Goal: Task Accomplishment & Management: Use online tool/utility

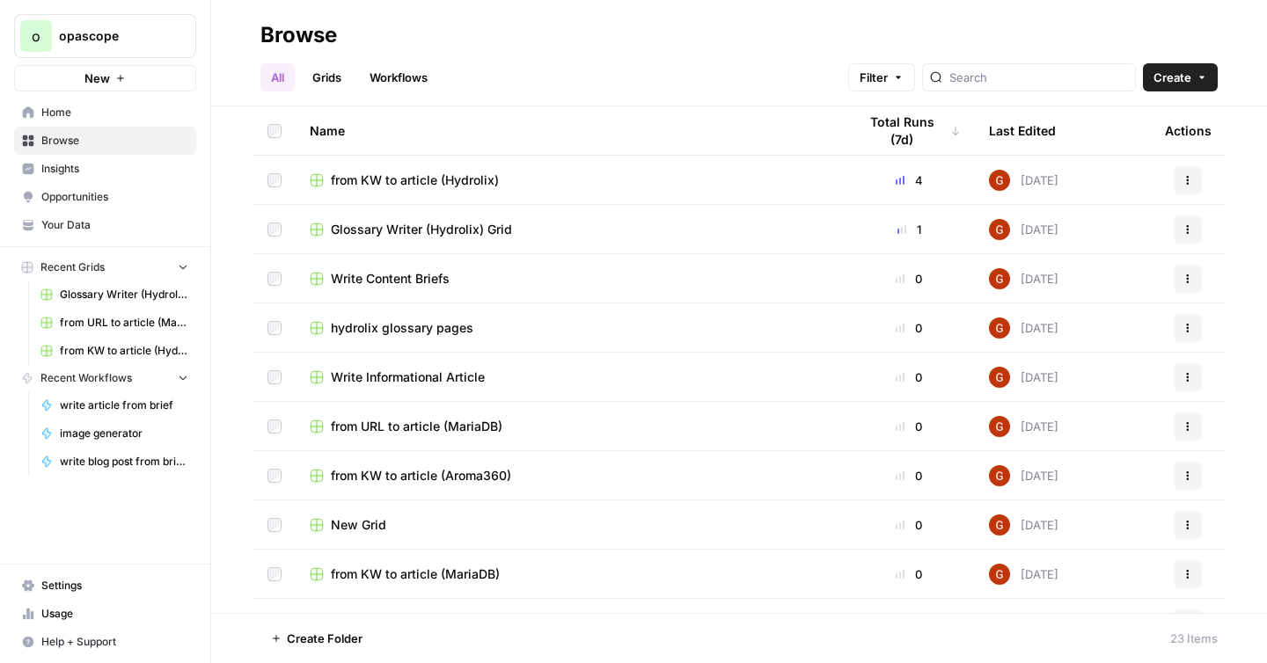
click at [364, 67] on link "Workflows" at bounding box center [398, 77] width 79 height 28
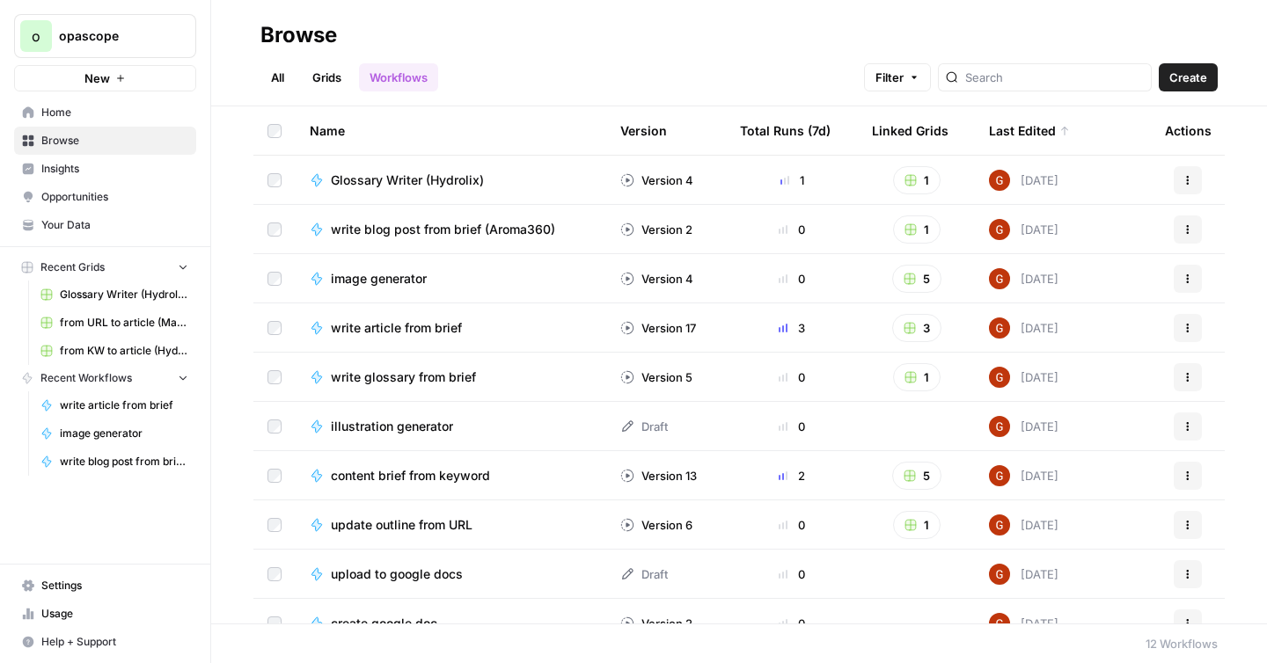
click at [413, 179] on span "Glossary Writer (Hydrolix)" at bounding box center [407, 181] width 153 height 18
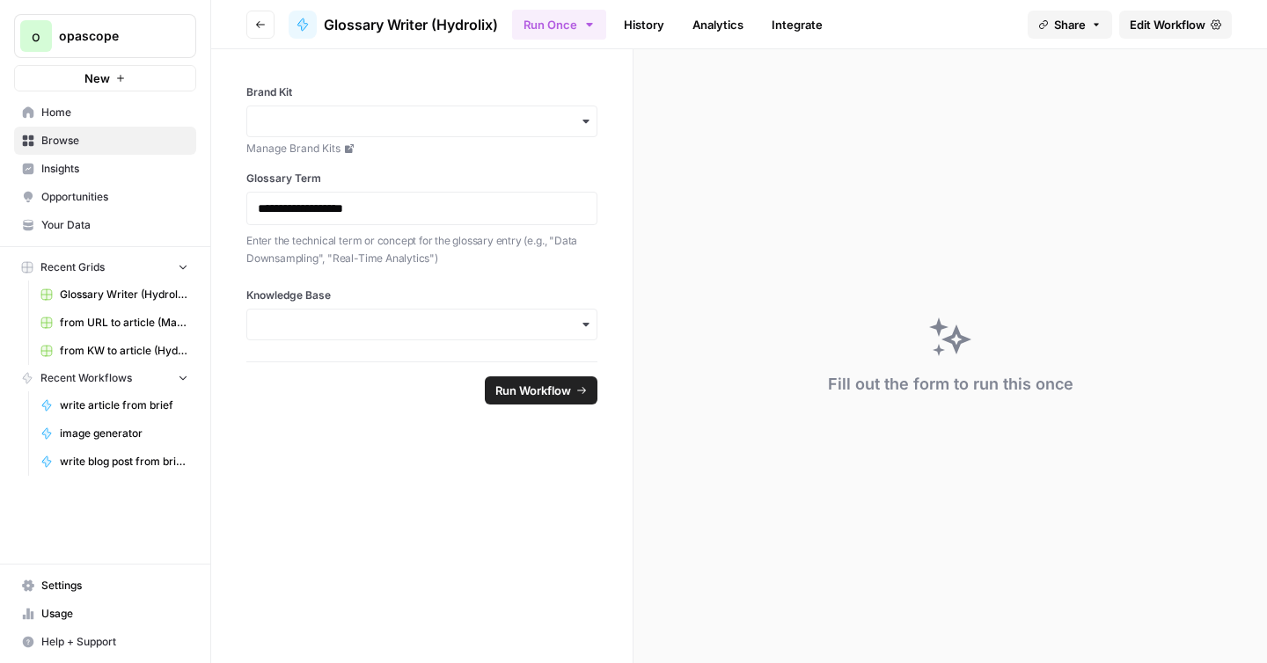
click at [1145, 26] on span "Edit Workflow" at bounding box center [1168, 25] width 76 height 18
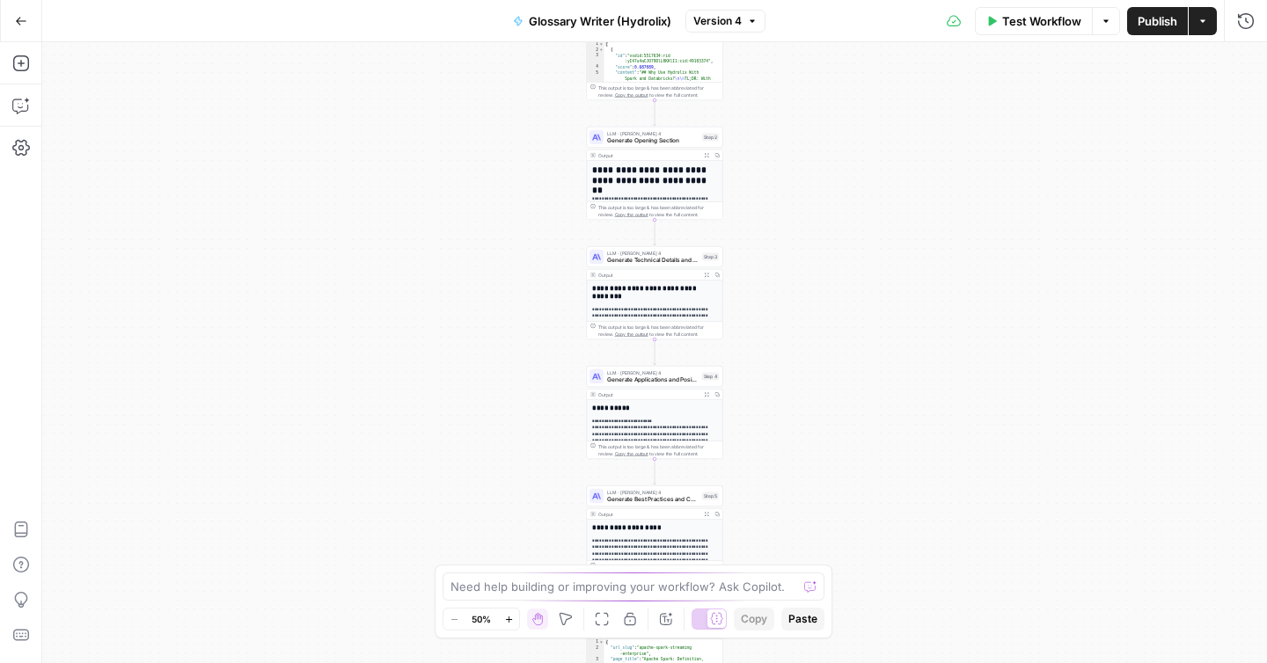
click at [786, 187] on div "Workflow Set Inputs Inputs Google Search Research Glossary Term Step 1 Output E…" at bounding box center [654, 352] width 1225 height 621
click at [772, 214] on div "Workflow Set Inputs Inputs Google Search Research Glossary Term Step 1 Output E…" at bounding box center [654, 352] width 1225 height 621
click at [771, 187] on div "Workflow Set Inputs Inputs Google Search Research Glossary Term Step 1 Output E…" at bounding box center [654, 352] width 1225 height 621
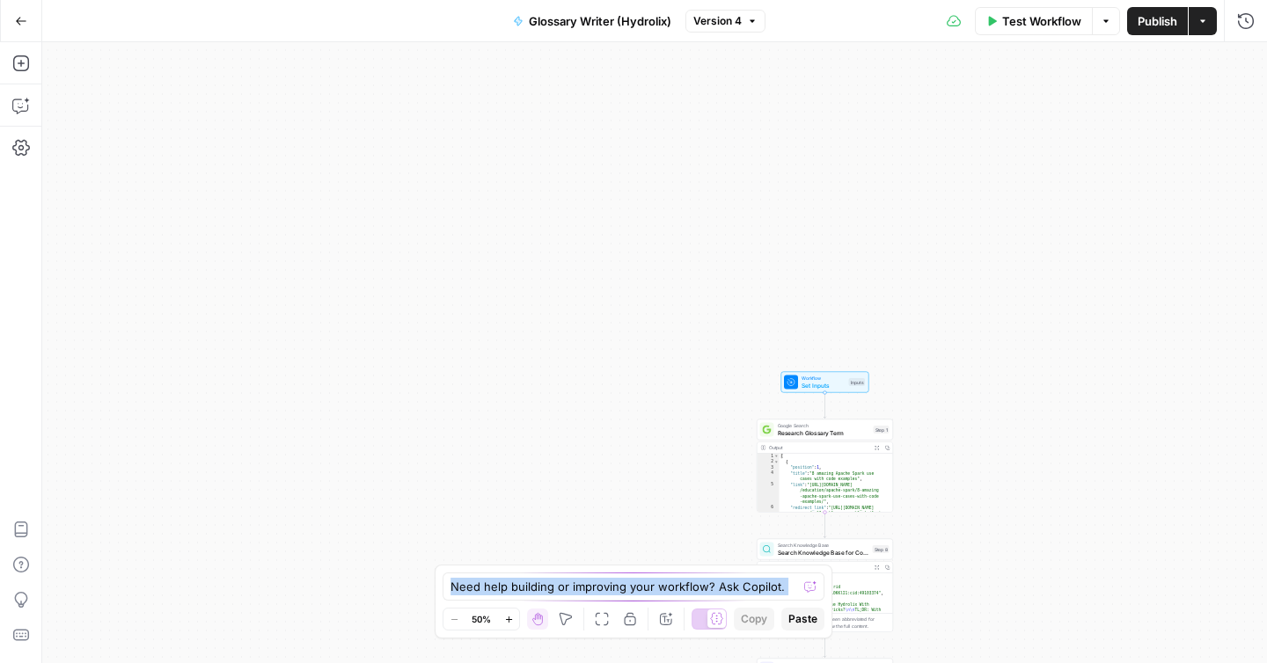
drag, startPoint x: 515, startPoint y: 188, endPoint x: 680, endPoint y: 364, distance: 241.5
click at [680, 365] on div "Workflow Set Inputs Inputs Google Search Research Glossary Term Step 1 Output E…" at bounding box center [654, 352] width 1225 height 621
click at [22, 23] on icon "button" at bounding box center [21, 21] width 12 height 12
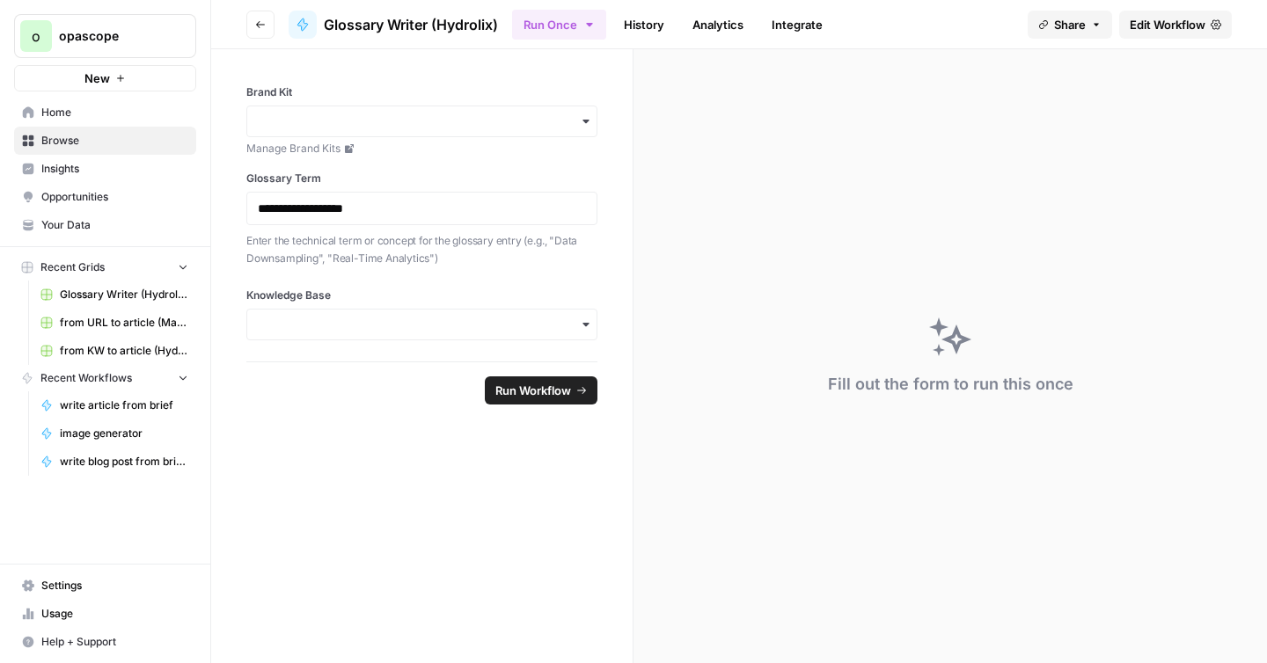
click at [251, 62] on div "**********" at bounding box center [421, 205] width 421 height 312
click at [115, 77] on icon "button" at bounding box center [120, 78] width 11 height 11
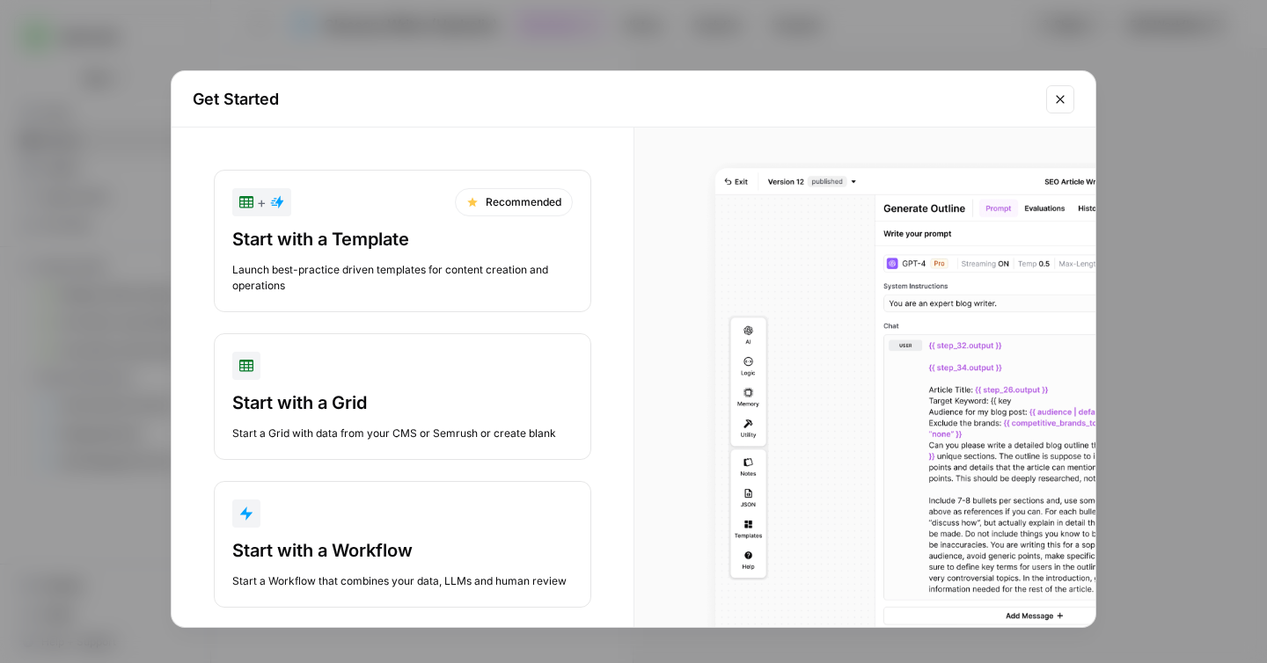
click at [425, 560] on div "Start with a Workflow" at bounding box center [402, 550] width 340 height 25
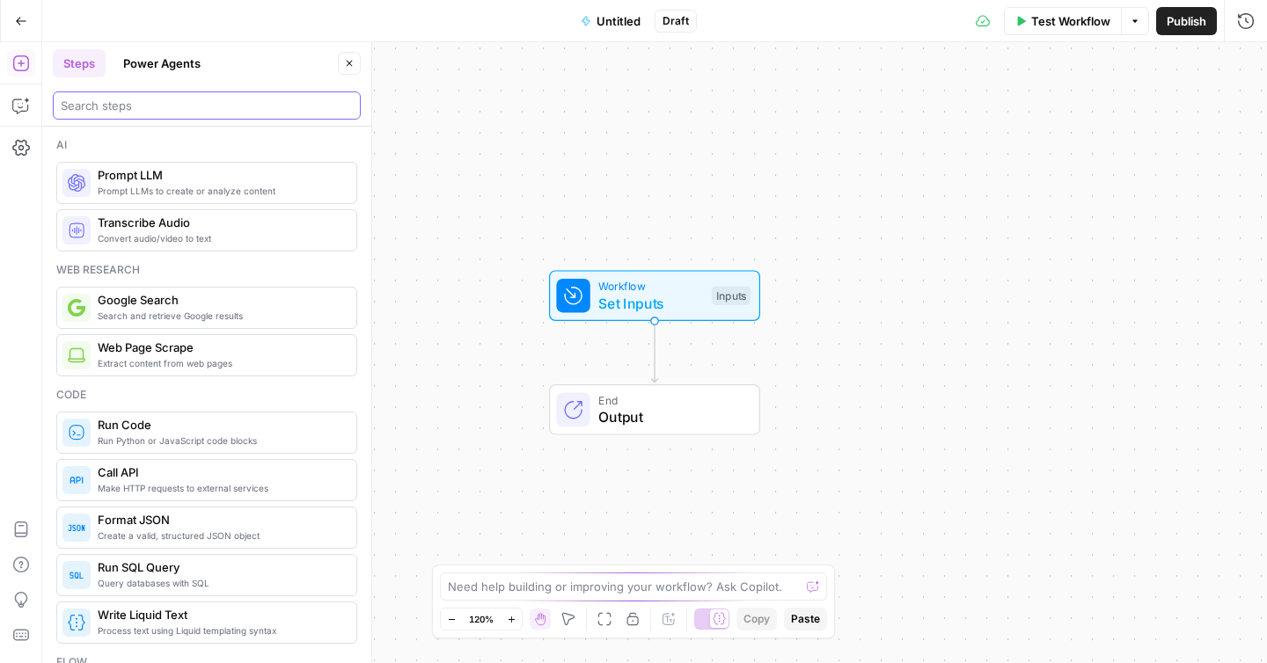
click at [171, 98] on input "search" at bounding box center [207, 106] width 292 height 18
click at [505, 587] on textarea at bounding box center [624, 587] width 352 height 18
click at [503, 592] on textarea at bounding box center [624, 587] width 352 height 18
paste textarea "Hydrolix Glossary Template Meta Information Template **URL:** /glossary/[term-n…"
type textarea "Hydrolix Glossary Template Meta Information Template **URL:** /glossary/[term-n…"
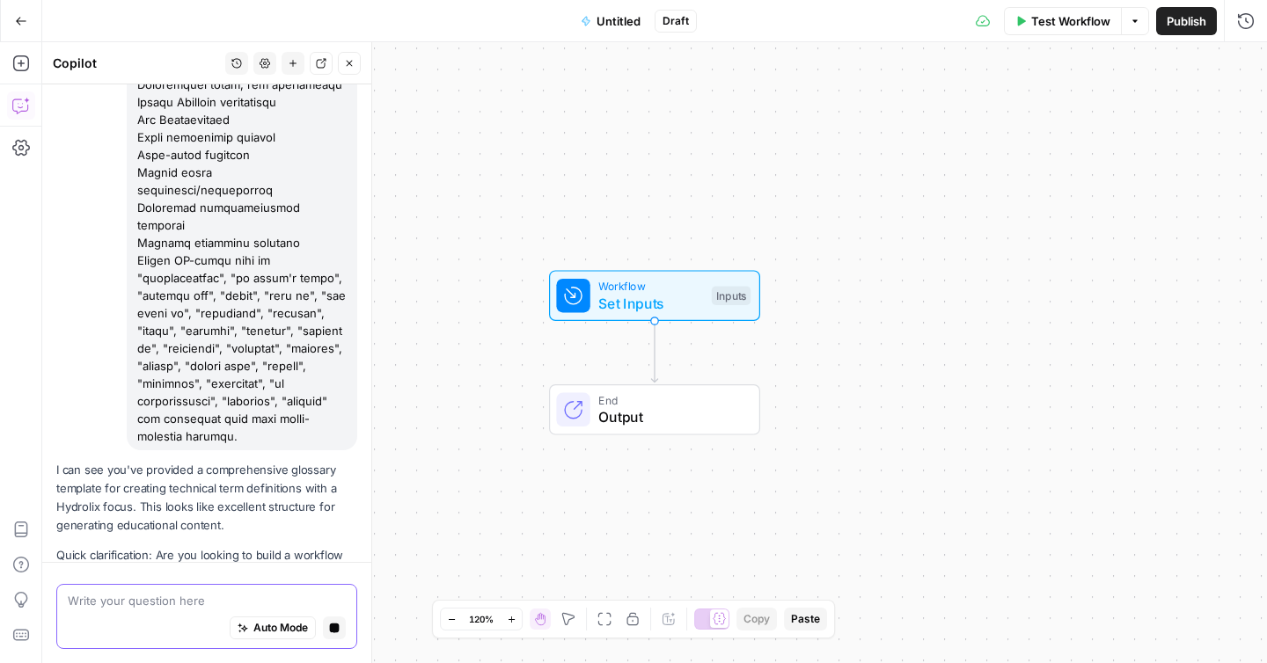
scroll to position [3858, 0]
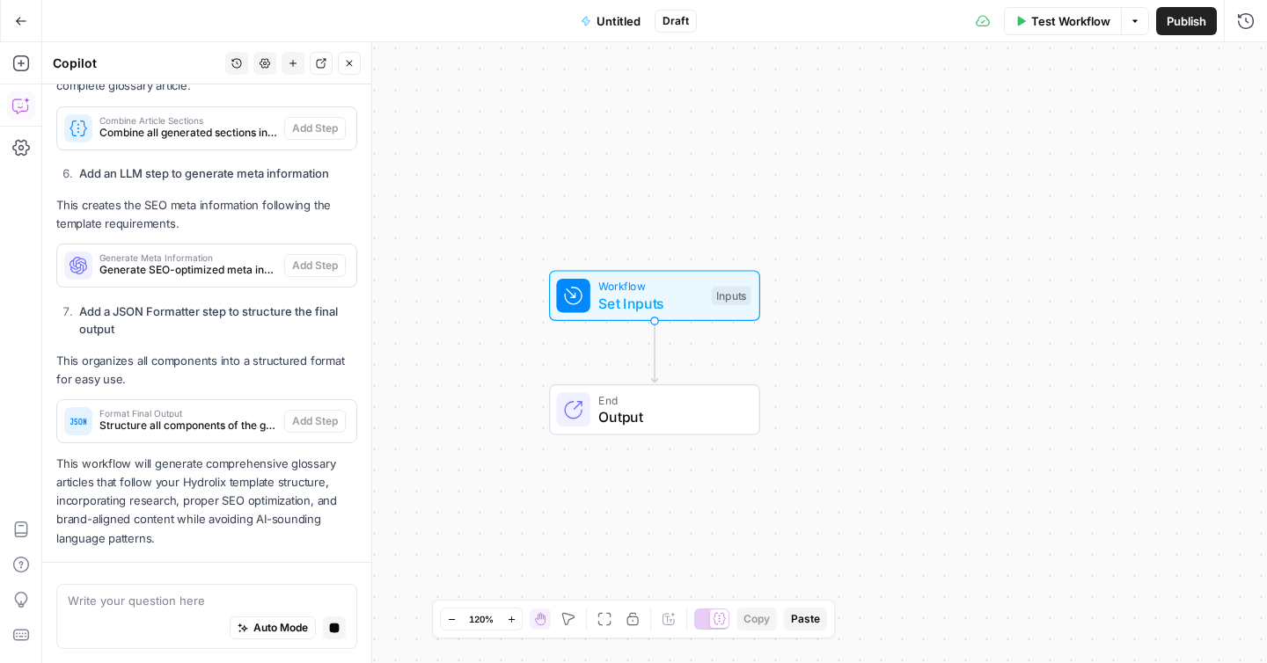
click at [240, 353] on p "This organizes all components into a structured format for easy use." at bounding box center [206, 370] width 301 height 37
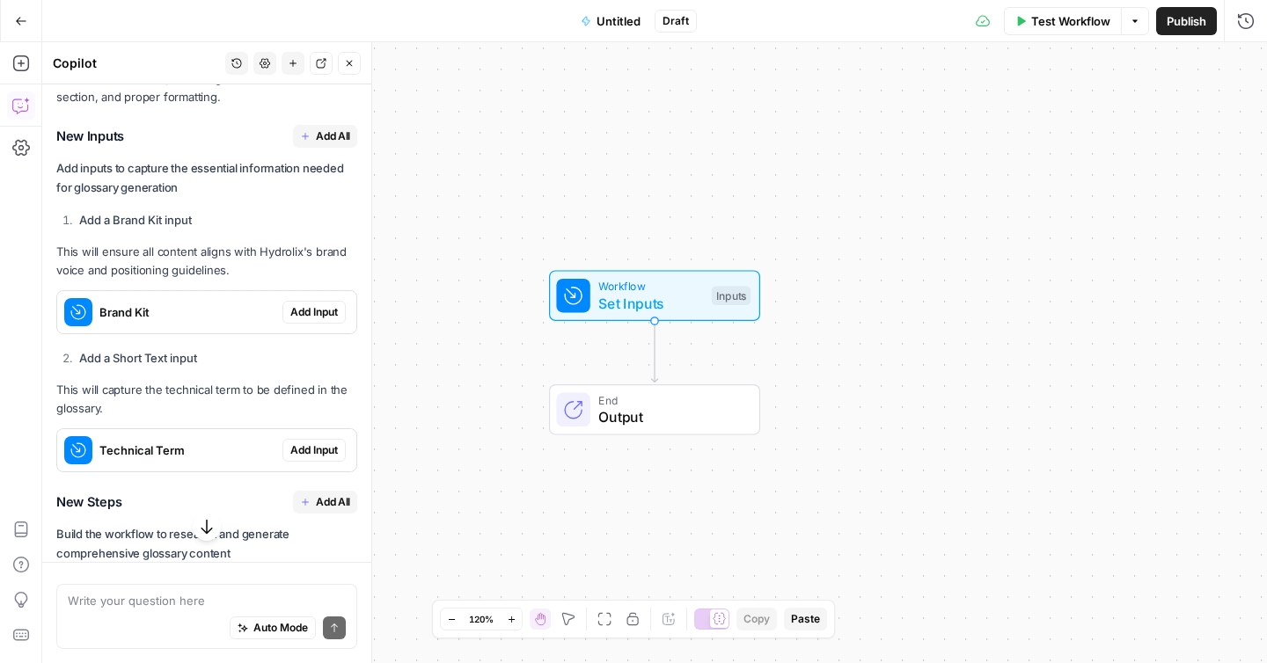
scroll to position [2732, 0]
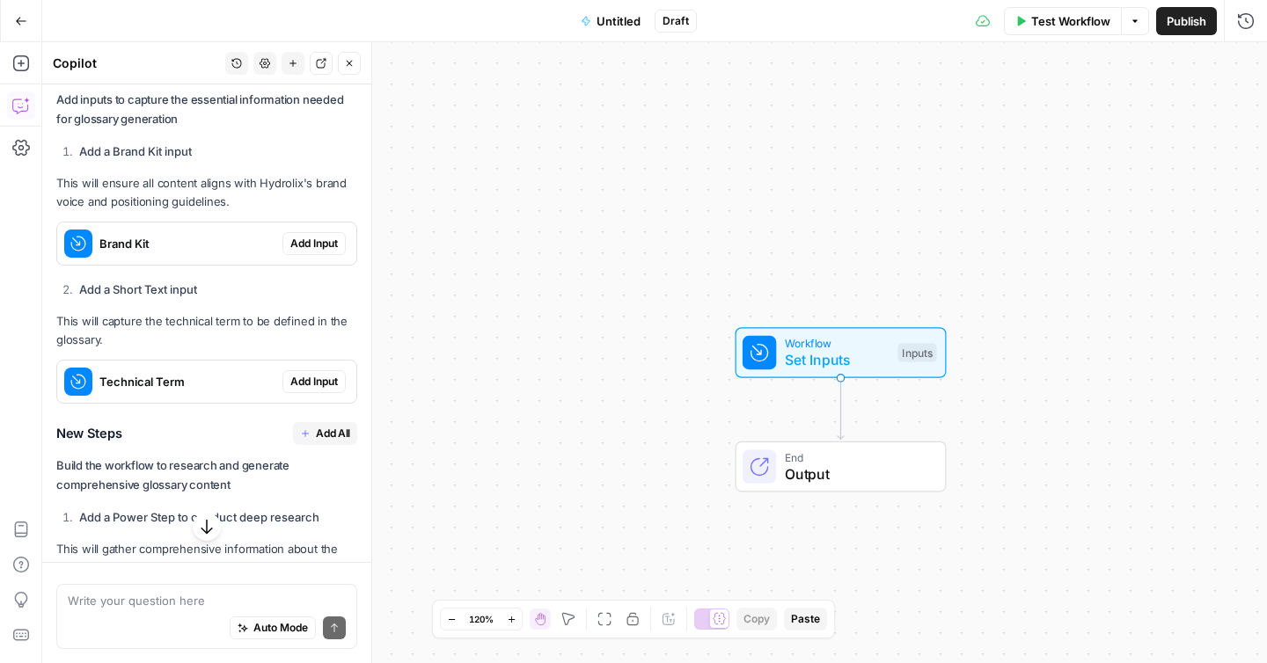
click at [300, 73] on icon "button" at bounding box center [305, 67] width 11 height 11
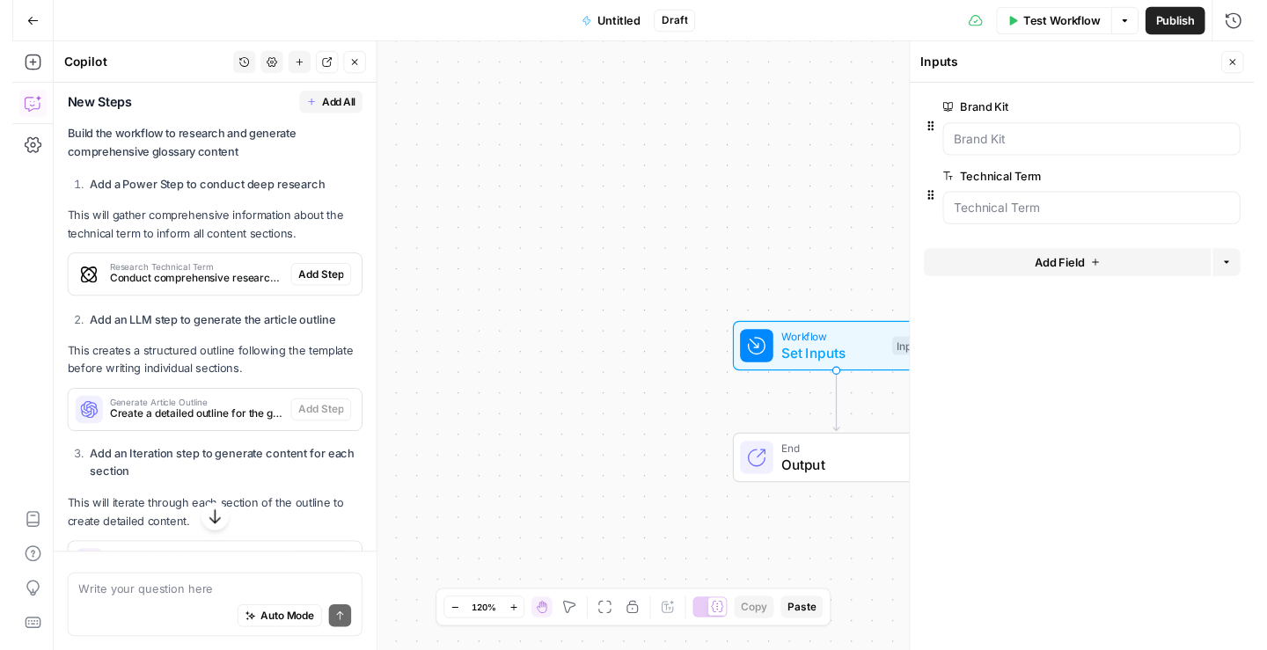
scroll to position [3103, 0]
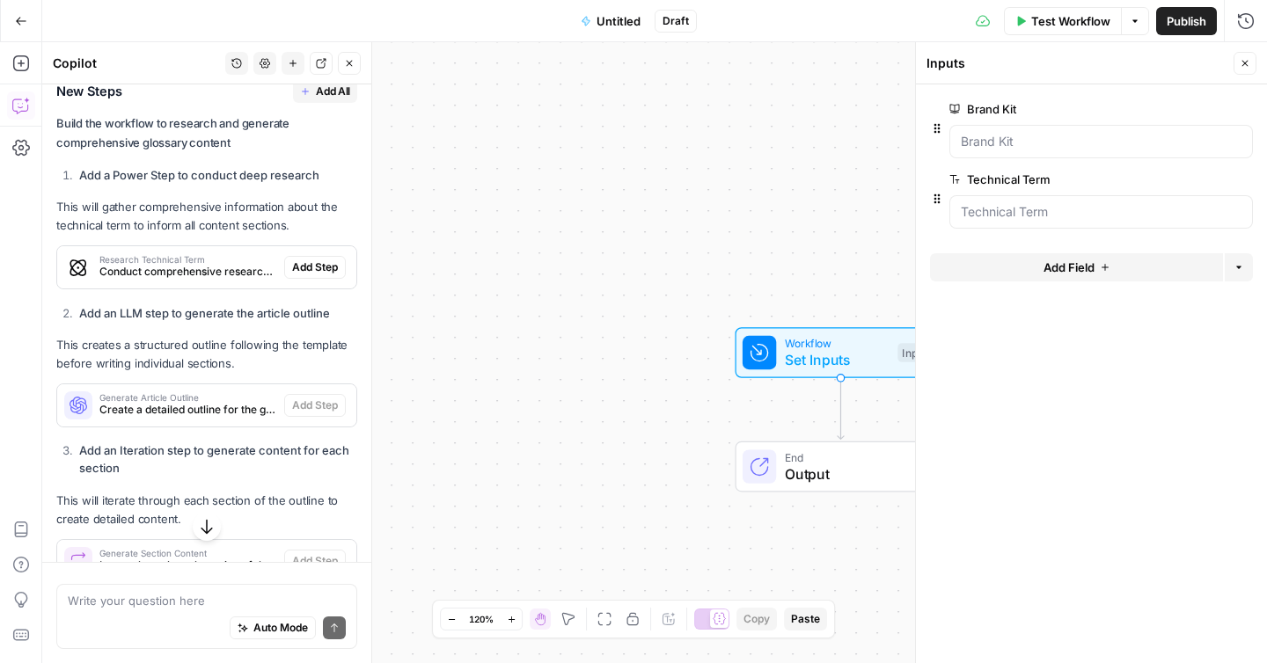
click at [316, 99] on span "Add All" at bounding box center [333, 92] width 34 height 16
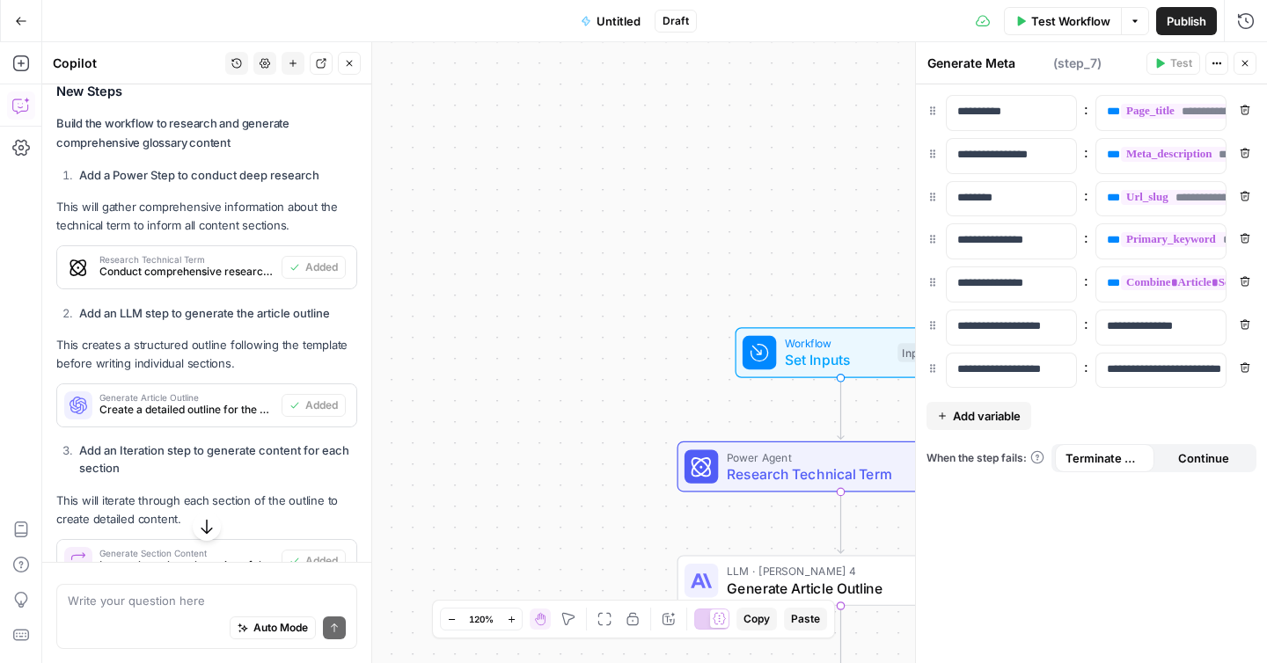
type textarea "Format Final Output"
click at [1250, 67] on button "Close" at bounding box center [1244, 63] width 23 height 23
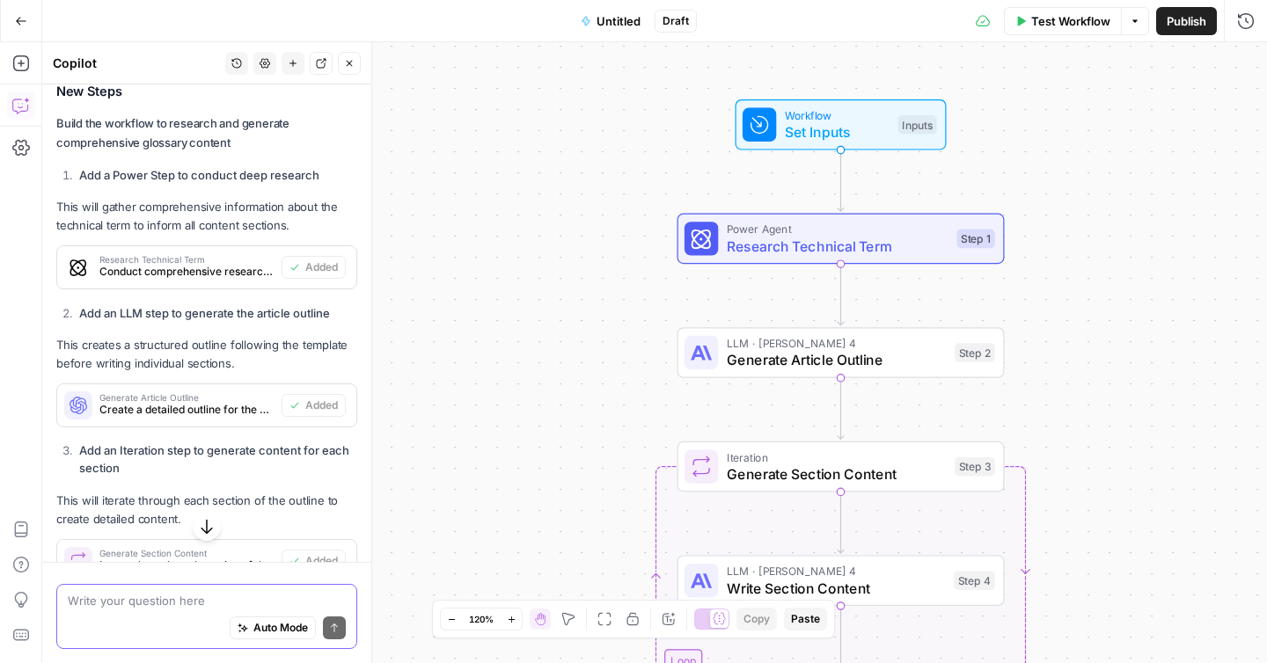
click at [145, 601] on textarea at bounding box center [207, 601] width 278 height 18
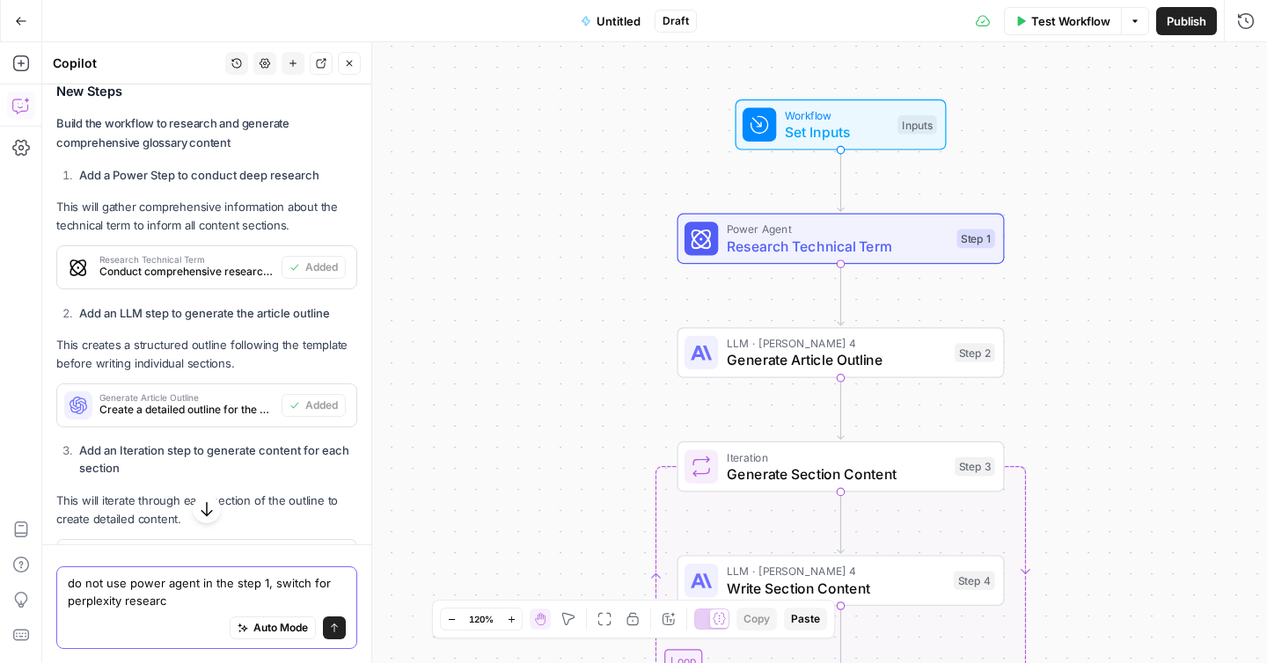
type textarea "do not use power agent in the step 1, switch for perplexity research"
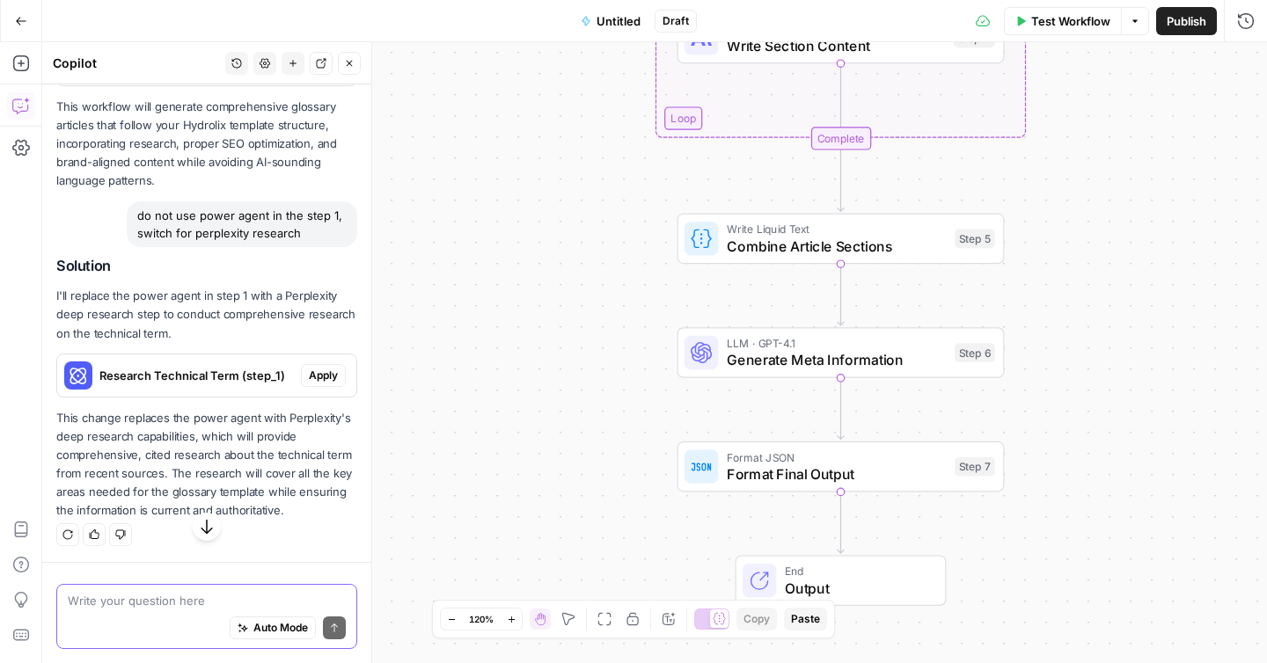
scroll to position [4275, 0]
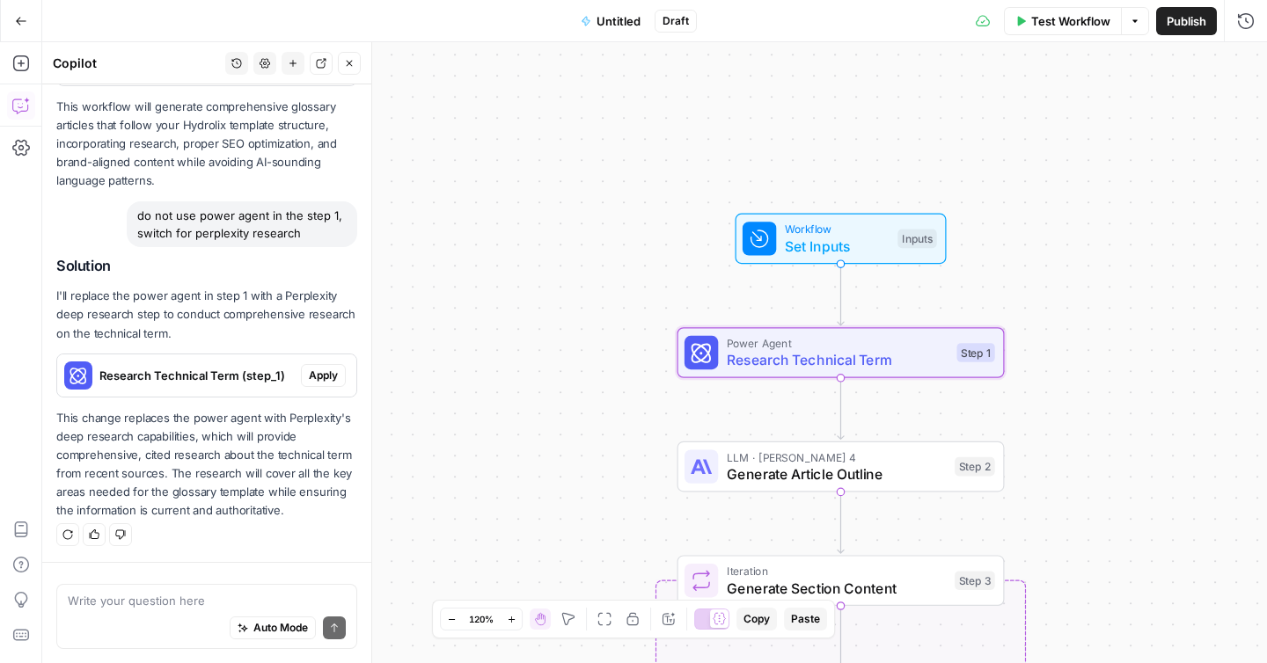
click at [311, 368] on span "Apply" at bounding box center [323, 376] width 29 height 16
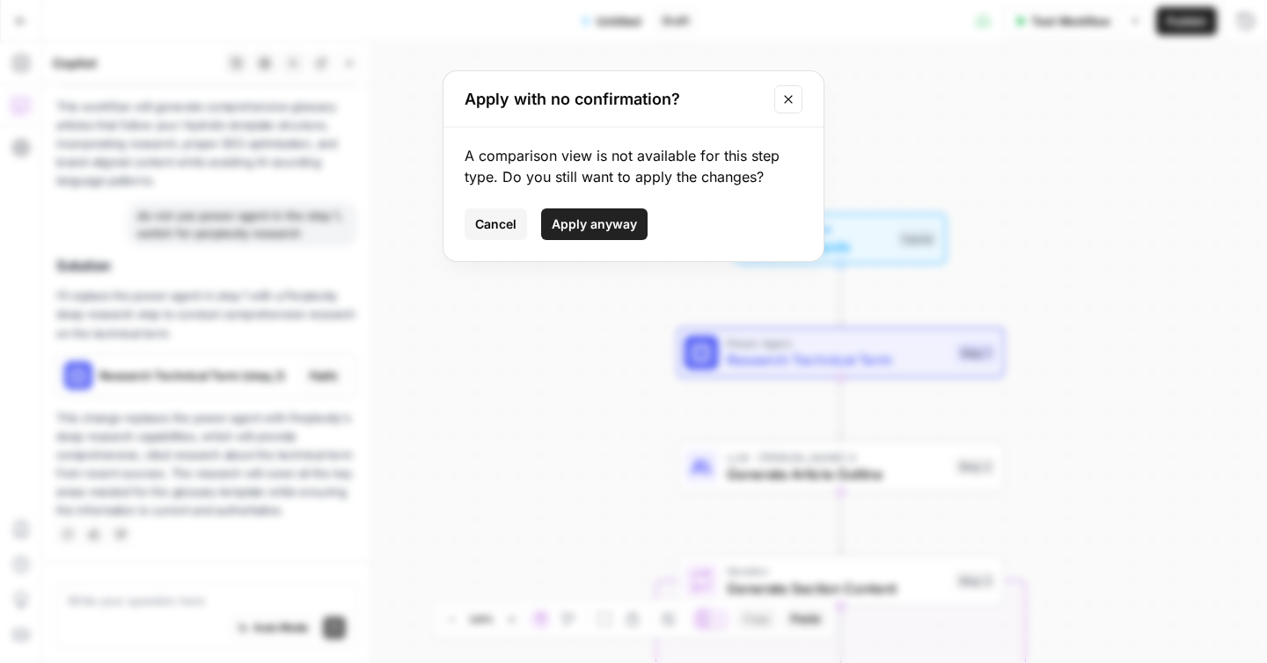
click at [582, 226] on span "Apply anyway" at bounding box center [594, 225] width 85 height 18
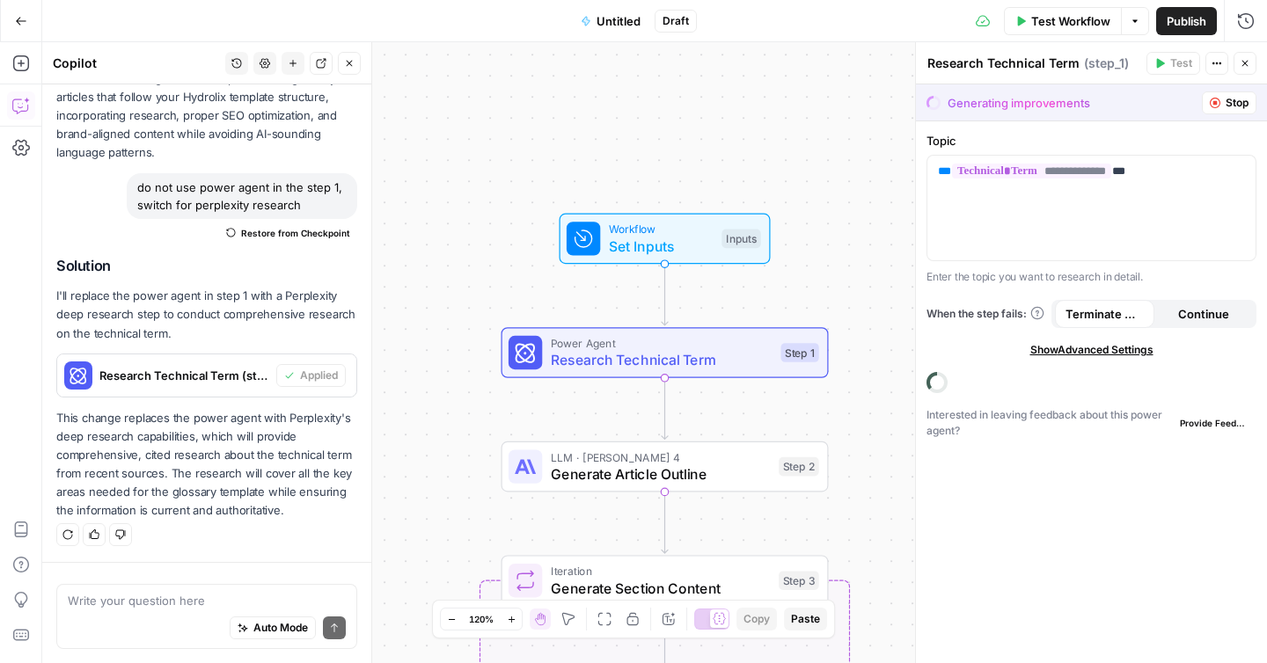
scroll to position [4304, 0]
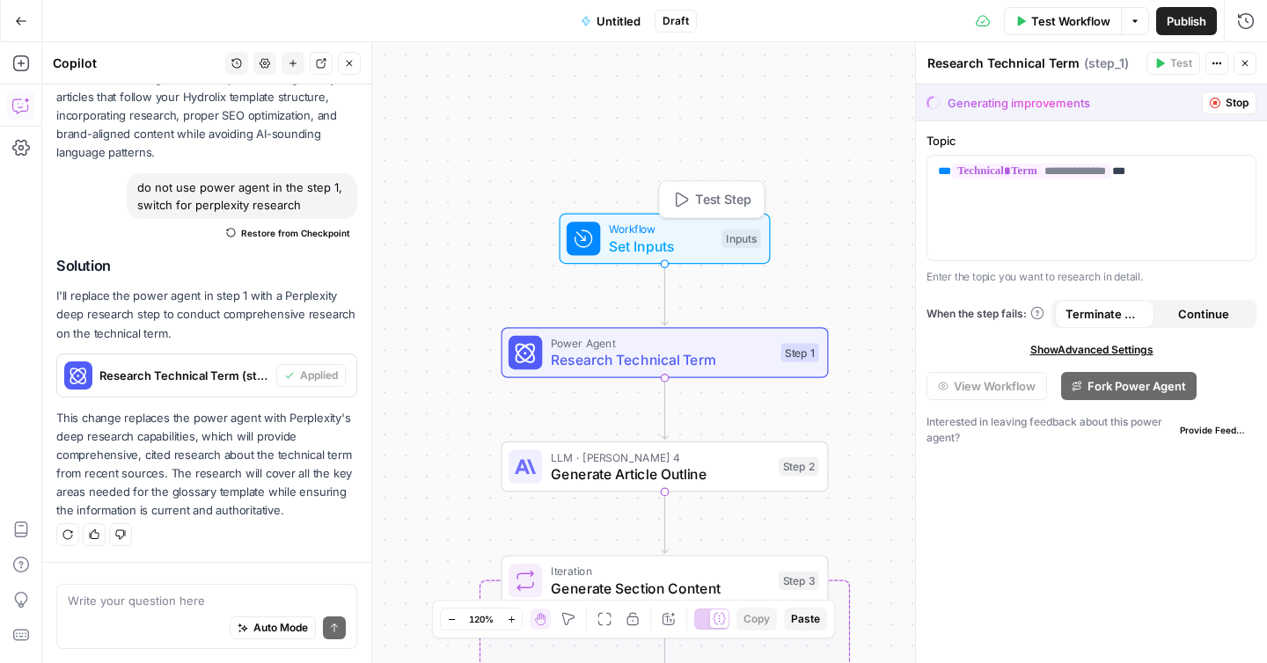
click at [661, 248] on span "Set Inputs" at bounding box center [661, 246] width 105 height 21
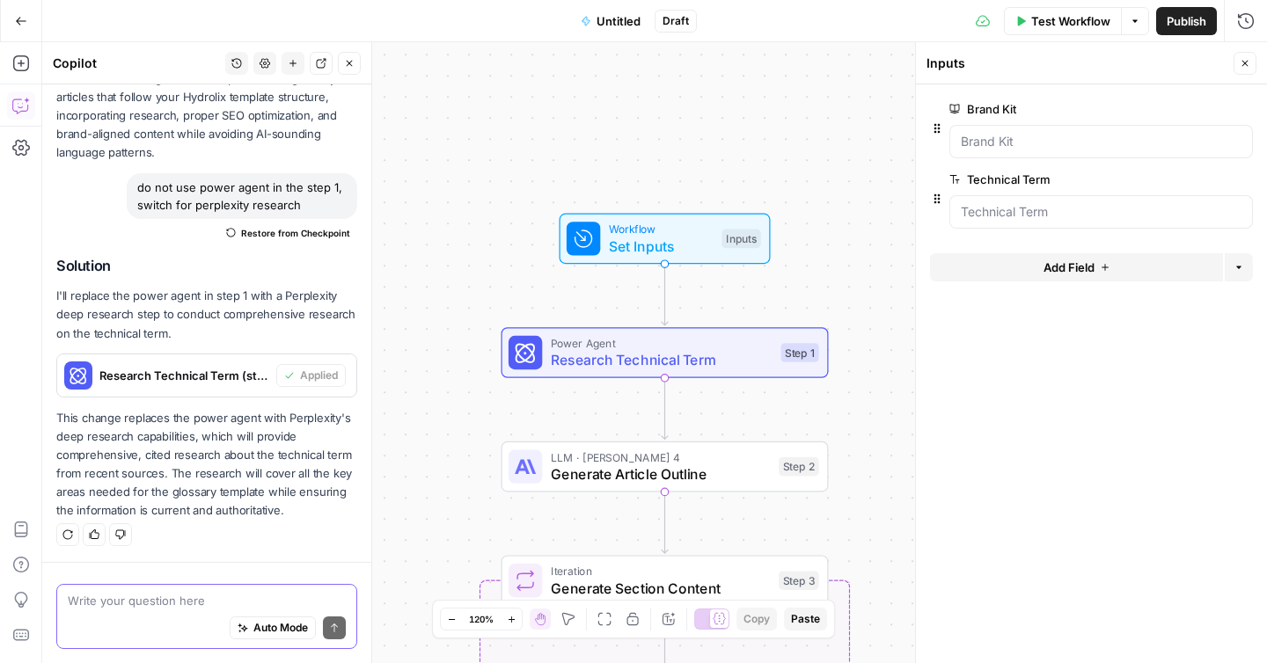
click at [102, 594] on textarea at bounding box center [207, 601] width 278 height 18
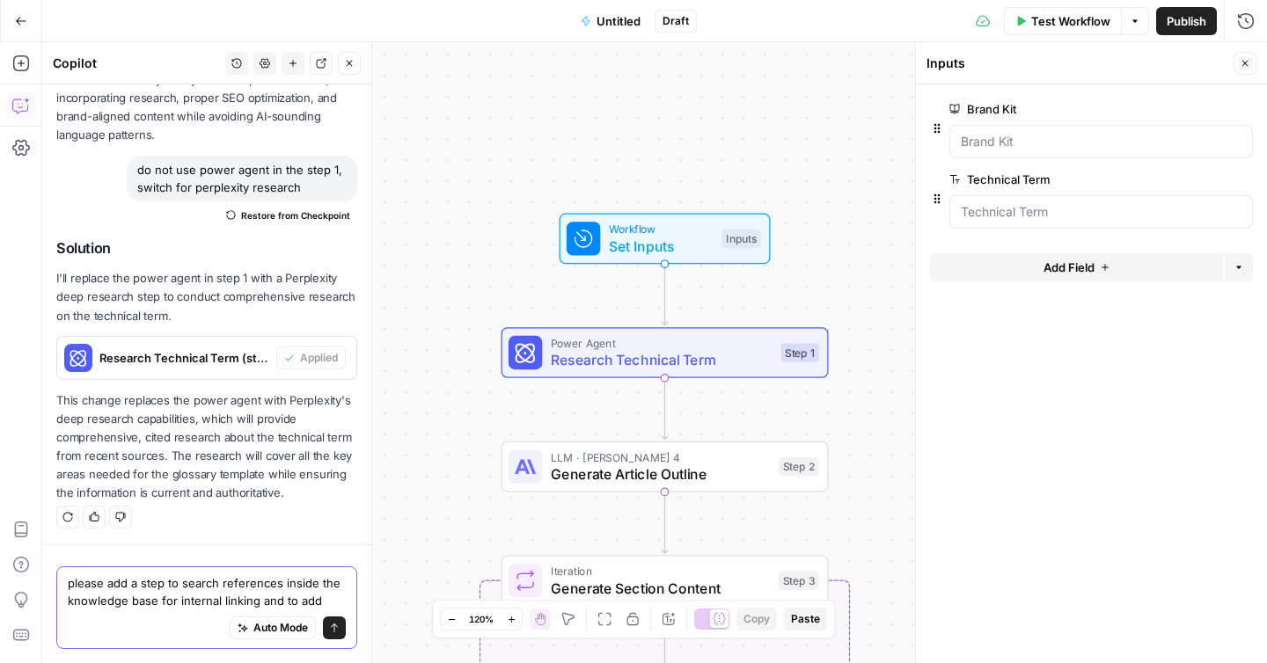
scroll to position [4339, 0]
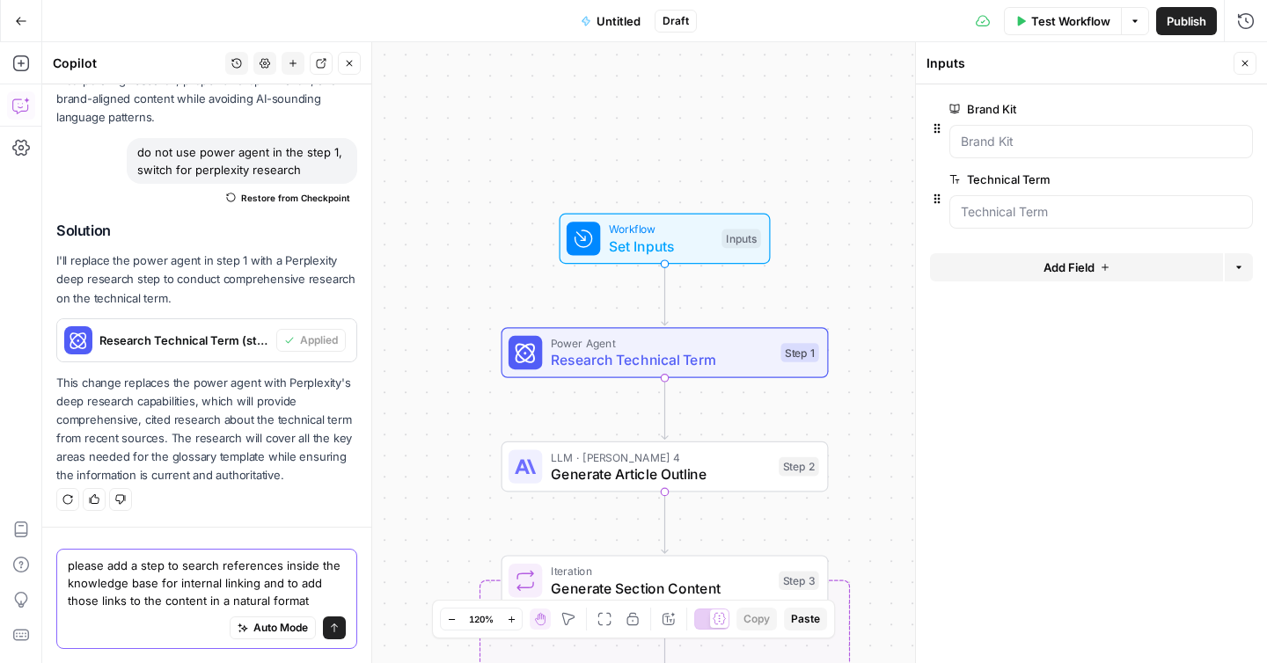
type textarea "please add a step to search references inside the knowledge base for internal l…"
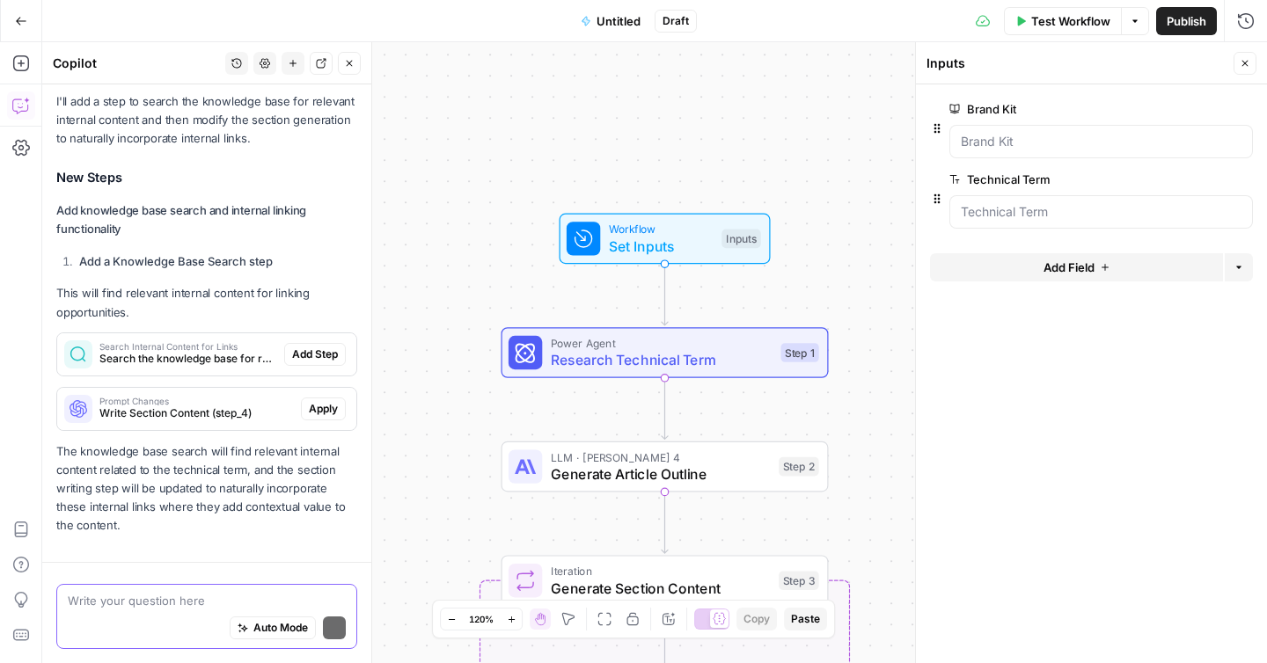
scroll to position [4896, 0]
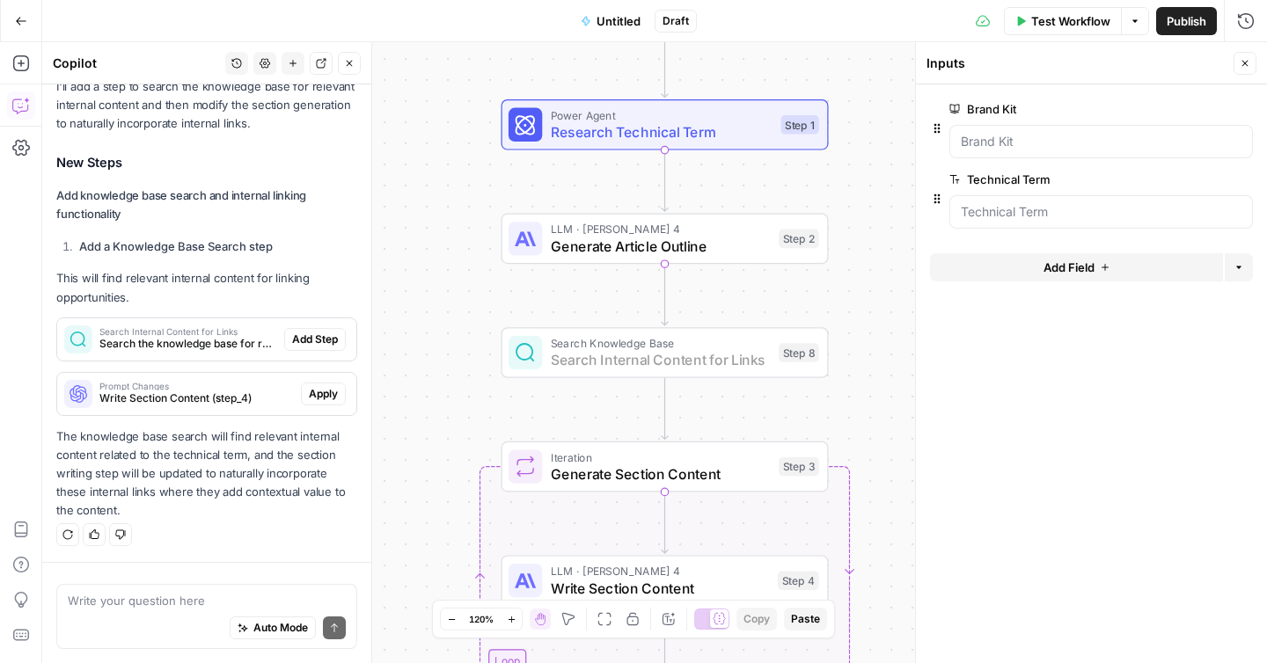
click at [309, 341] on span "Add Step" at bounding box center [315, 340] width 46 height 16
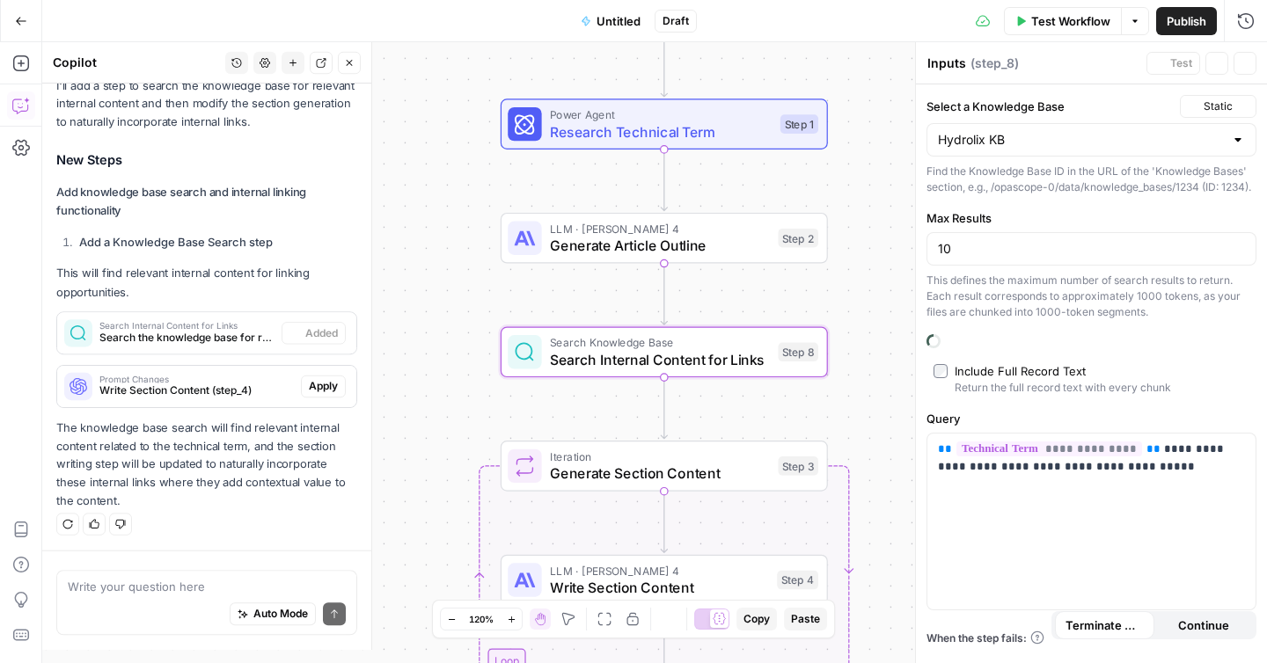
type textarea "Search Internal Content for Links"
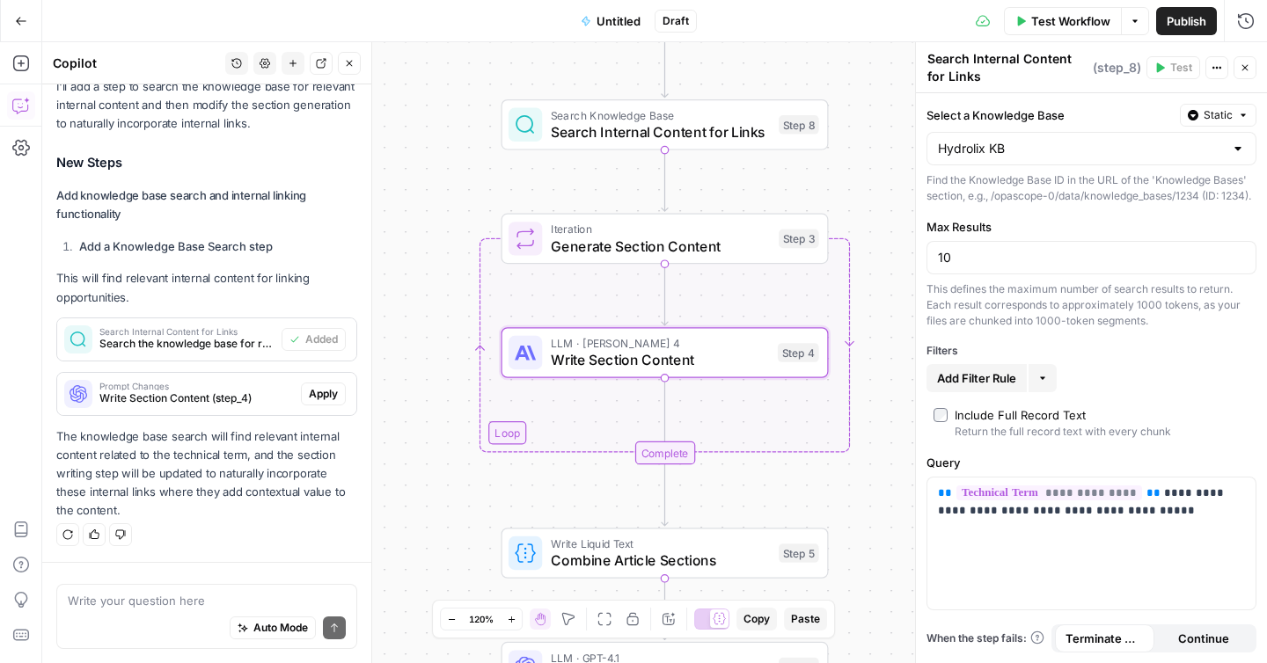
click at [309, 390] on span "Apply" at bounding box center [323, 394] width 29 height 16
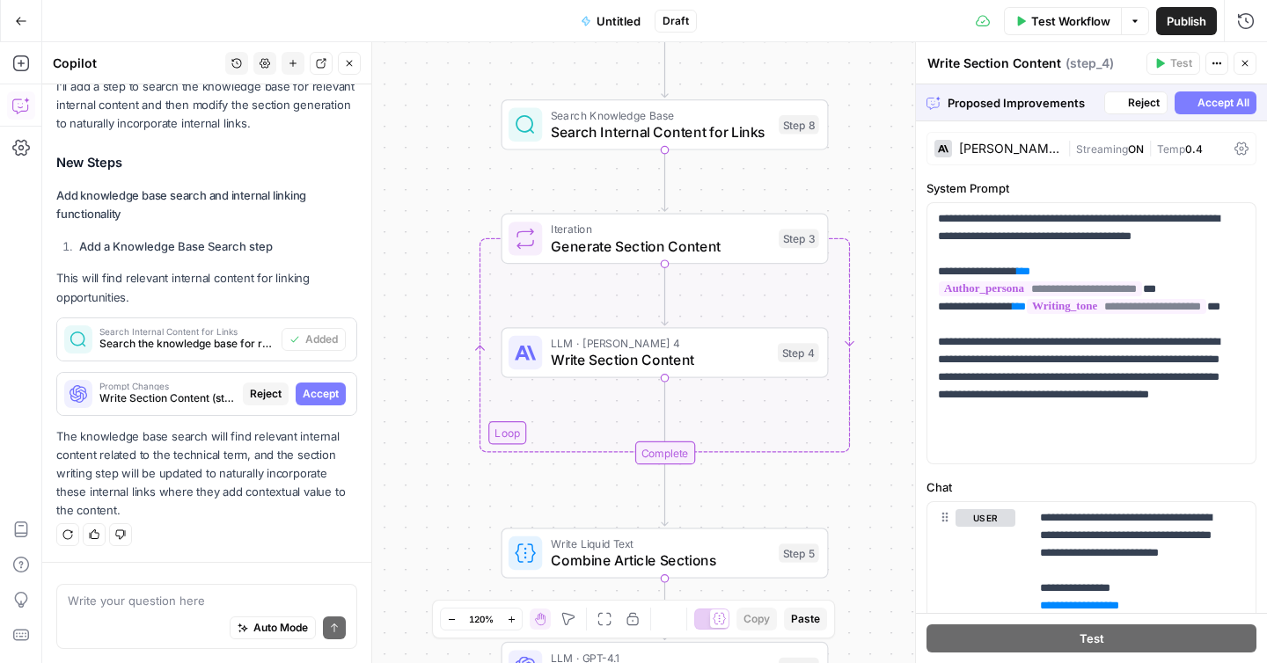
scroll to position [4839, 0]
click at [304, 401] on span "Accept" at bounding box center [321, 394] width 36 height 16
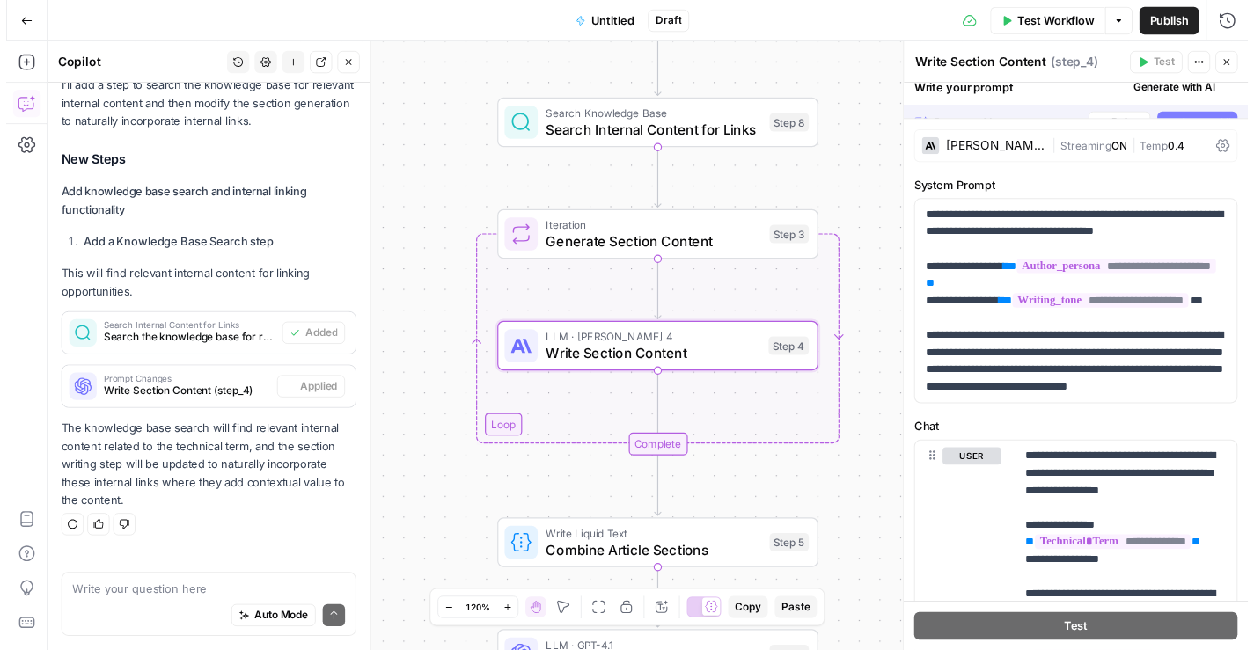
scroll to position [4924, 0]
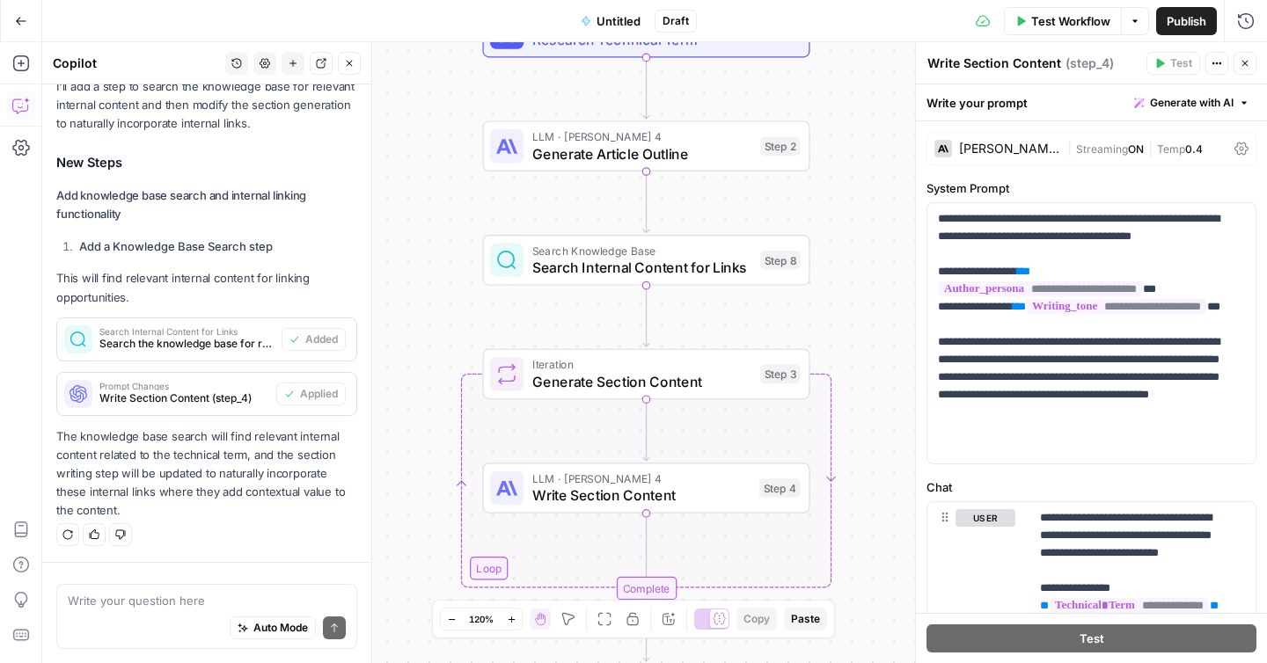
click at [1064, 20] on span "Test Workflow" at bounding box center [1070, 21] width 79 height 18
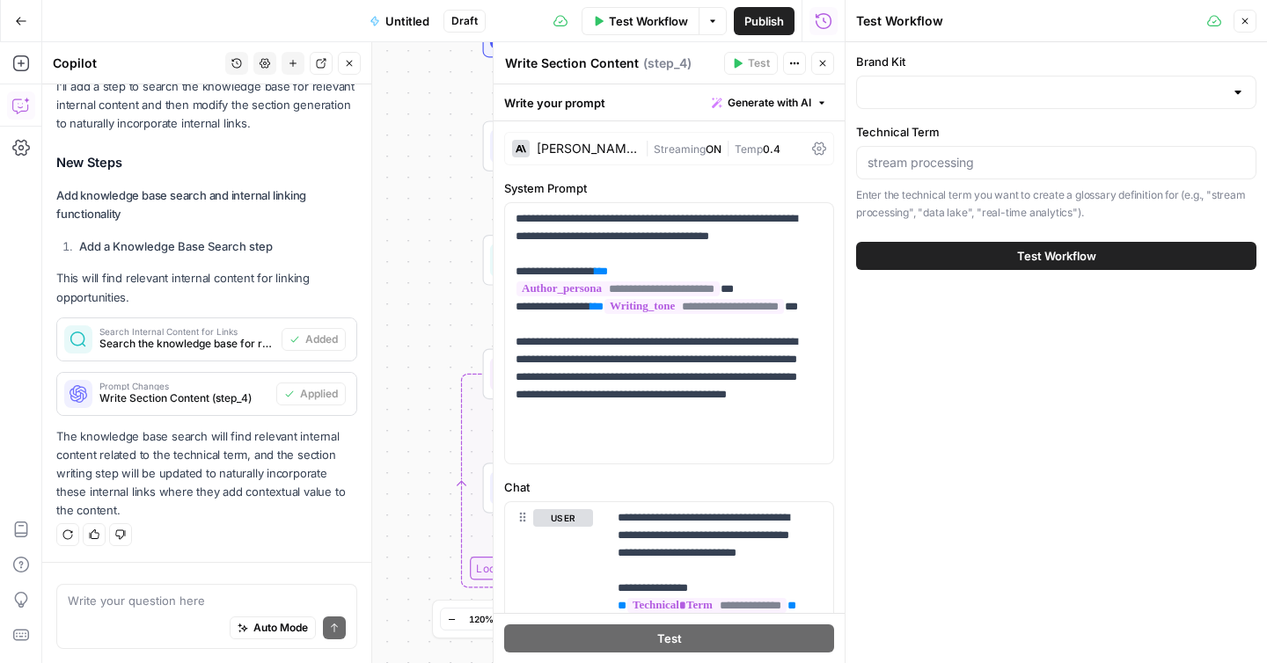
click at [823, 65] on icon "button" at bounding box center [823, 64] width 6 height 6
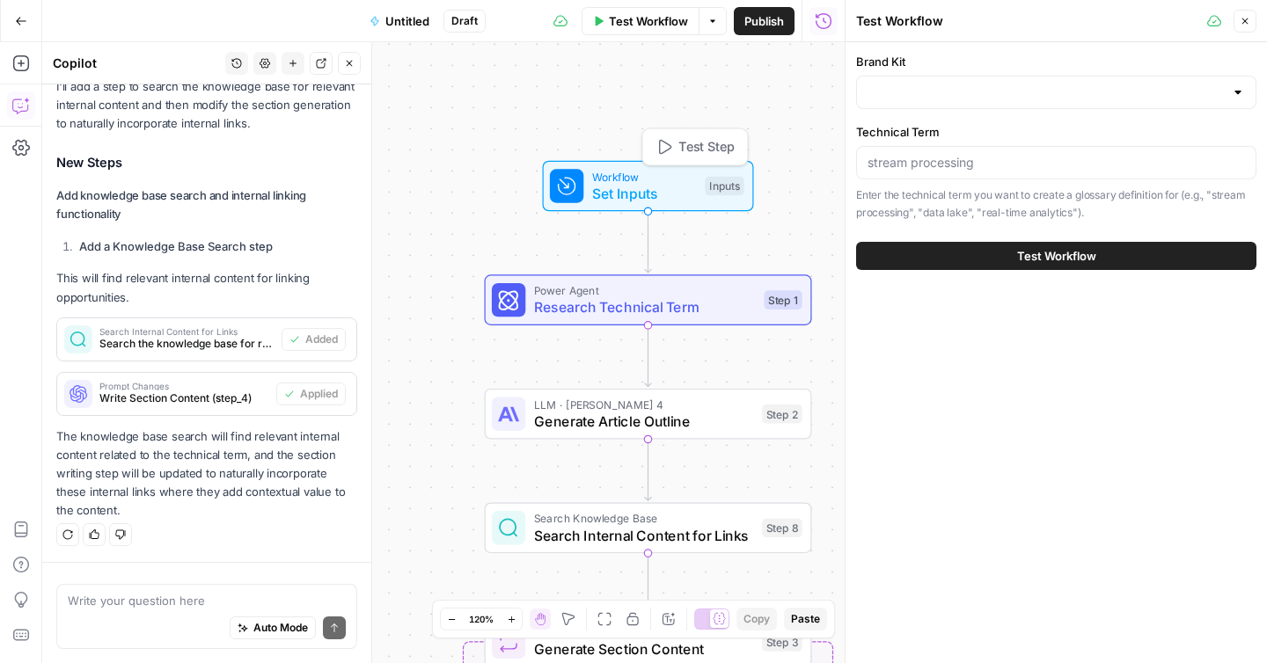
click at [602, 195] on span "Set Inputs" at bounding box center [644, 193] width 105 height 21
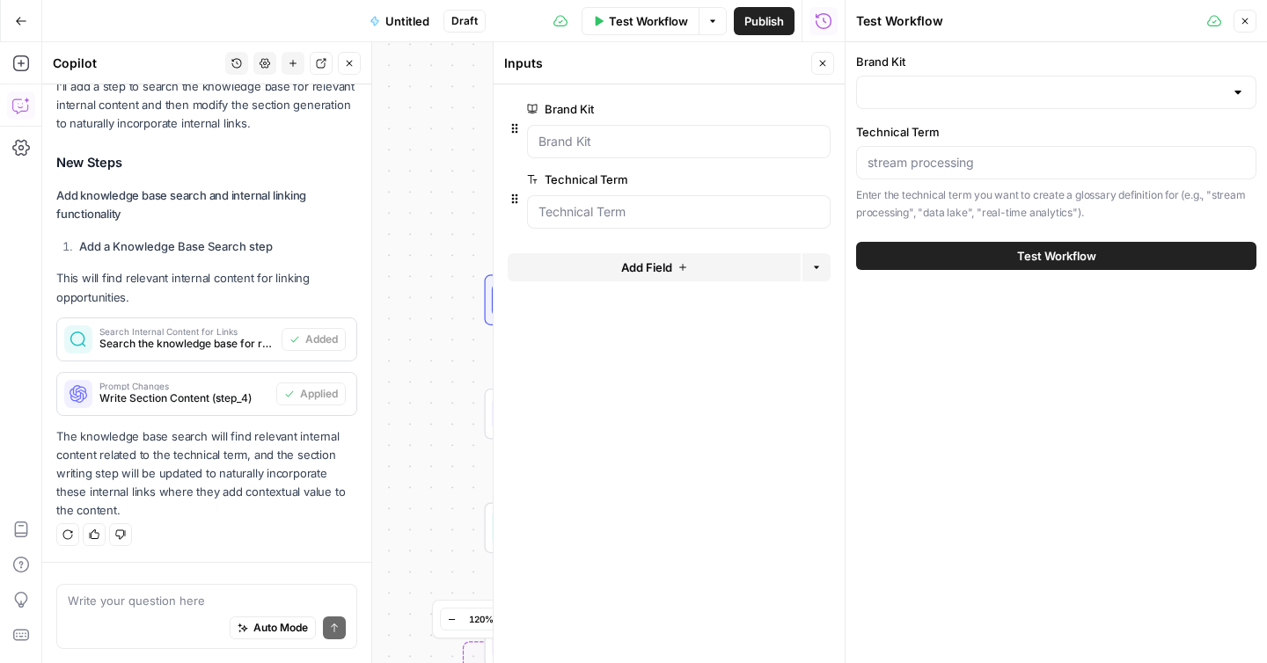
click at [641, 267] on span "Add Field" at bounding box center [646, 268] width 51 height 18
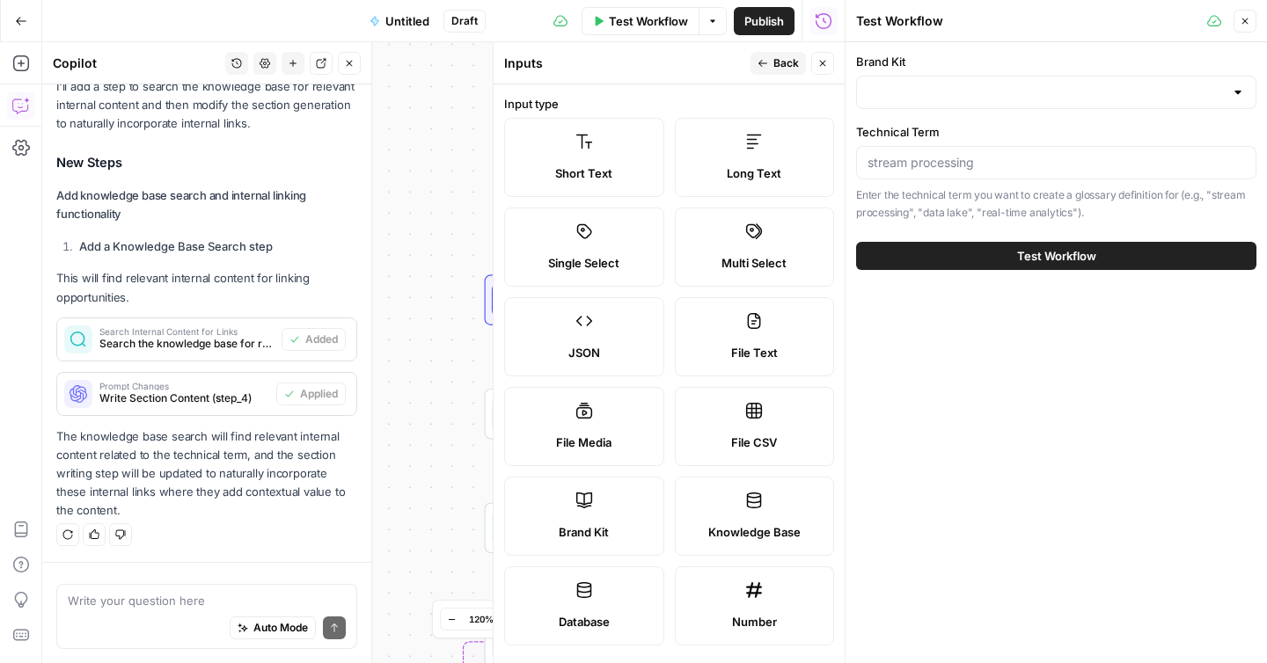
click at [747, 493] on icon at bounding box center [754, 501] width 15 height 16
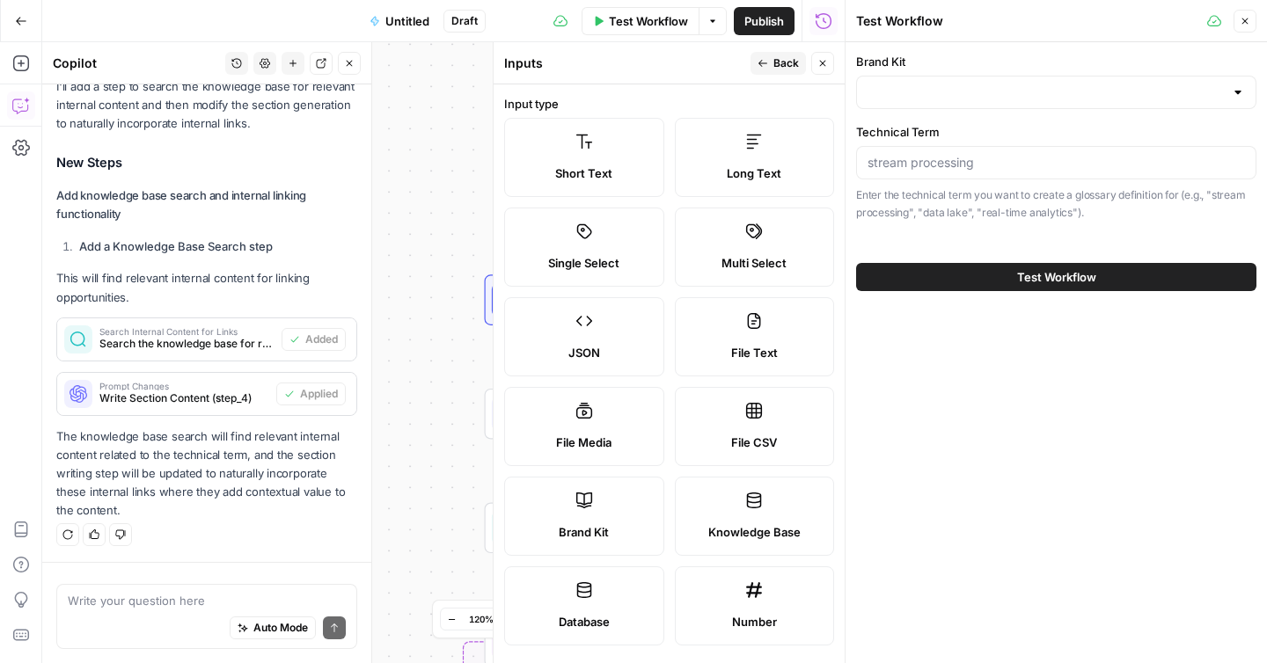
click at [745, 495] on icon at bounding box center [754, 501] width 18 height 18
click at [781, 65] on span "Back" at bounding box center [786, 63] width 26 height 16
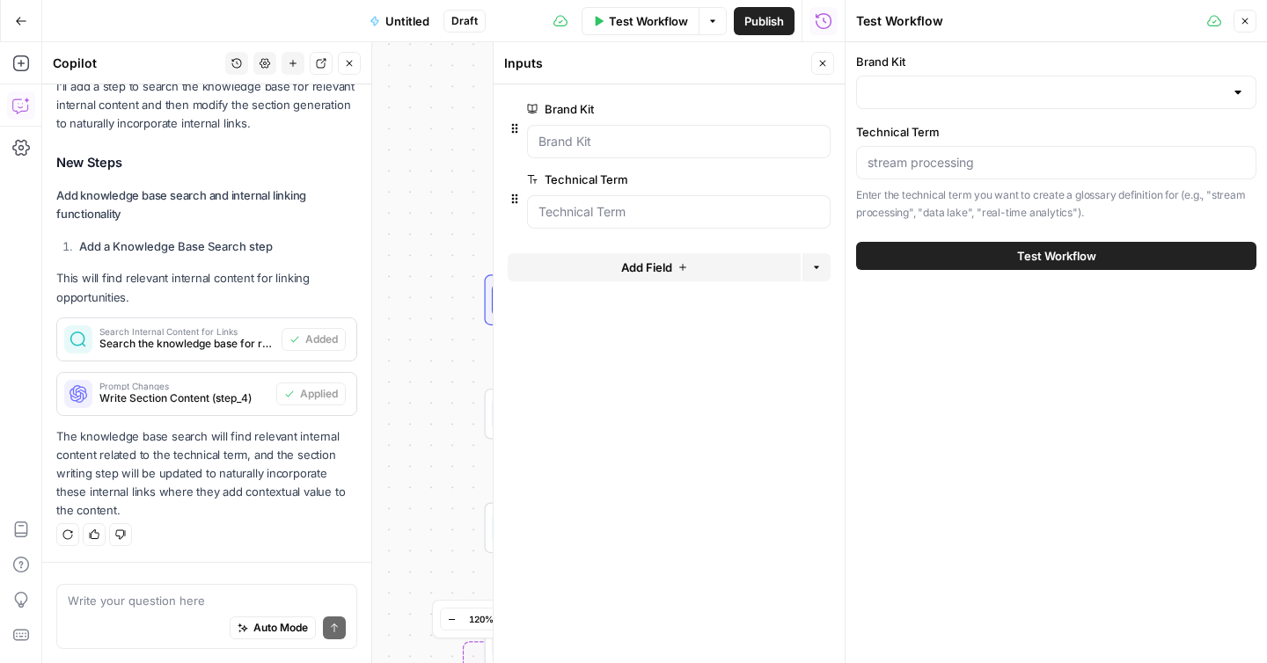
click at [752, 272] on button "Add Field" at bounding box center [654, 267] width 293 height 28
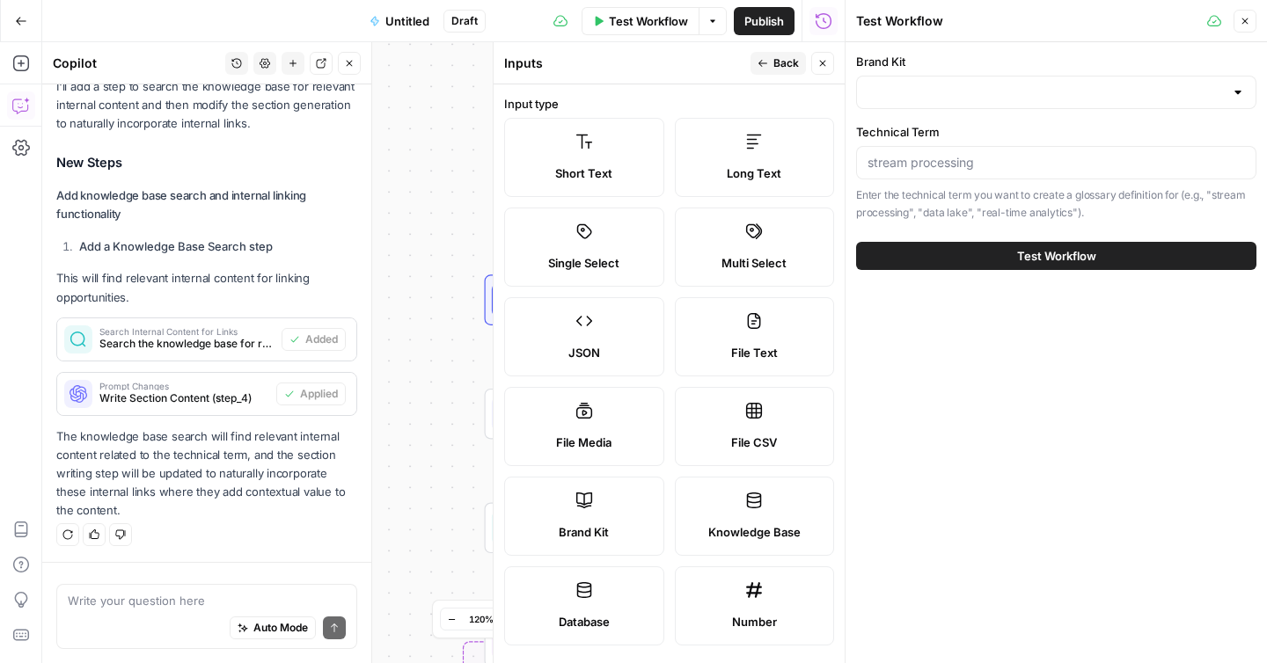
click at [729, 528] on span "Knowledge Base" at bounding box center [754, 532] width 92 height 18
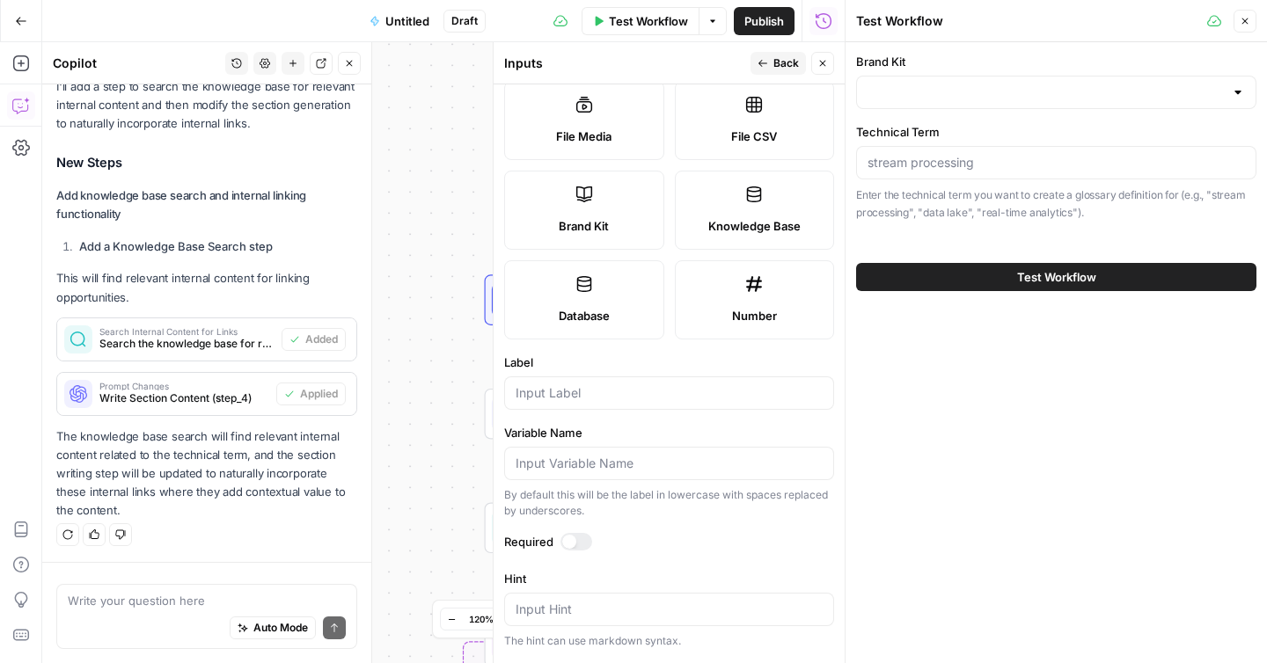
scroll to position [396, 0]
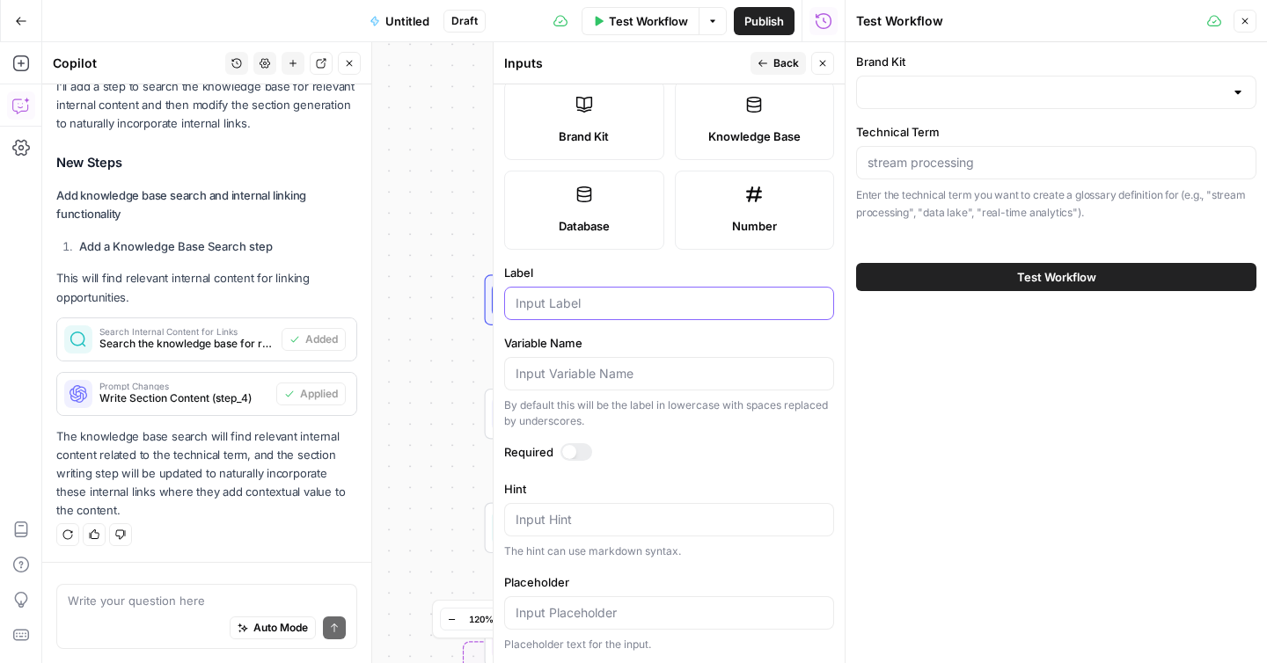
click at [602, 301] on input "Label" at bounding box center [669, 304] width 307 height 18
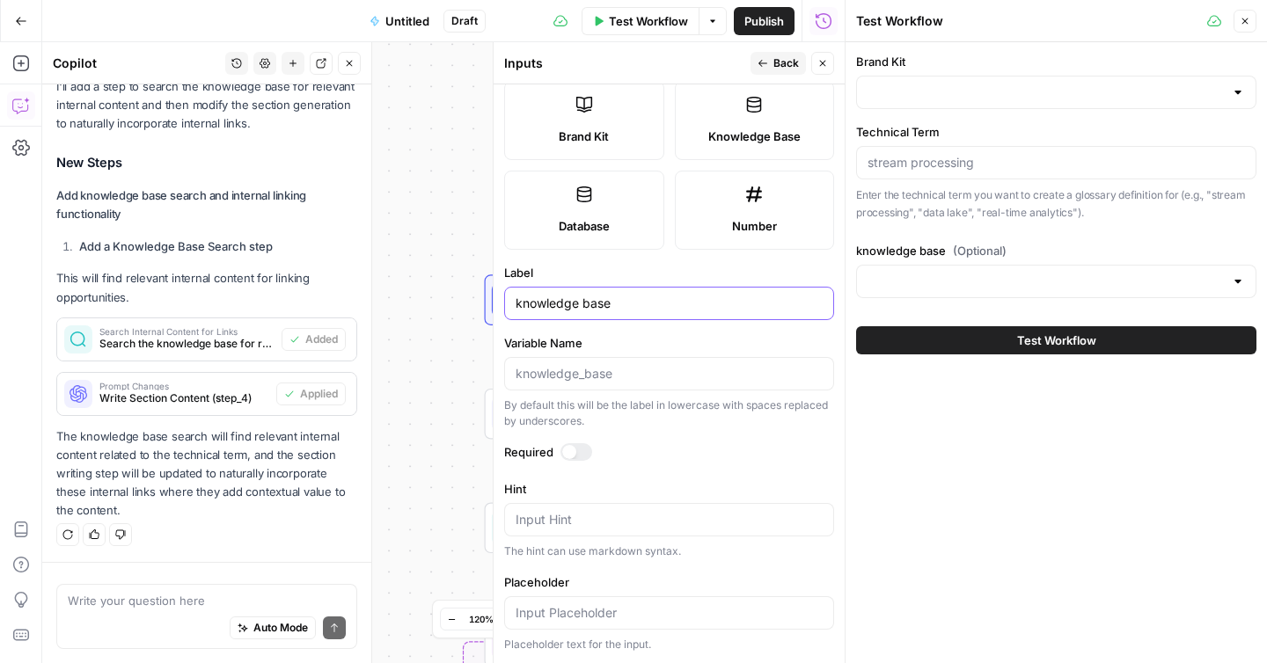
type input "knowledge base"
click at [571, 450] on div at bounding box center [569, 452] width 14 height 14
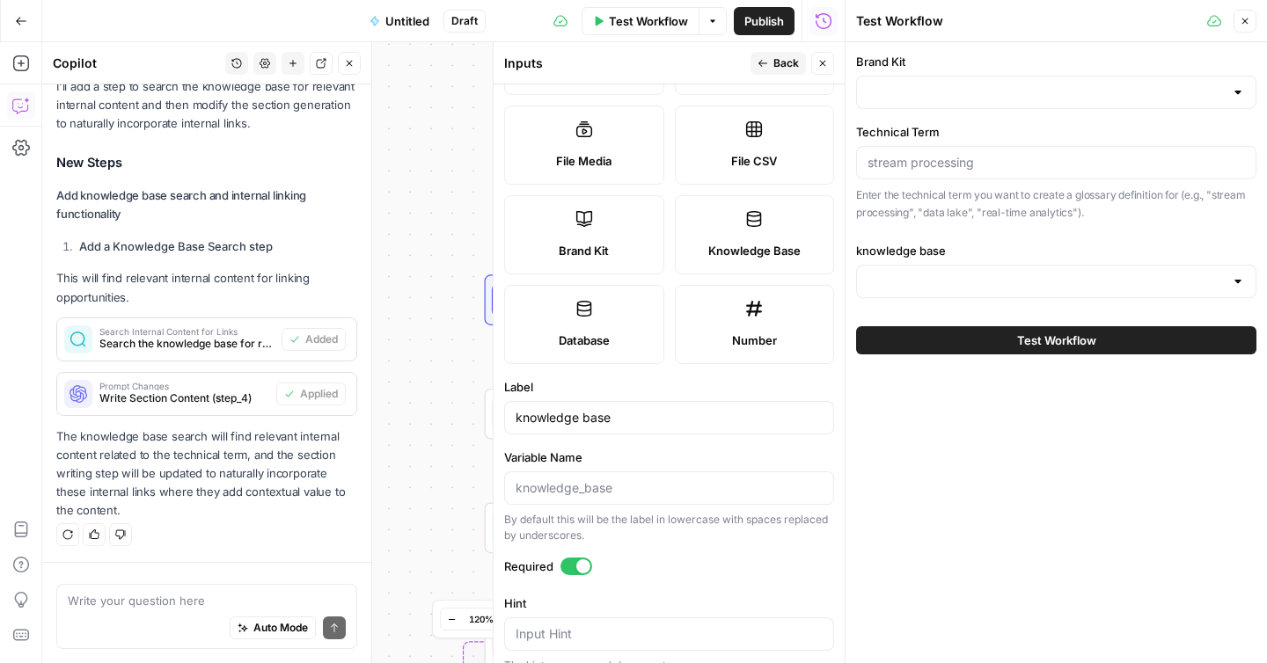
scroll to position [0, 0]
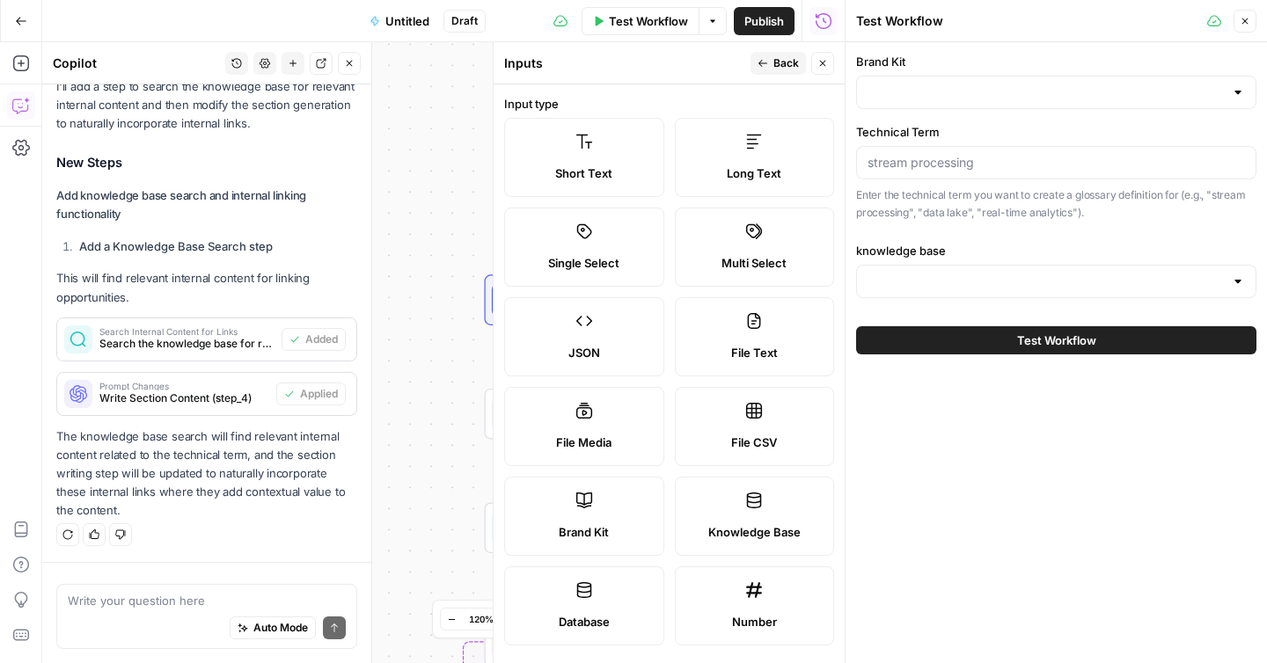
click at [764, 67] on icon "button" at bounding box center [762, 63] width 11 height 11
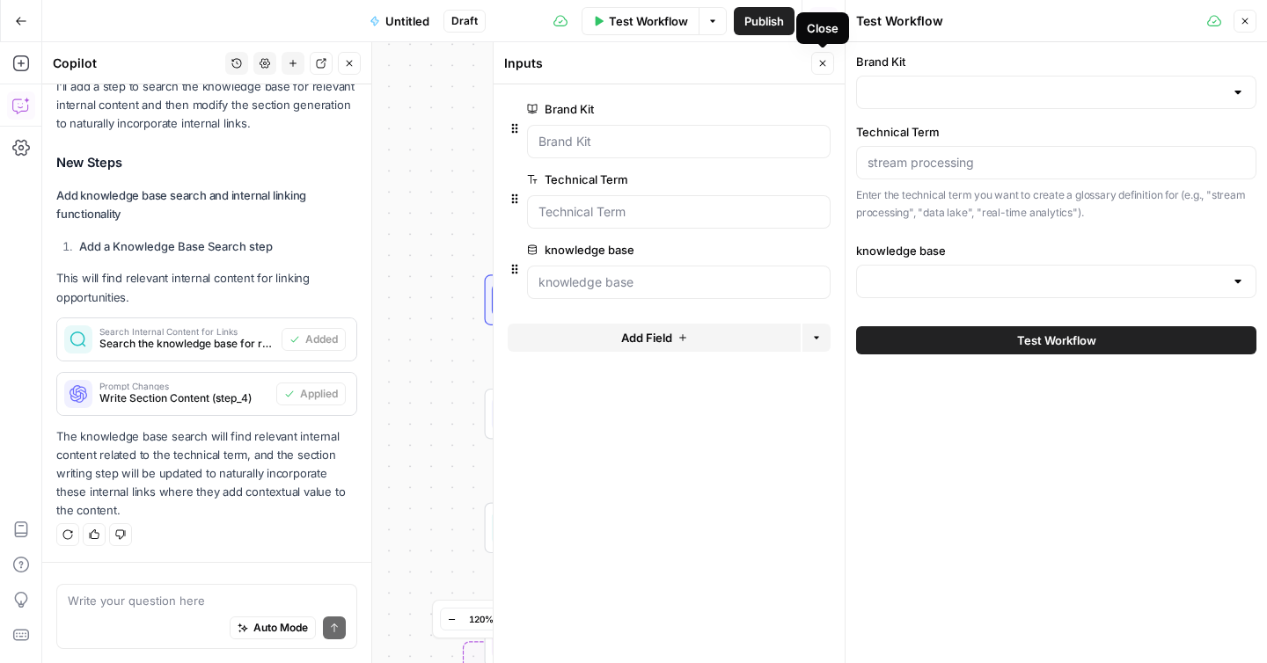
click at [819, 67] on icon "button" at bounding box center [822, 63] width 11 height 11
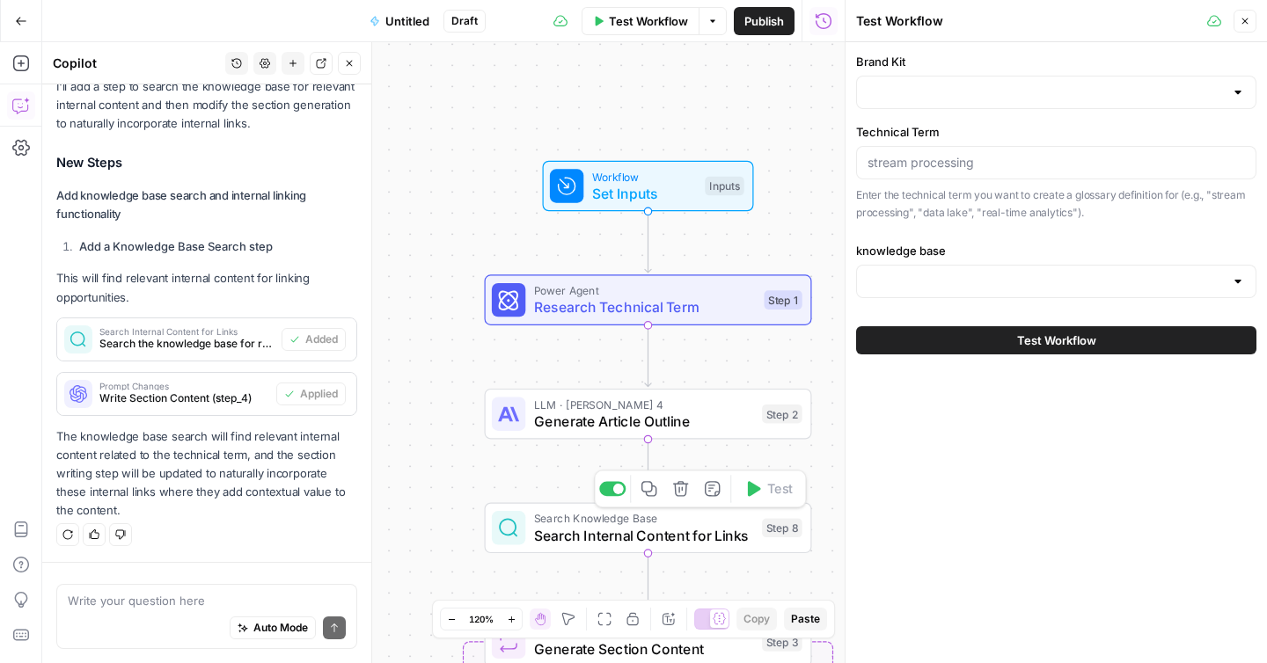
click at [710, 537] on span "Search Internal Content for Links" at bounding box center [644, 535] width 220 height 21
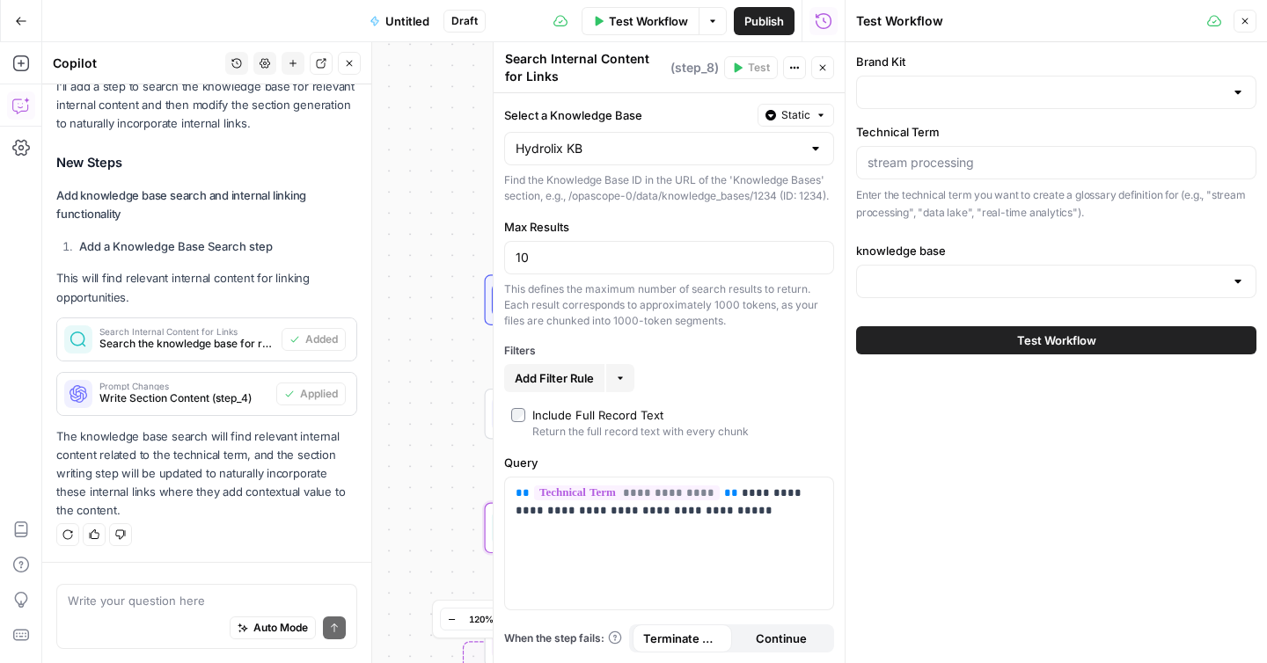
click at [820, 63] on icon "button" at bounding box center [822, 67] width 11 height 11
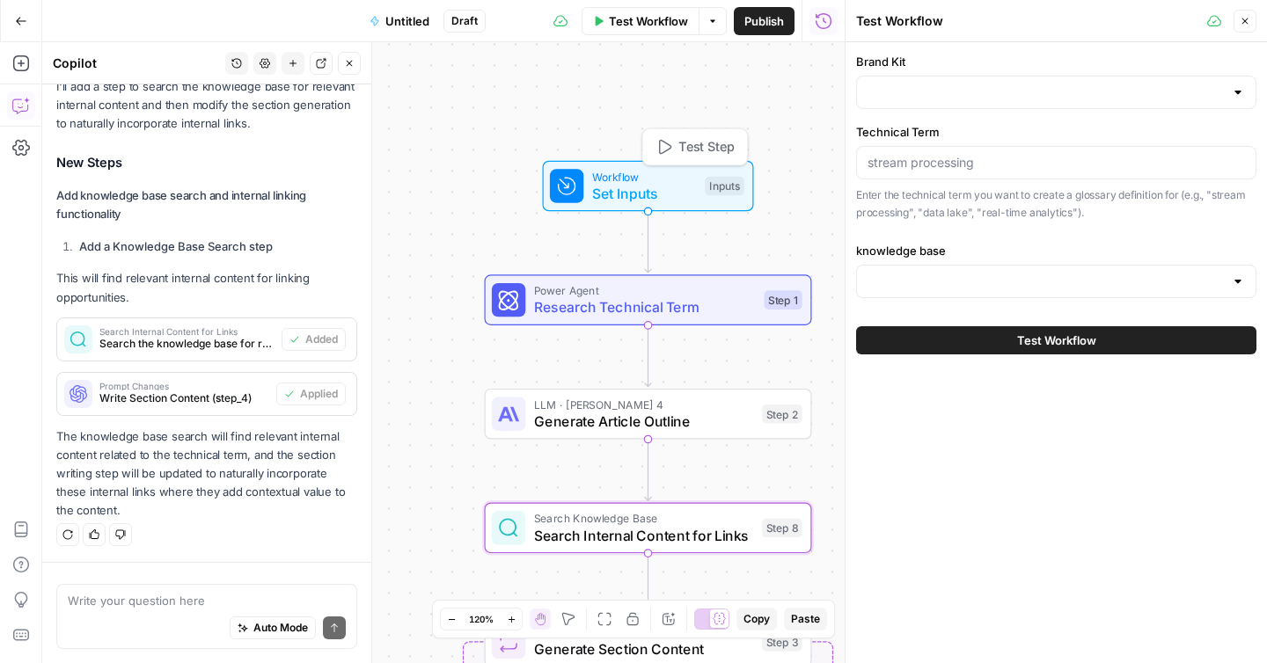
click at [640, 194] on span "Set Inputs" at bounding box center [644, 193] width 105 height 21
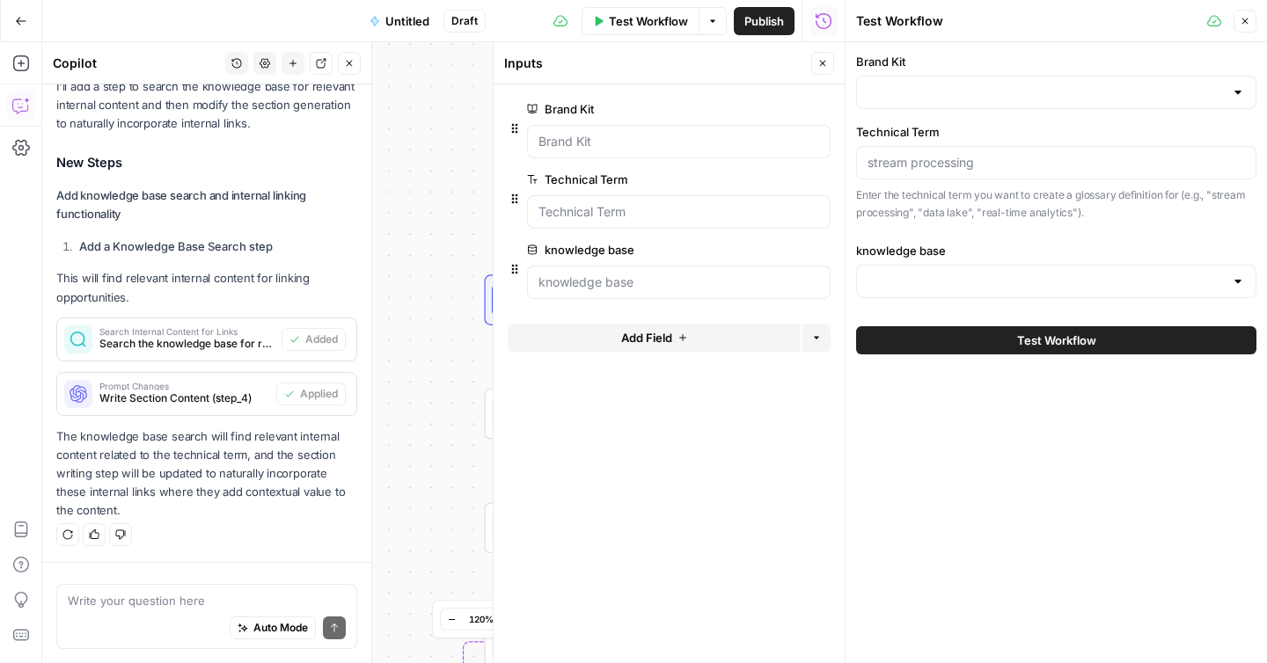
click at [823, 67] on icon "button" at bounding box center [822, 63] width 11 height 11
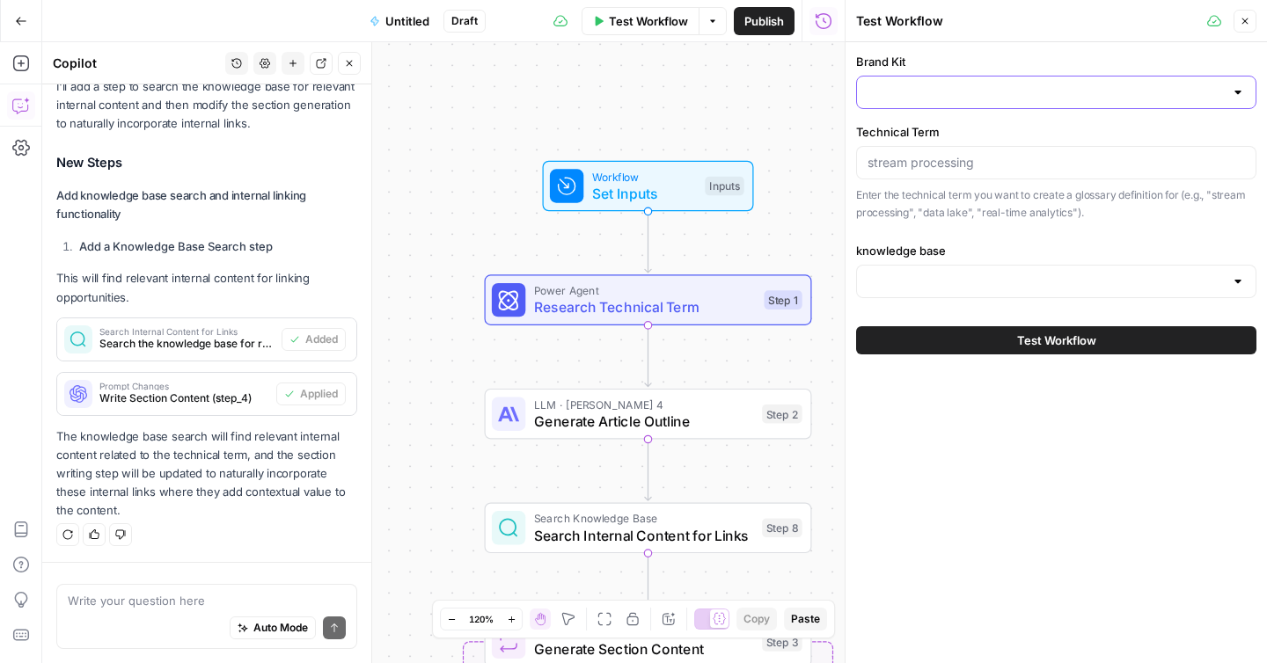
click at [896, 86] on input "Brand Kit" at bounding box center [1045, 93] width 356 height 18
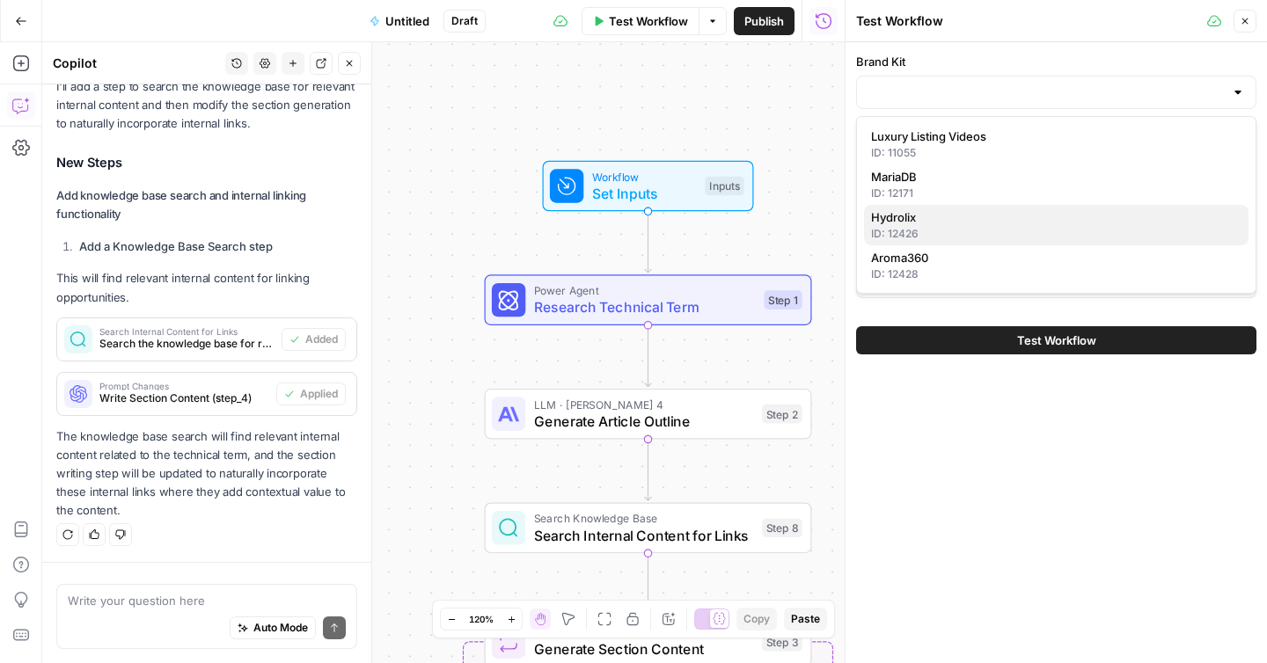
click at [890, 223] on span "Hydrolix" at bounding box center [1052, 217] width 363 height 18
type input "Hydrolix"
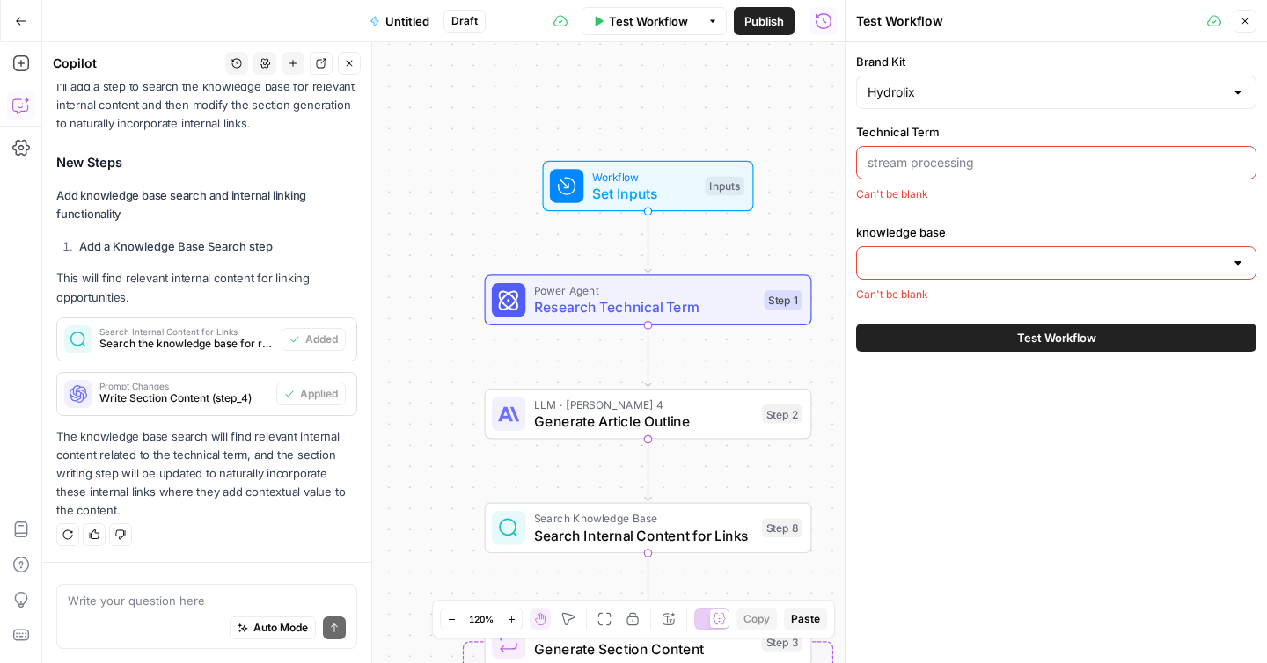
click at [932, 160] on input "Technical Term" at bounding box center [1055, 163] width 377 height 18
paste input "Apache [PERSON_NAME]"
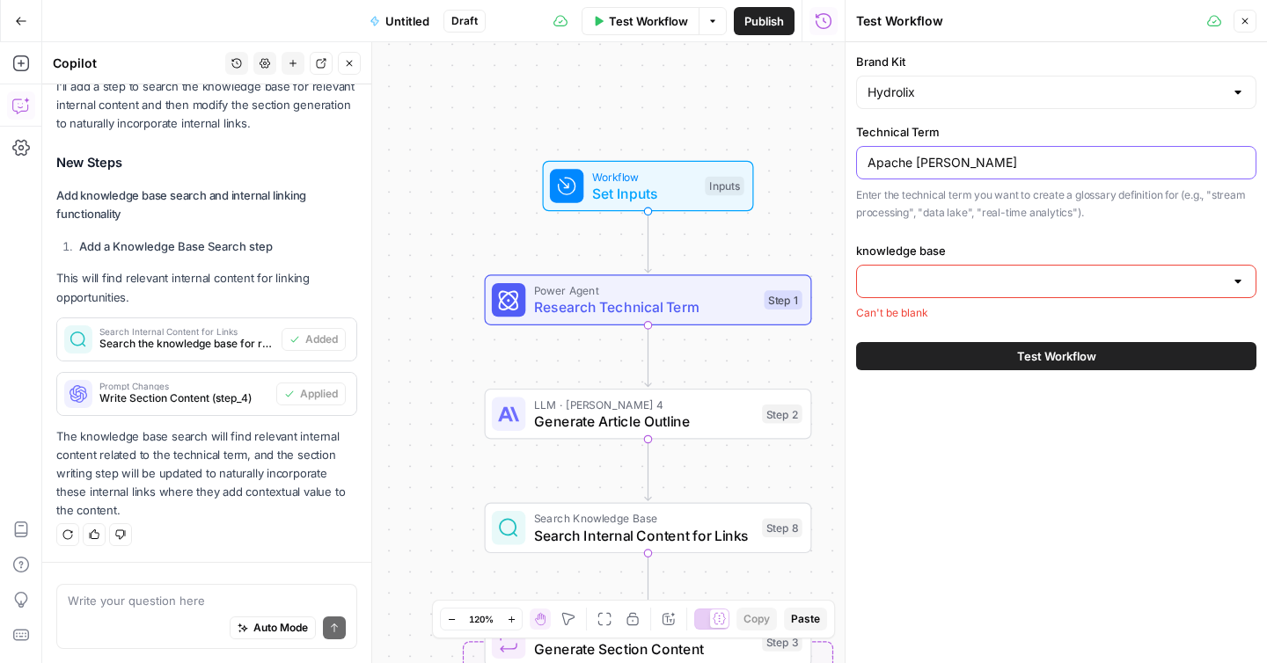
type input "Apache [PERSON_NAME]"
click at [915, 282] on input "knowledge base" at bounding box center [1045, 282] width 356 height 18
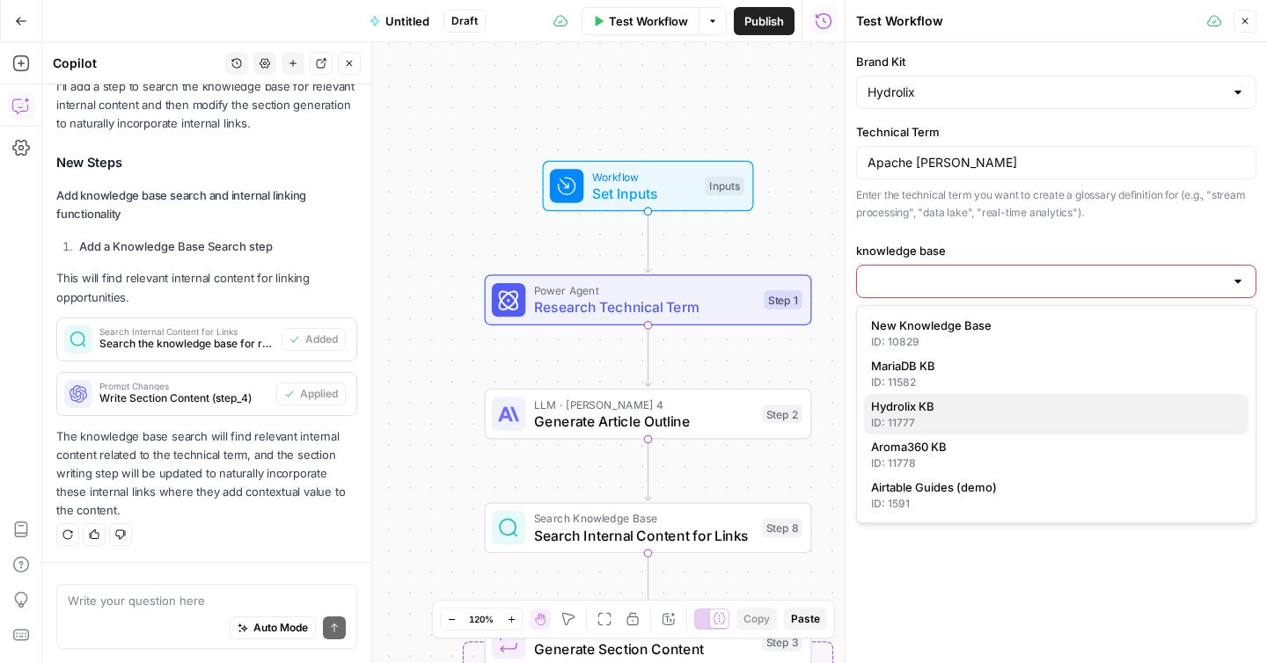
click at [927, 416] on div "ID: 11777" at bounding box center [1056, 423] width 370 height 16
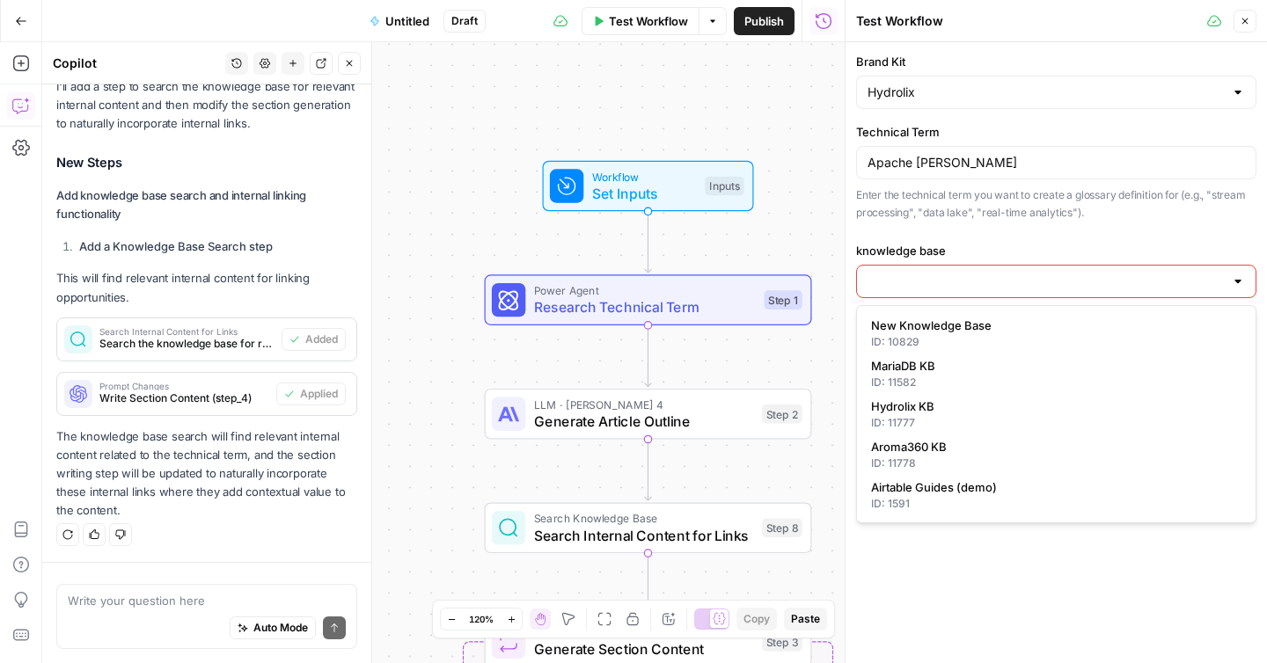
type input "Hydrolix KB"
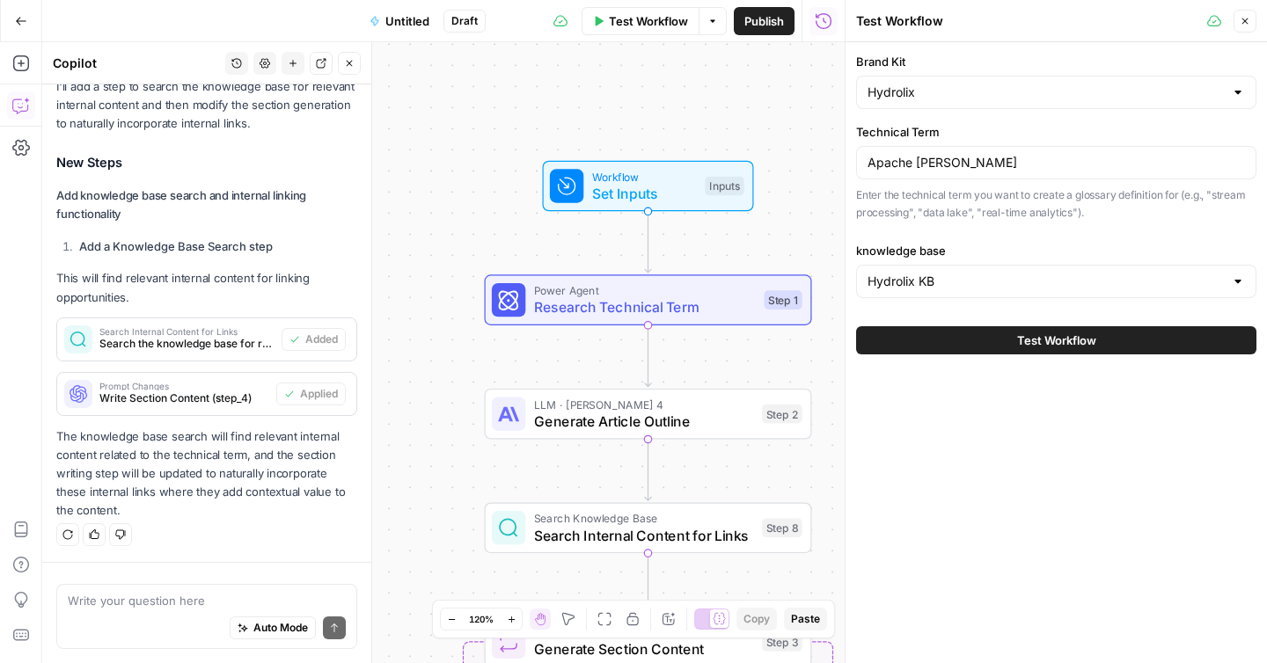
click at [972, 341] on button "Test Workflow" at bounding box center [1056, 340] width 400 height 28
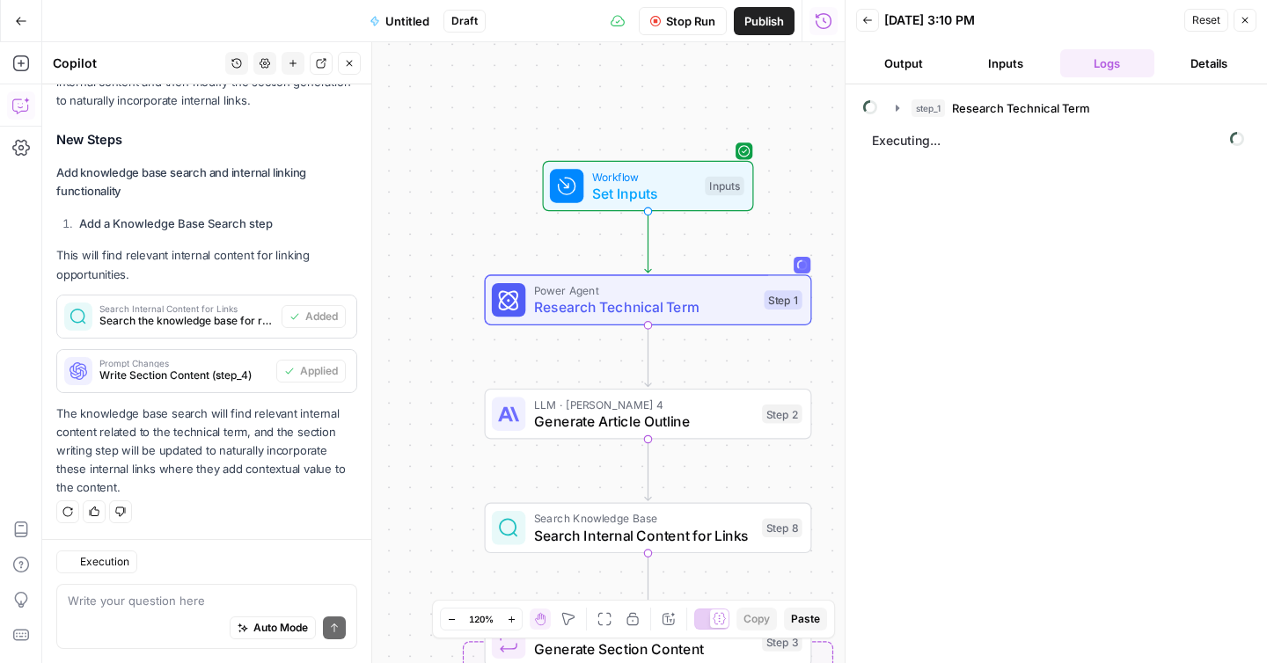
scroll to position [4947, 0]
click at [982, 271] on div "step_1 Research Technical Term Executing..." at bounding box center [1056, 373] width 386 height 561
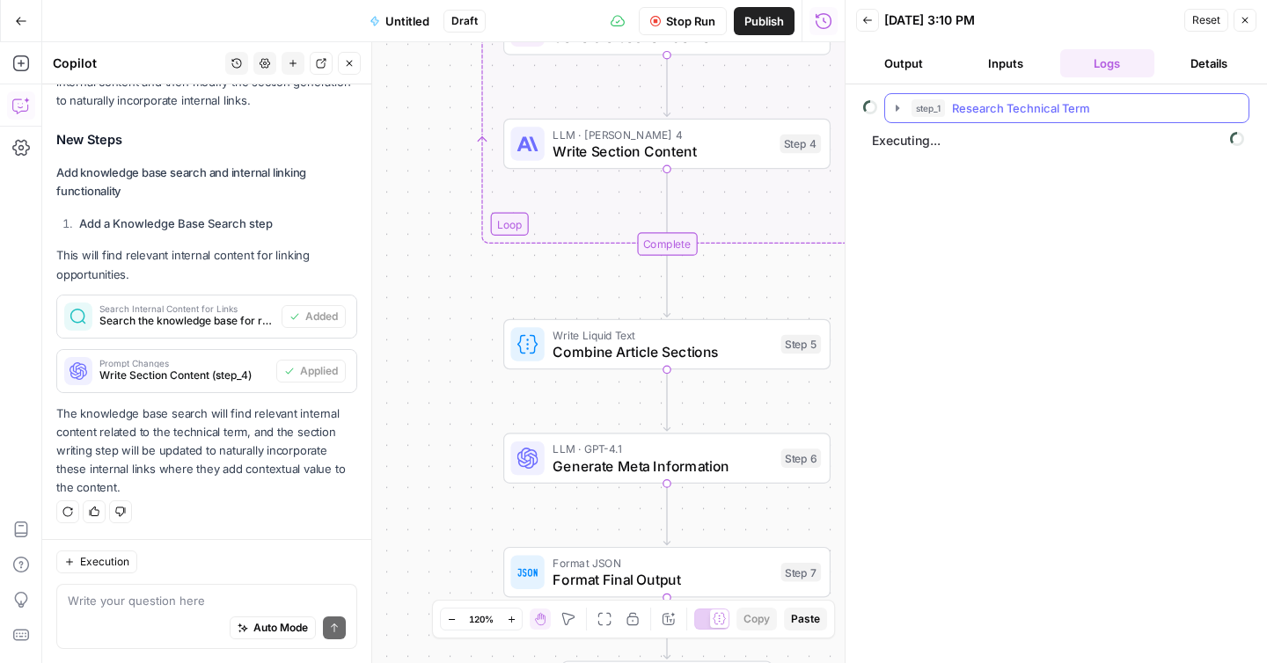
click at [903, 109] on icon "button" at bounding box center [897, 108] width 14 height 14
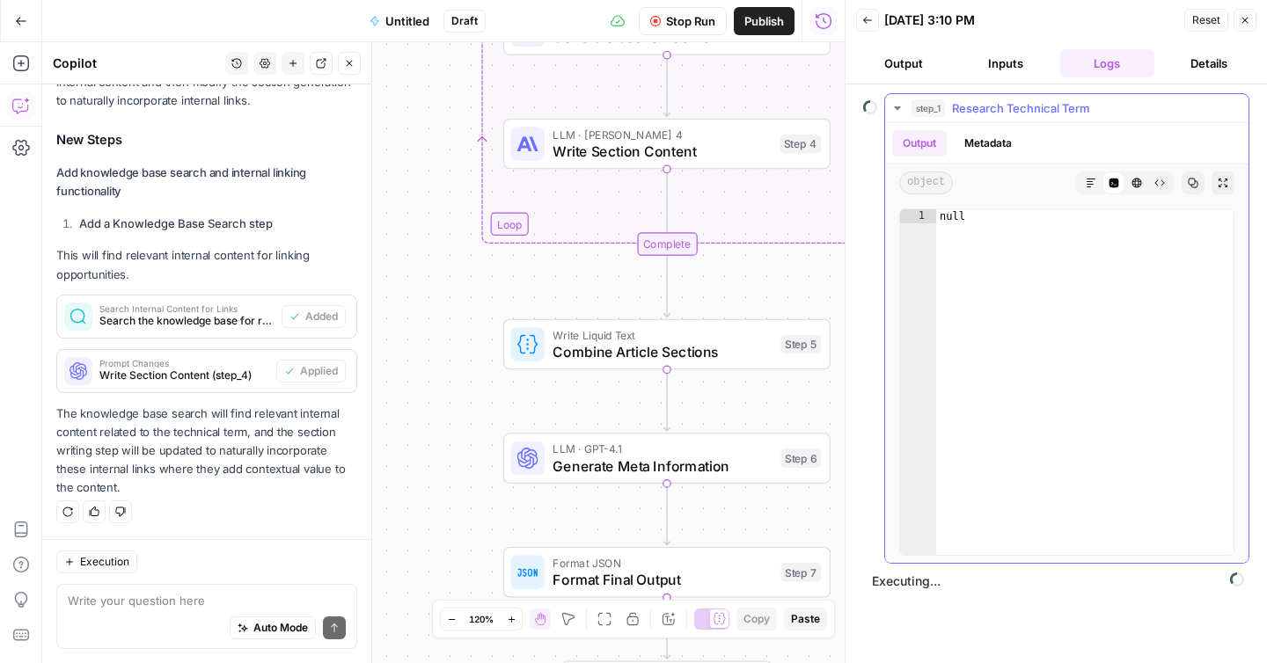
click at [903, 108] on icon "button" at bounding box center [897, 108] width 14 height 14
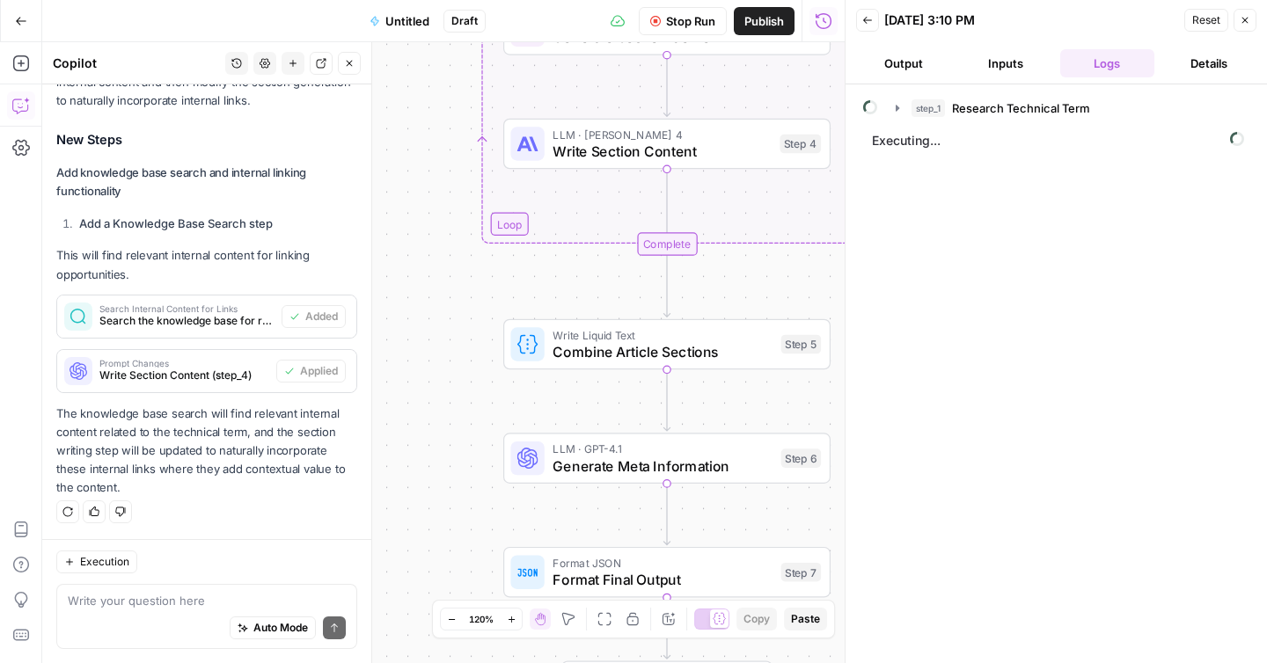
click at [686, 24] on span "Stop Run" at bounding box center [690, 21] width 49 height 18
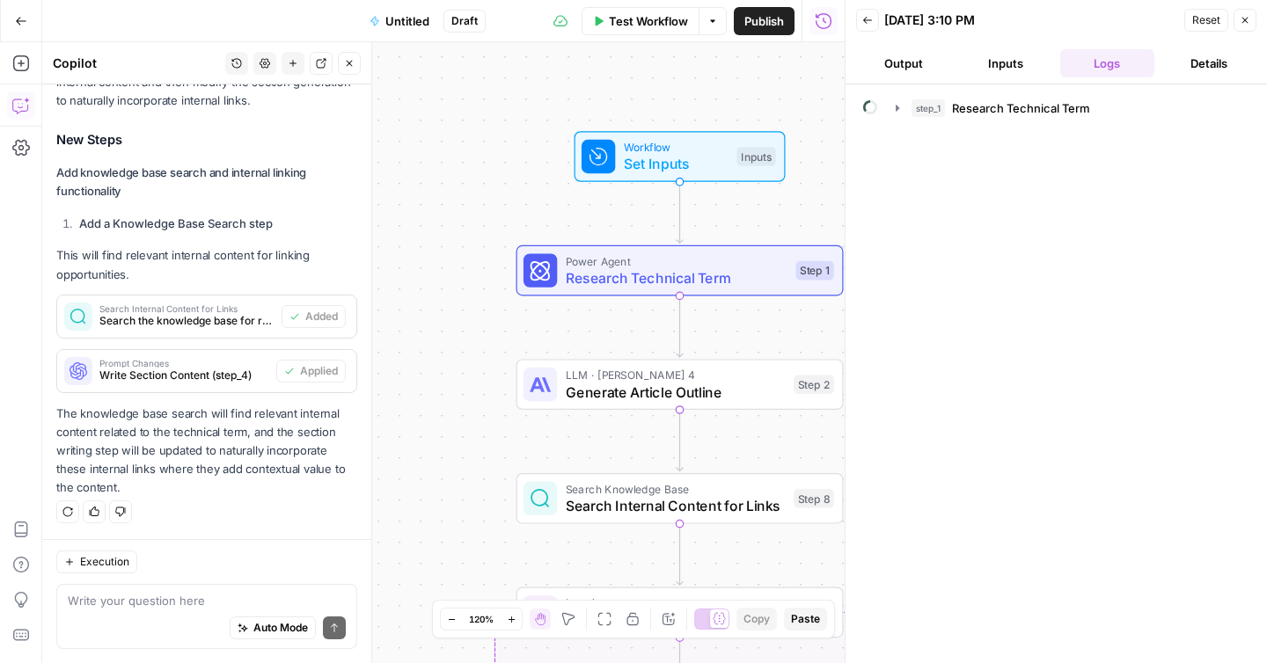
click at [1201, 26] on span "Reset" at bounding box center [1206, 20] width 28 height 16
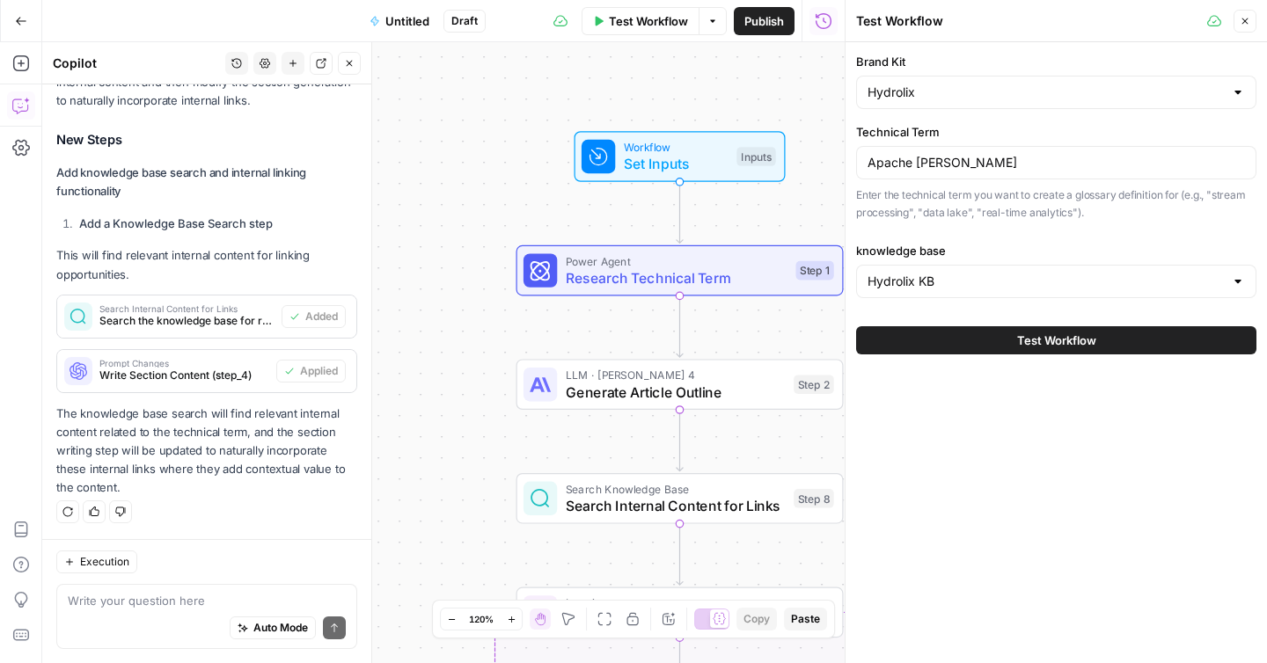
click at [1007, 341] on button "Test Workflow" at bounding box center [1056, 340] width 400 height 28
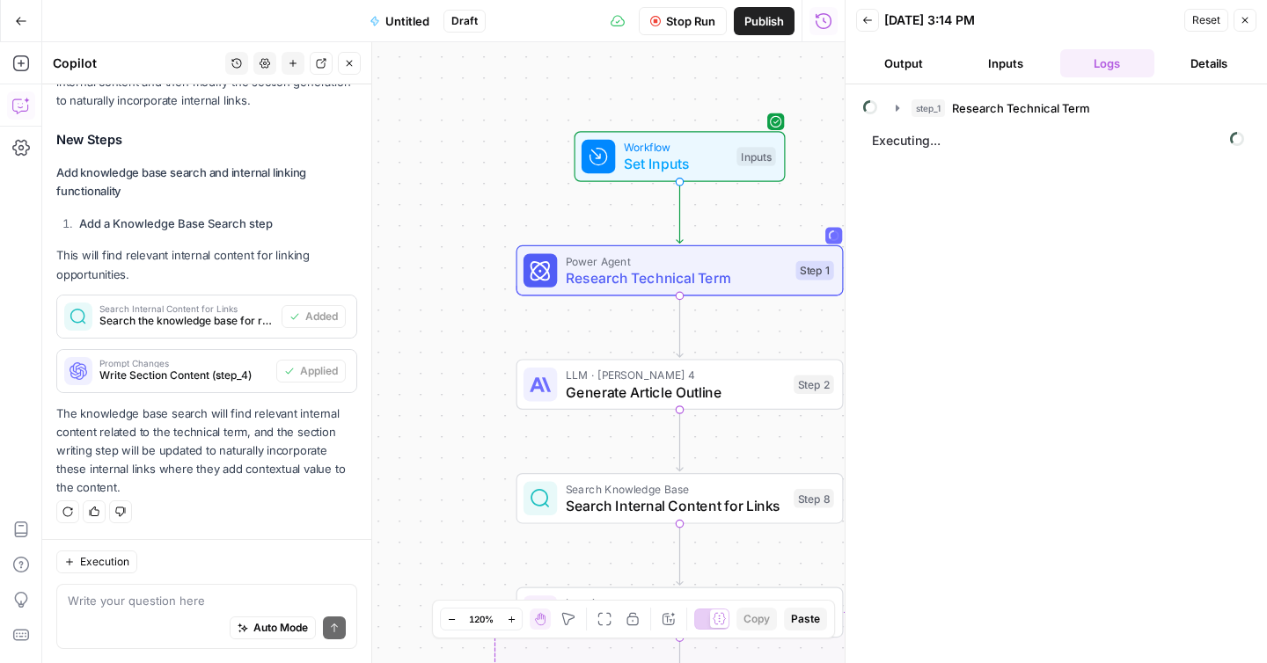
click at [684, 27] on span "Stop Run" at bounding box center [690, 21] width 49 height 18
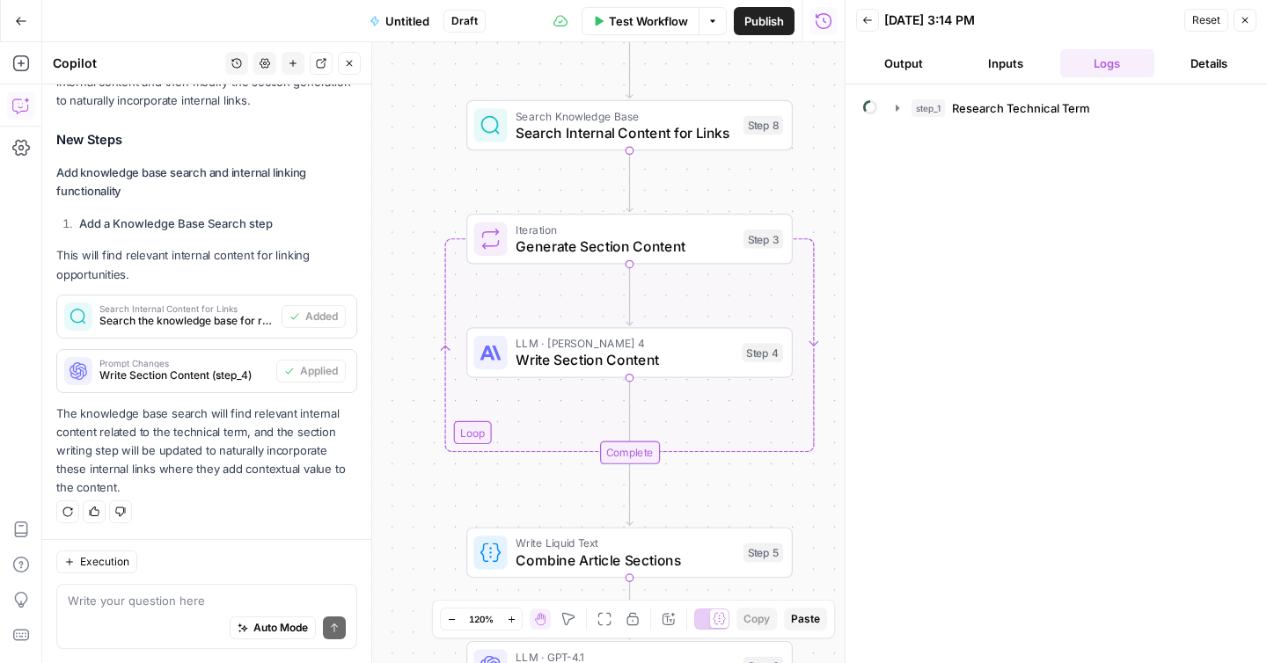
click at [156, 611] on div "Auto Mode Send" at bounding box center [207, 629] width 278 height 39
click at [1195, 20] on span "Reset" at bounding box center [1206, 20] width 28 height 16
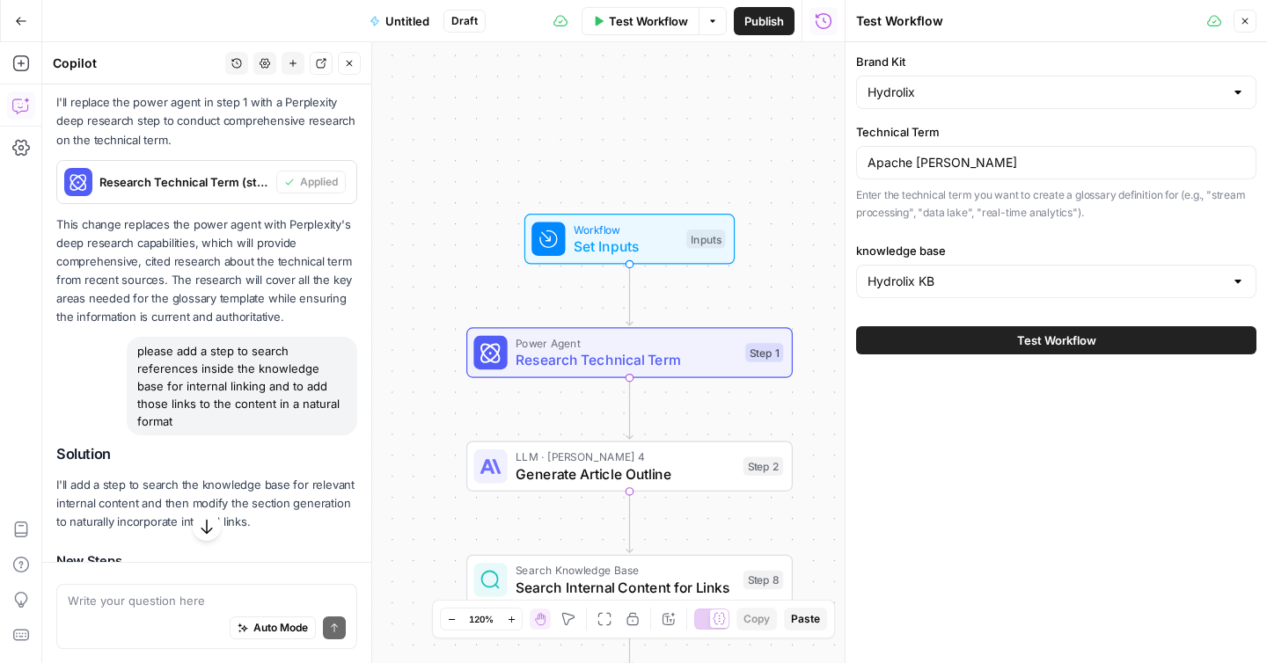
scroll to position [4380, 0]
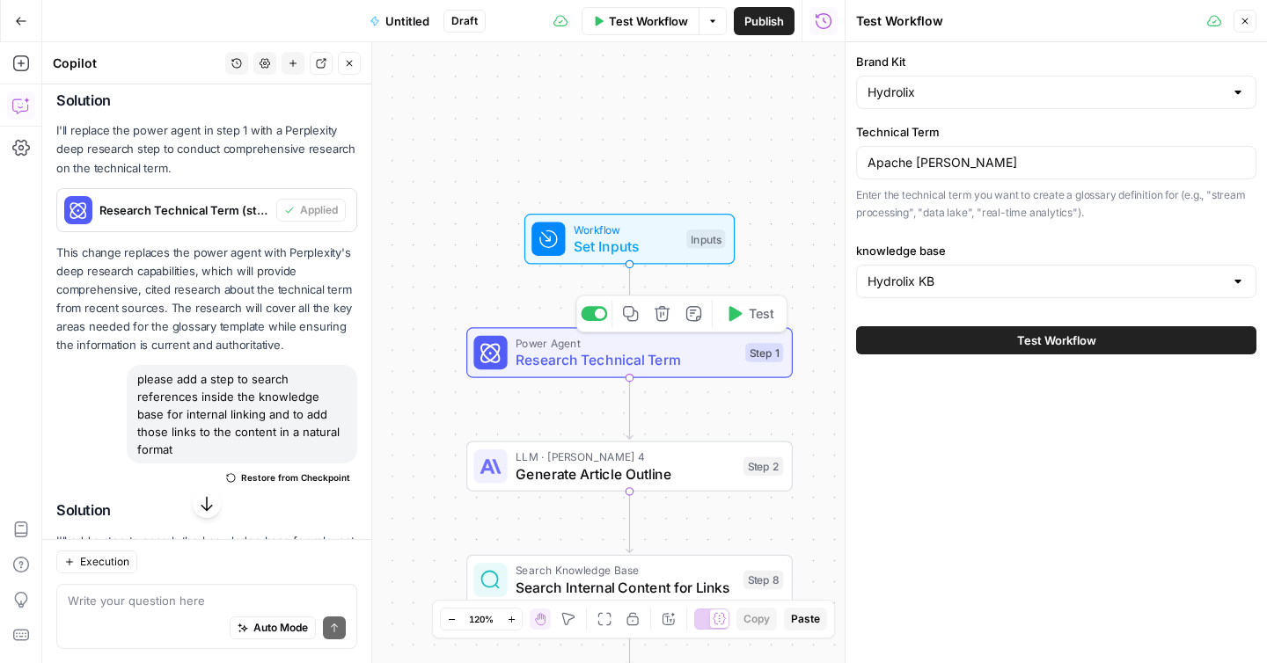
click at [573, 362] on span "Research Technical Term" at bounding box center [626, 359] width 221 height 21
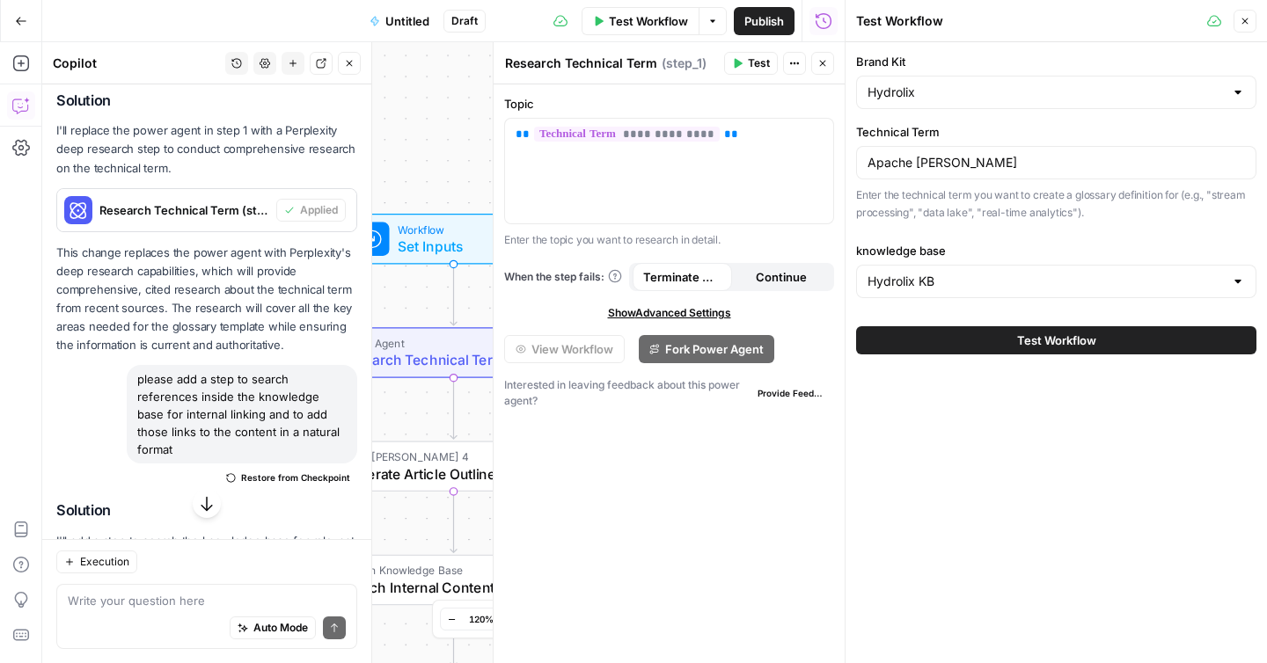
click at [140, 177] on p "I'll replace the power agent in step 1 with a Perplexity deep research step to …" at bounding box center [206, 148] width 301 height 55
copy div "I'll replace the power agent in step 1 with a Perplexity deep research step to …"
click at [132, 605] on textarea at bounding box center [207, 601] width 278 height 18
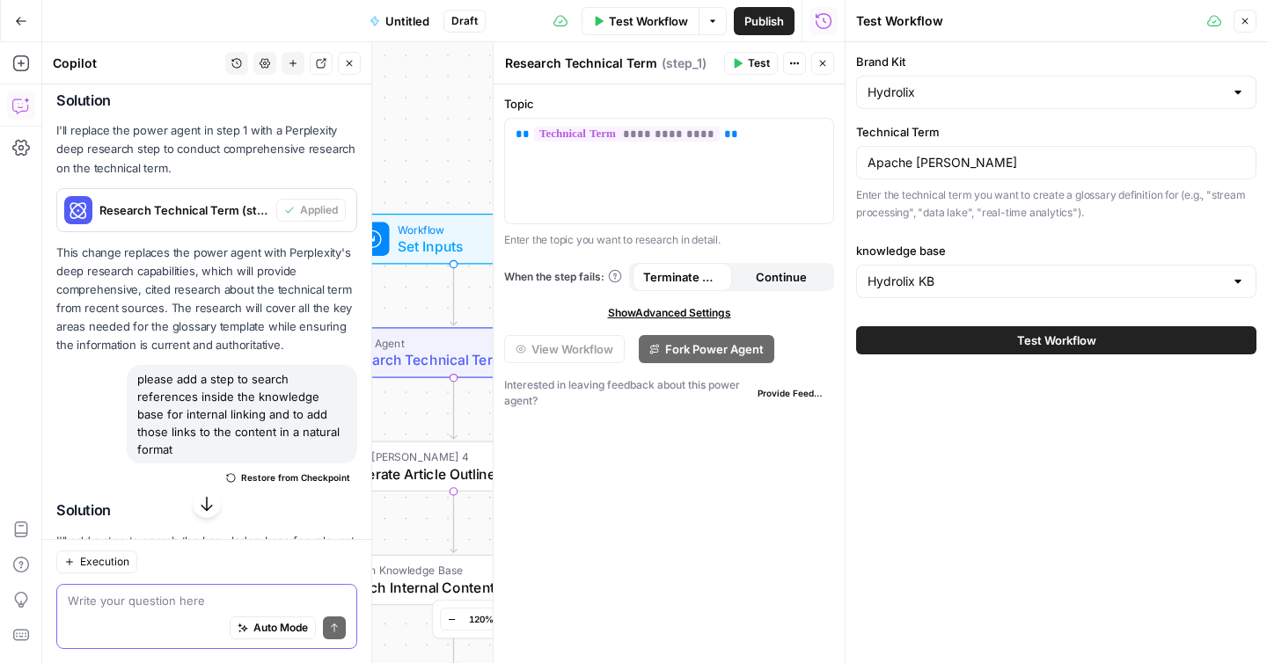
paste textarea "I'll replace the power agent in step 1 with a Perplexity deep research step to …"
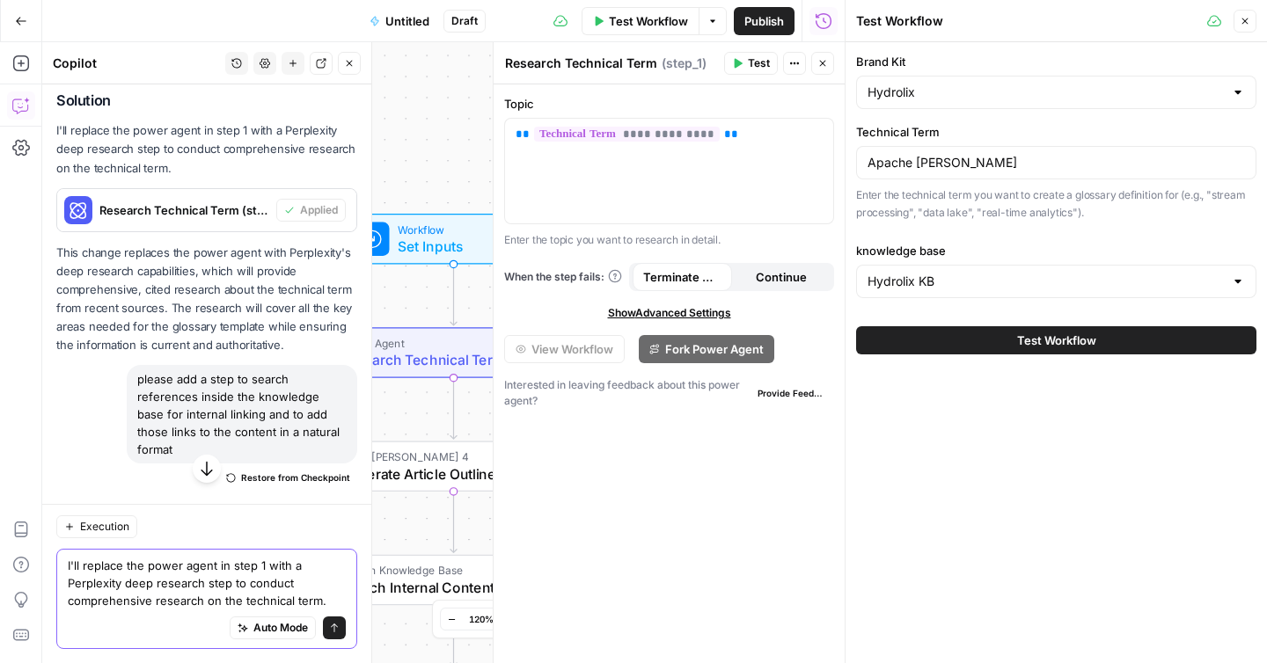
click at [82, 557] on textarea "I'll replace the power agent in step 1 with a Perplexity deep research step to …" at bounding box center [207, 583] width 278 height 53
type textarea "replace the power agent in step 1 with a Perplexity deep research step to condu…"
click at [329, 631] on icon "submit" at bounding box center [334, 628] width 11 height 11
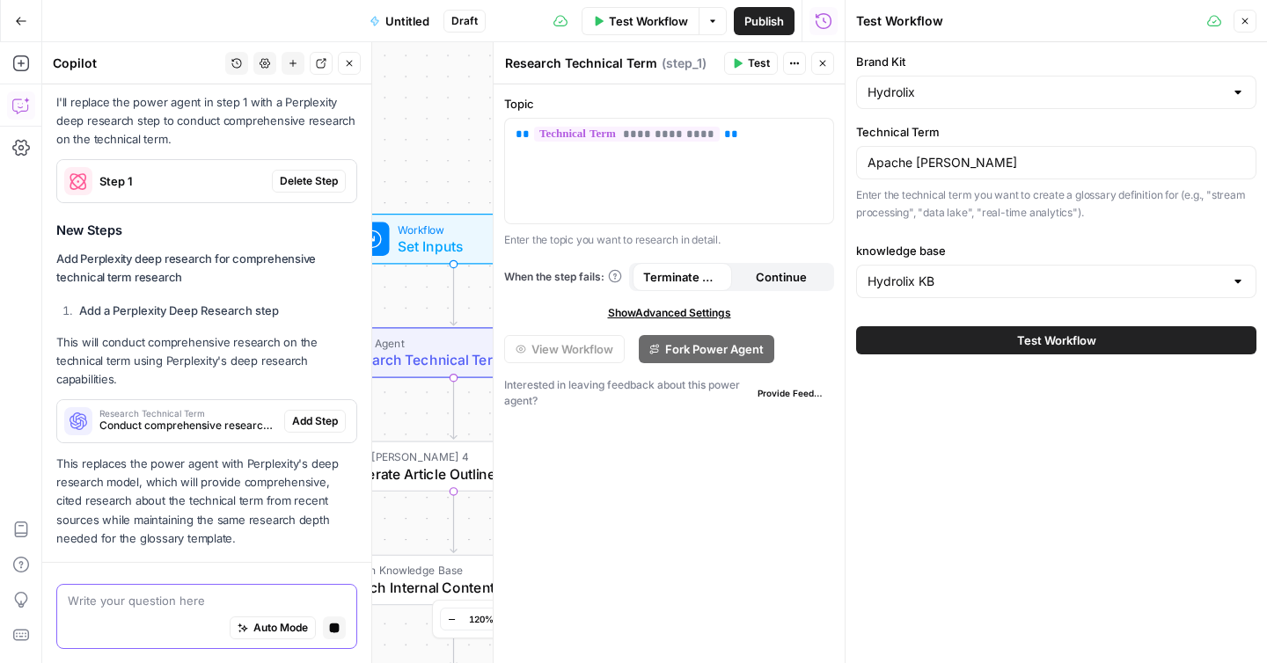
scroll to position [5557, 0]
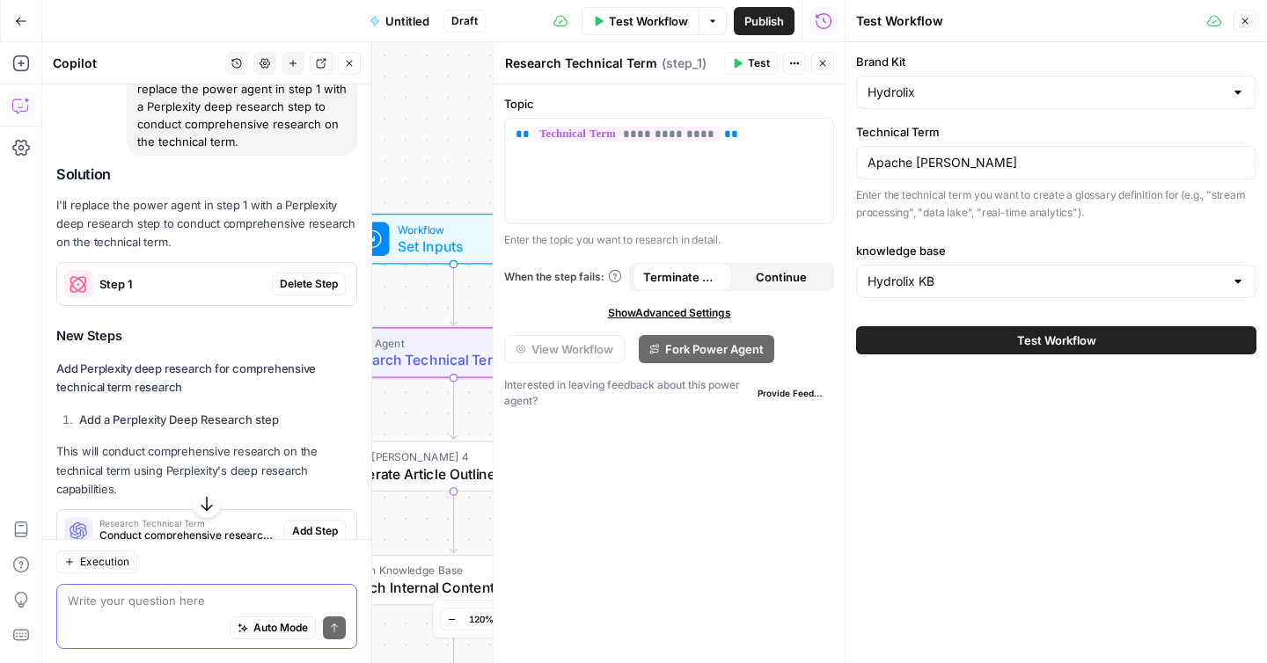
click at [289, 292] on span "Delete Step" at bounding box center [309, 284] width 58 height 16
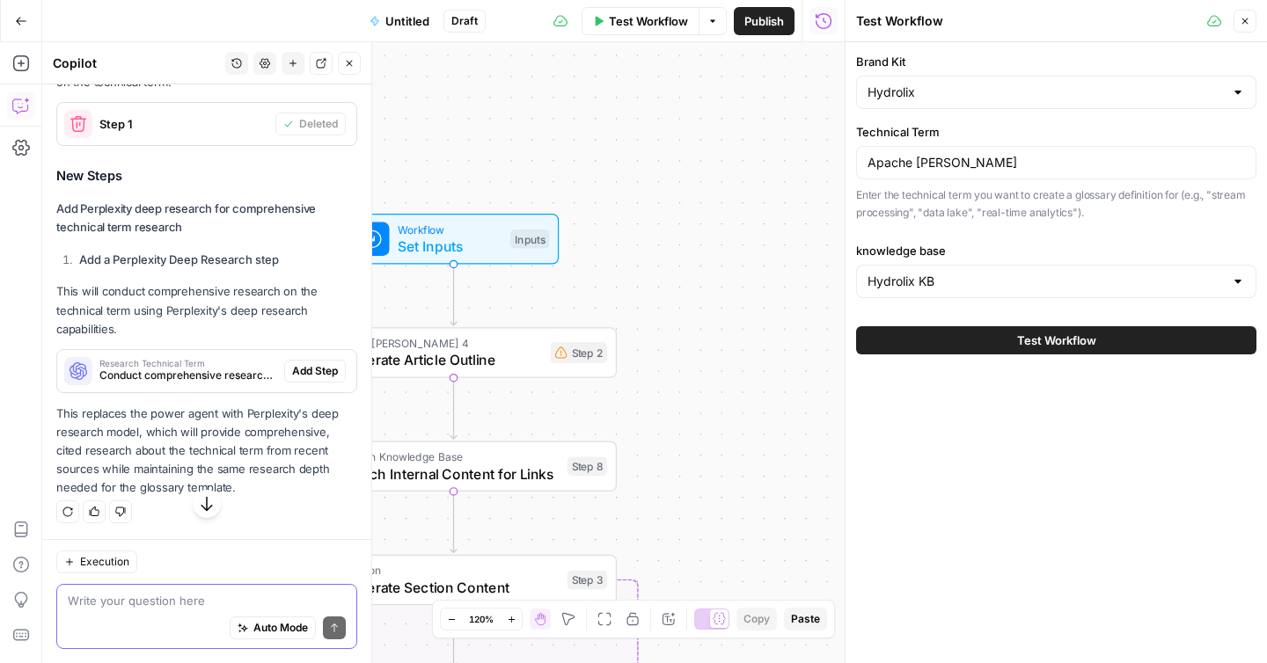
scroll to position [5575, 0]
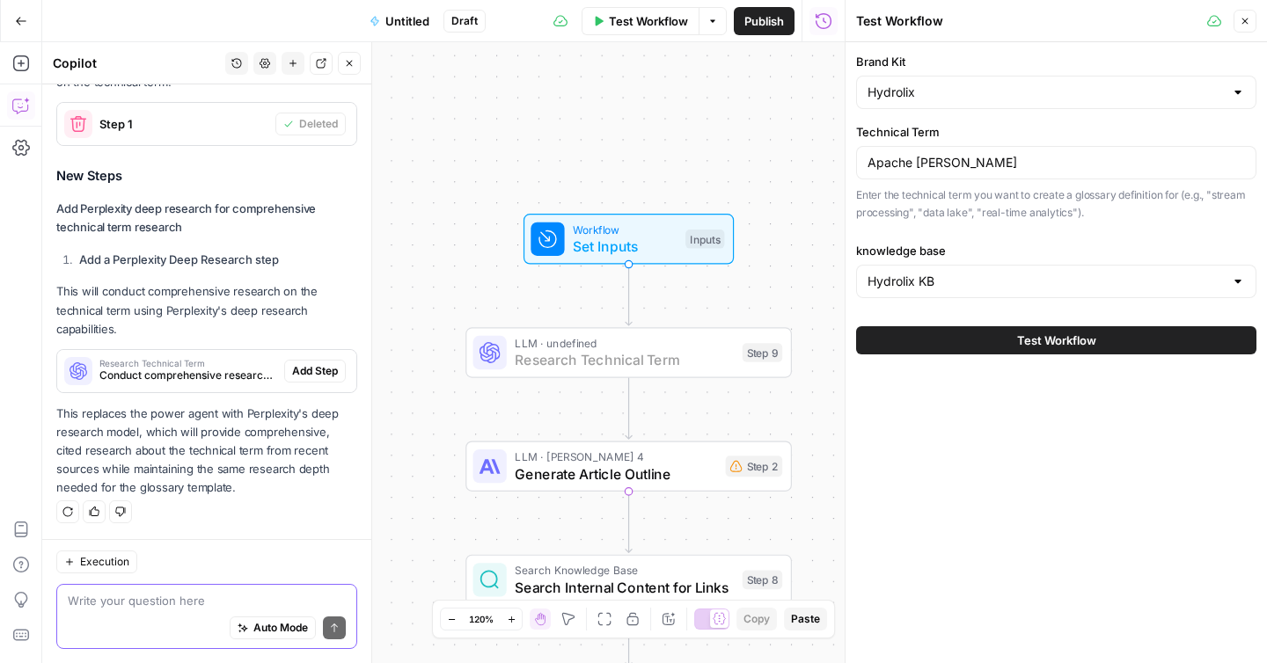
click at [299, 374] on span "Add Step" at bounding box center [315, 371] width 46 height 16
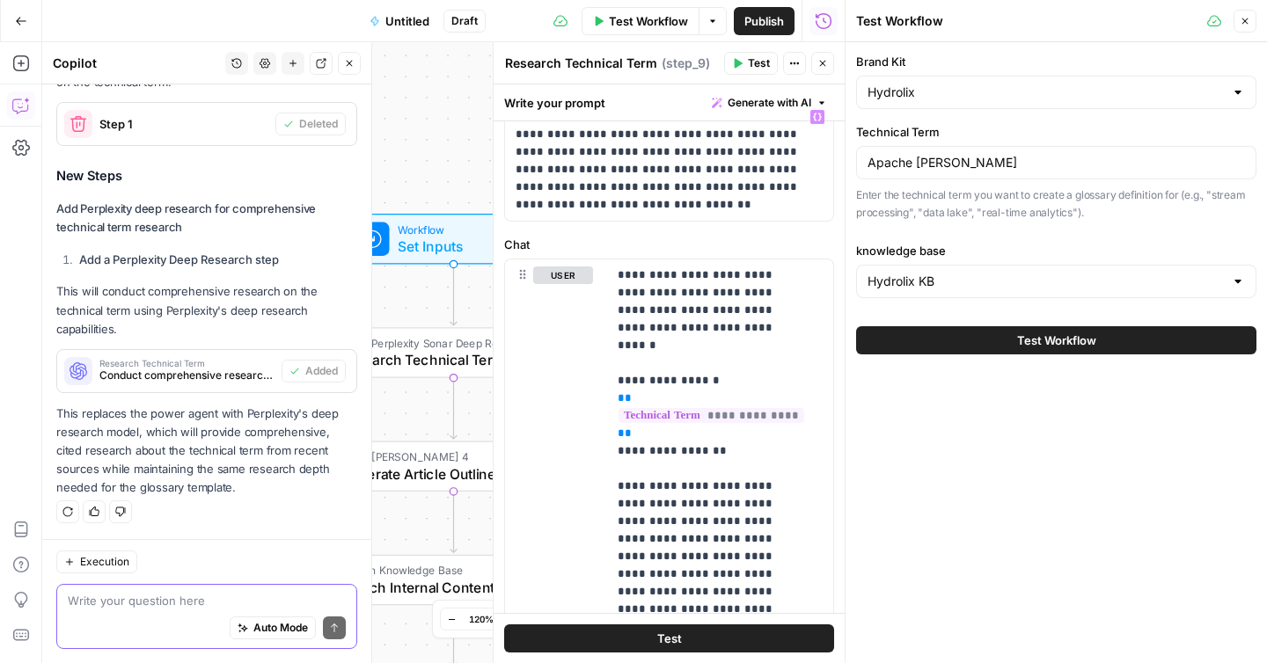
scroll to position [0, 0]
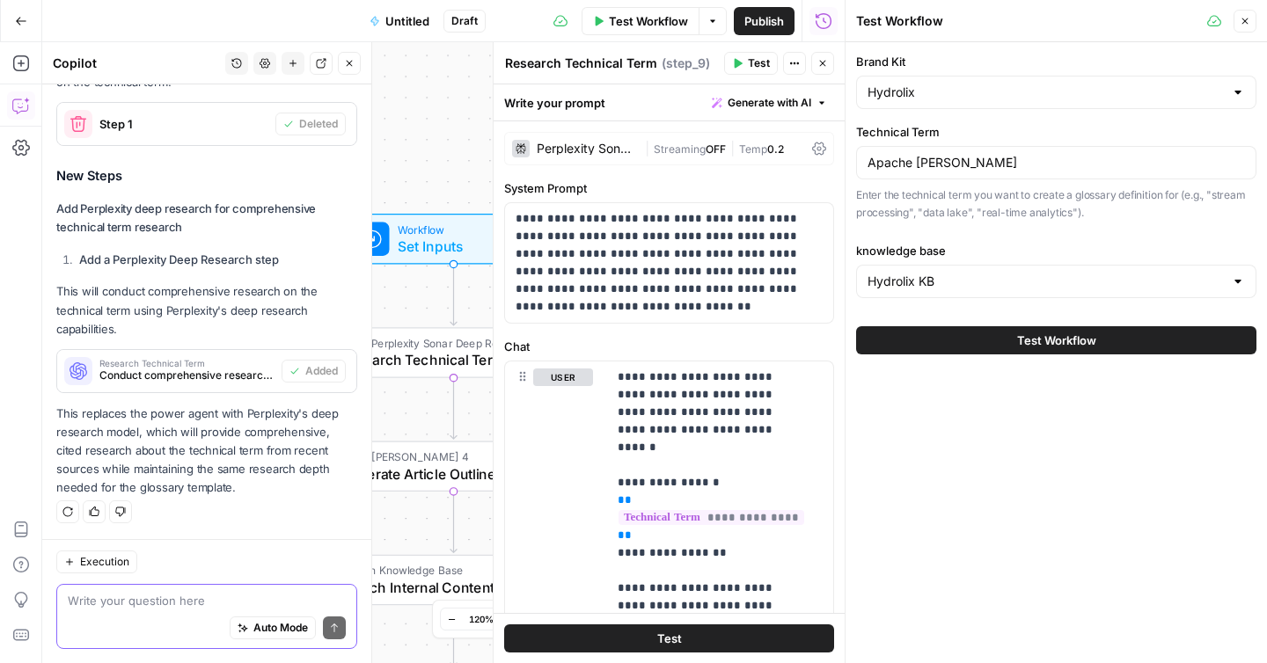
click at [598, 149] on div "Perplexity Sonar Deep Research" at bounding box center [587, 149] width 101 height 12
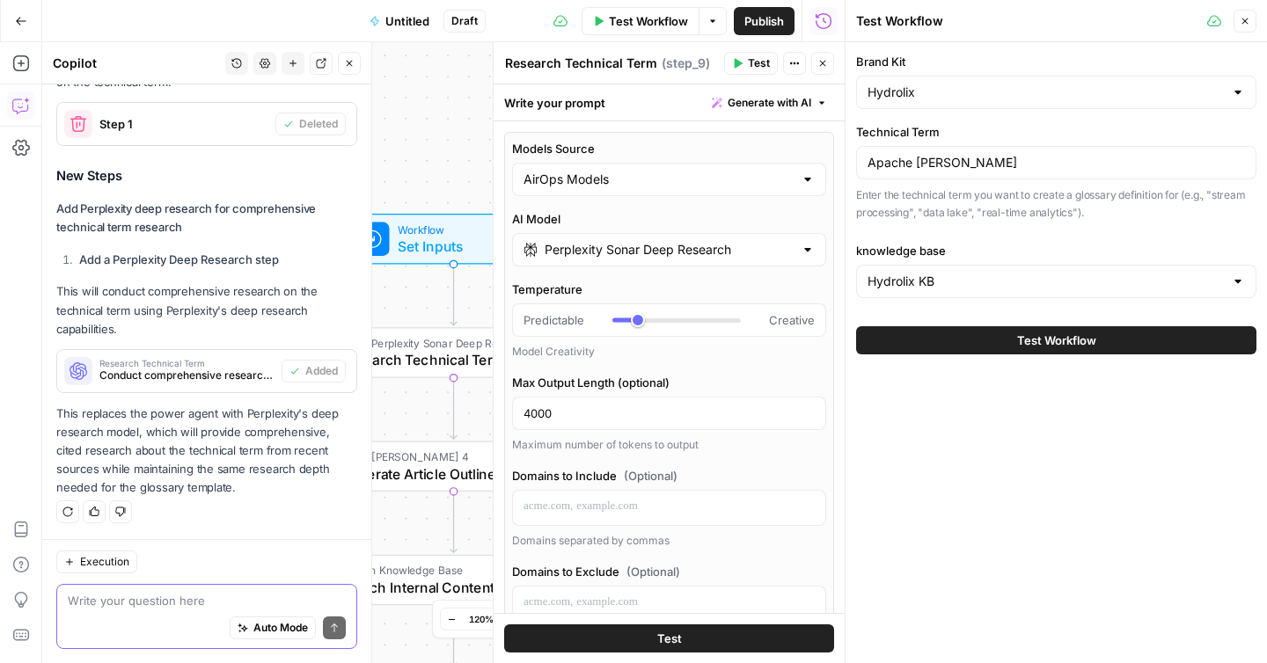
click at [784, 250] on div "Perplexity Sonar Deep Research" at bounding box center [669, 249] width 314 height 33
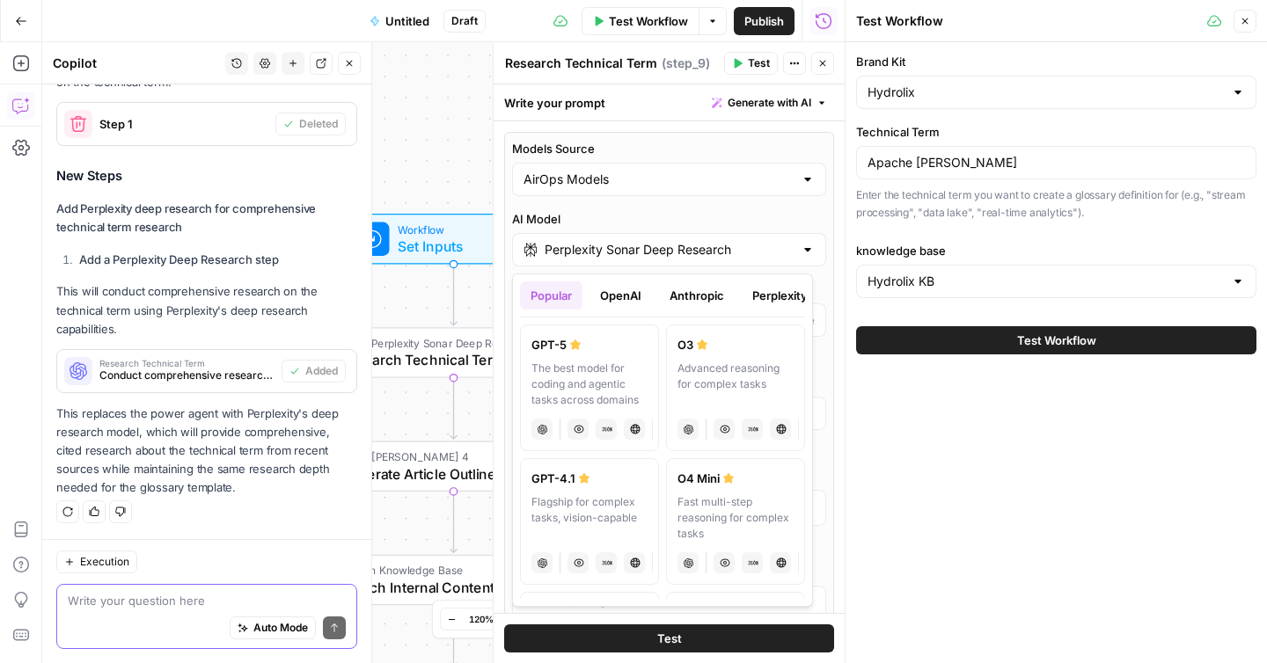
click at [775, 296] on button "Perplexity" at bounding box center [780, 296] width 77 height 28
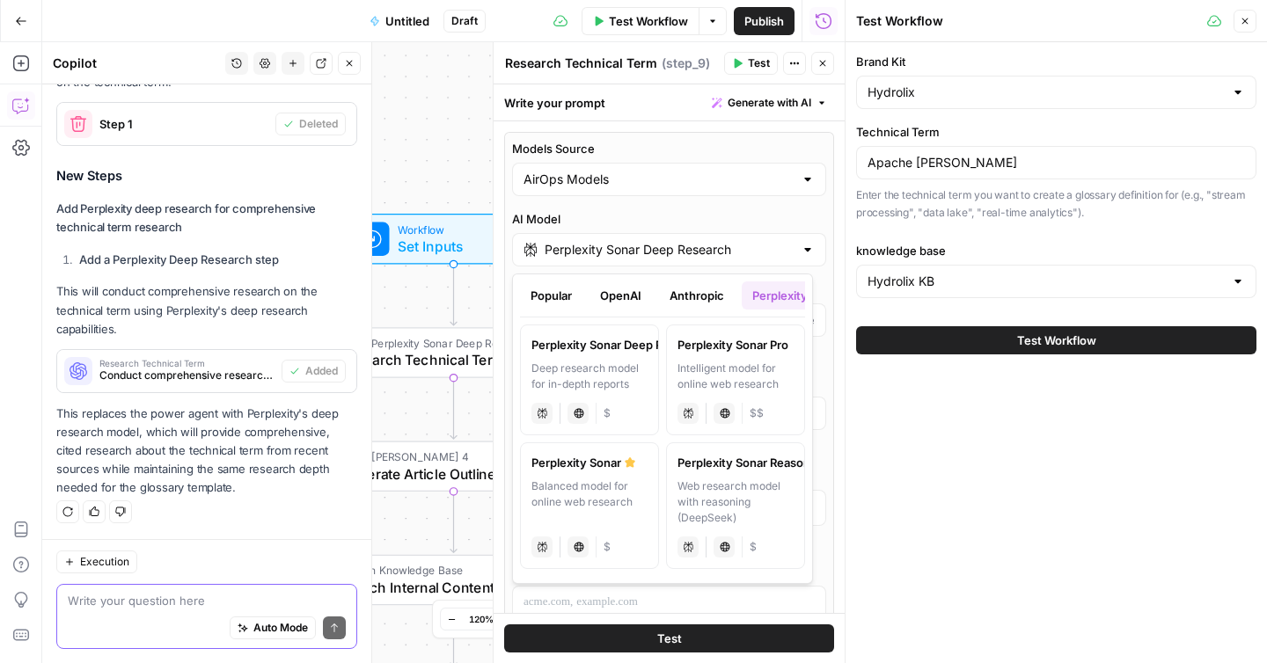
click at [618, 468] on div "Perplexity Sonar" at bounding box center [589, 463] width 116 height 18
type input "Perplexity Sonar"
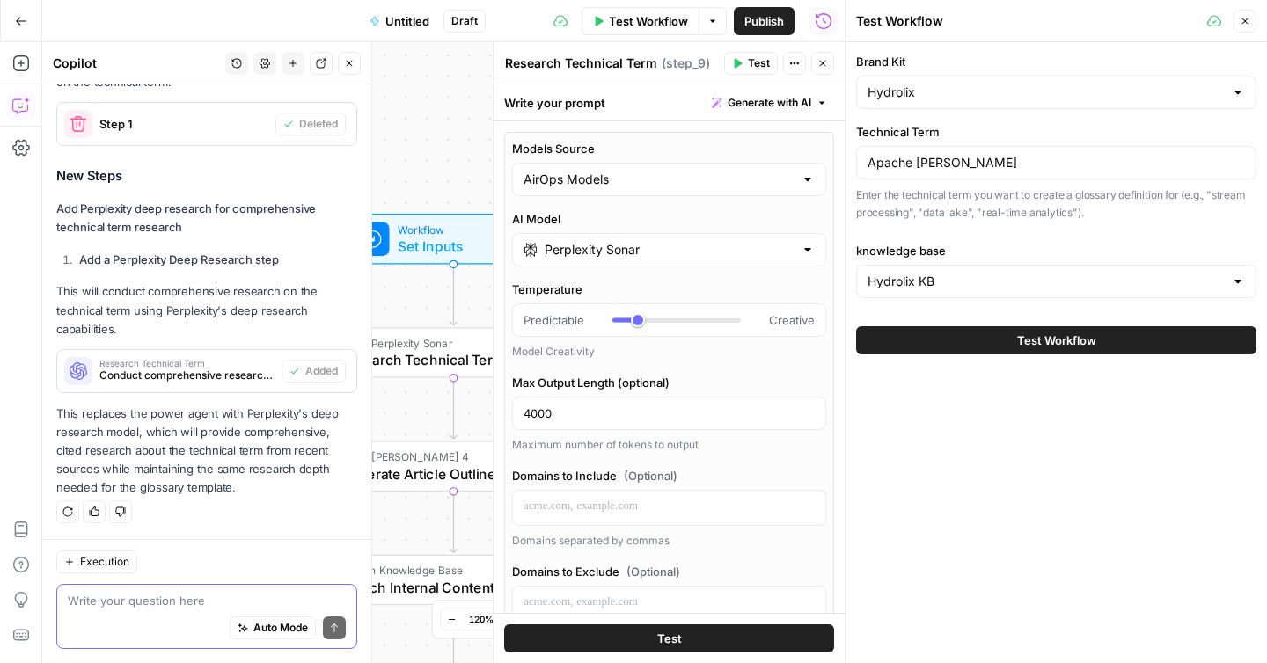
click at [827, 59] on icon "button" at bounding box center [822, 63] width 11 height 11
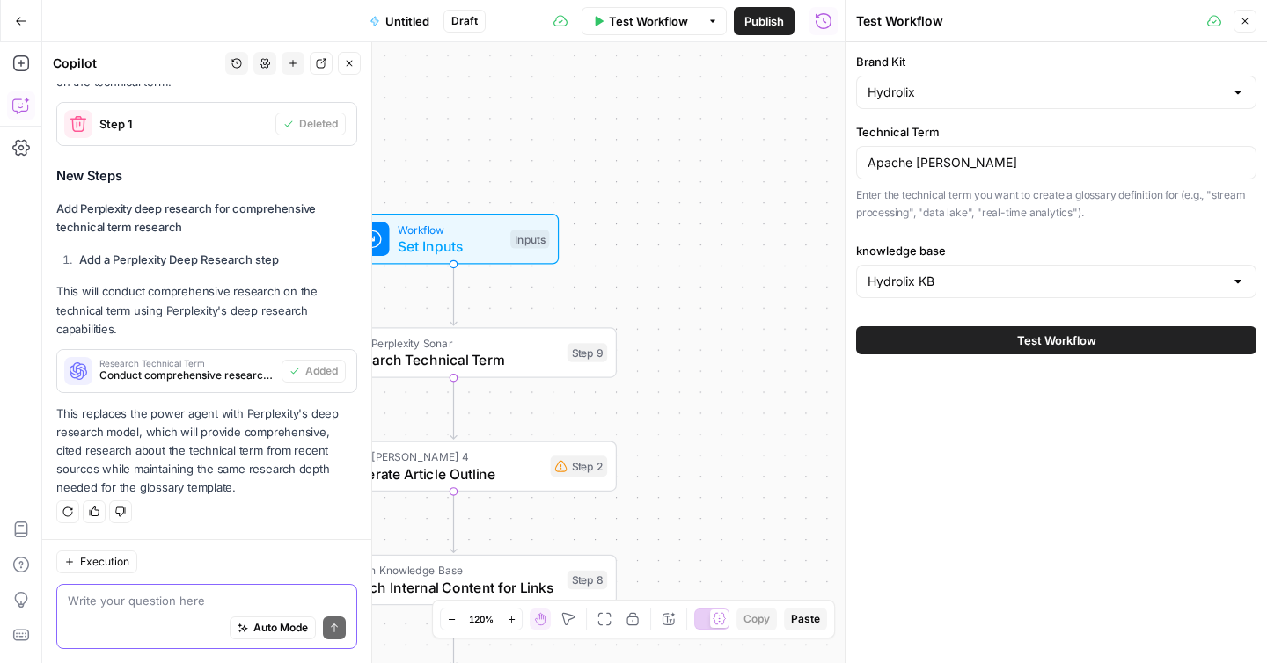
click at [940, 347] on button "Test Workflow" at bounding box center [1056, 340] width 400 height 28
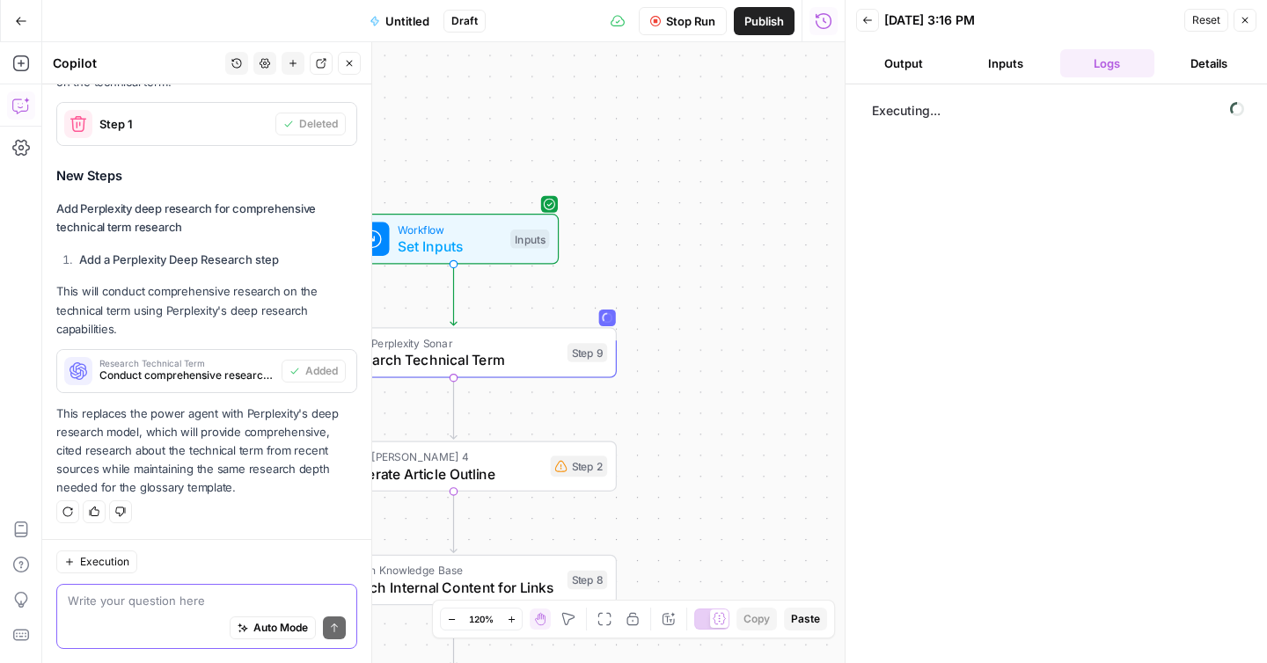
click at [674, 19] on span "Stop Run" at bounding box center [690, 21] width 49 height 18
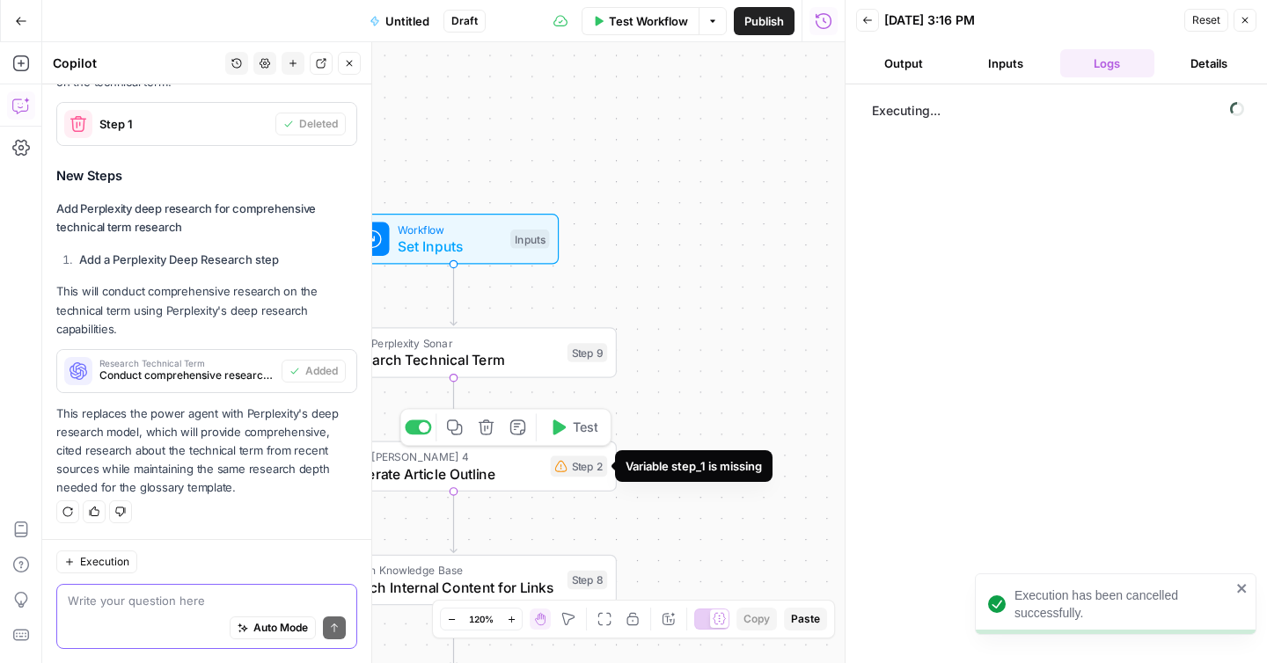
click at [560, 473] on div "Step 2" at bounding box center [579, 466] width 57 height 21
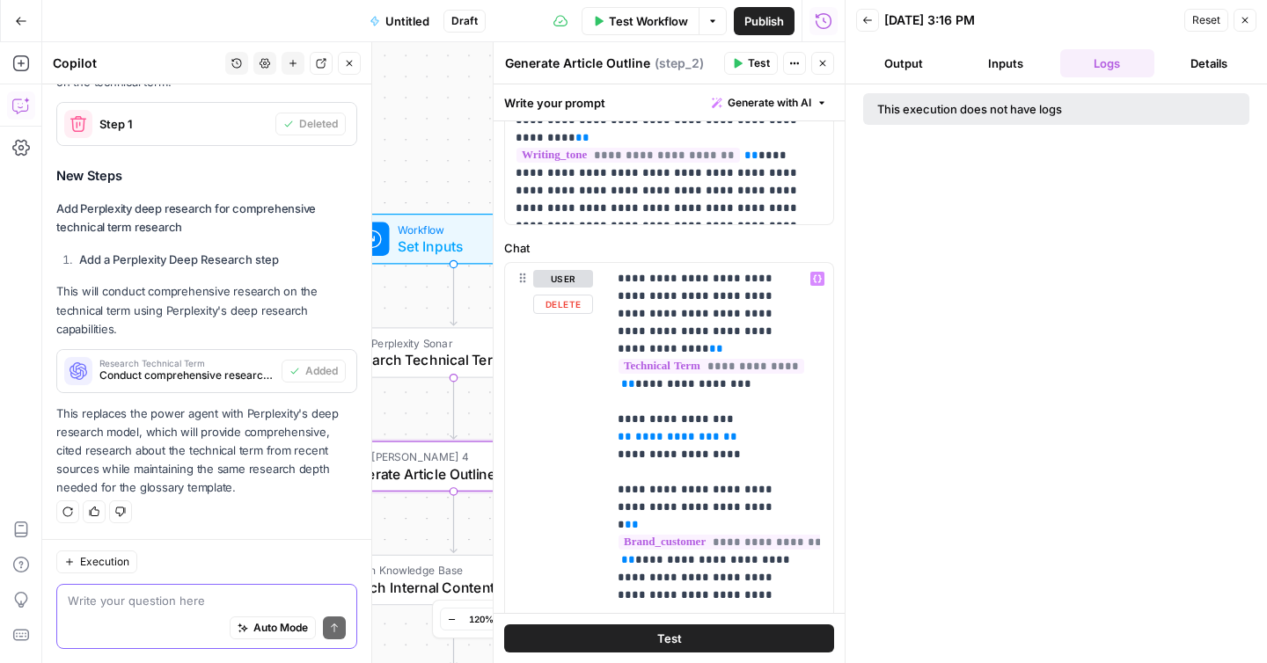
scroll to position [149, 0]
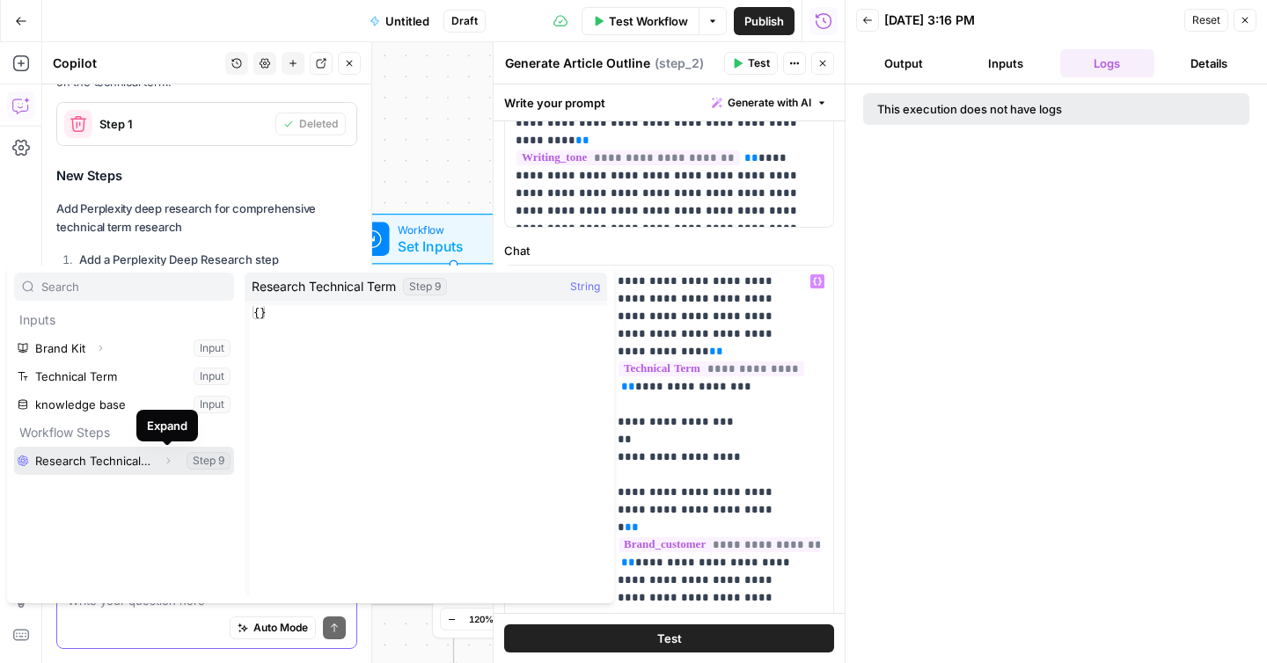
click at [135, 463] on button "Select variable Research Technical Term" at bounding box center [124, 461] width 220 height 28
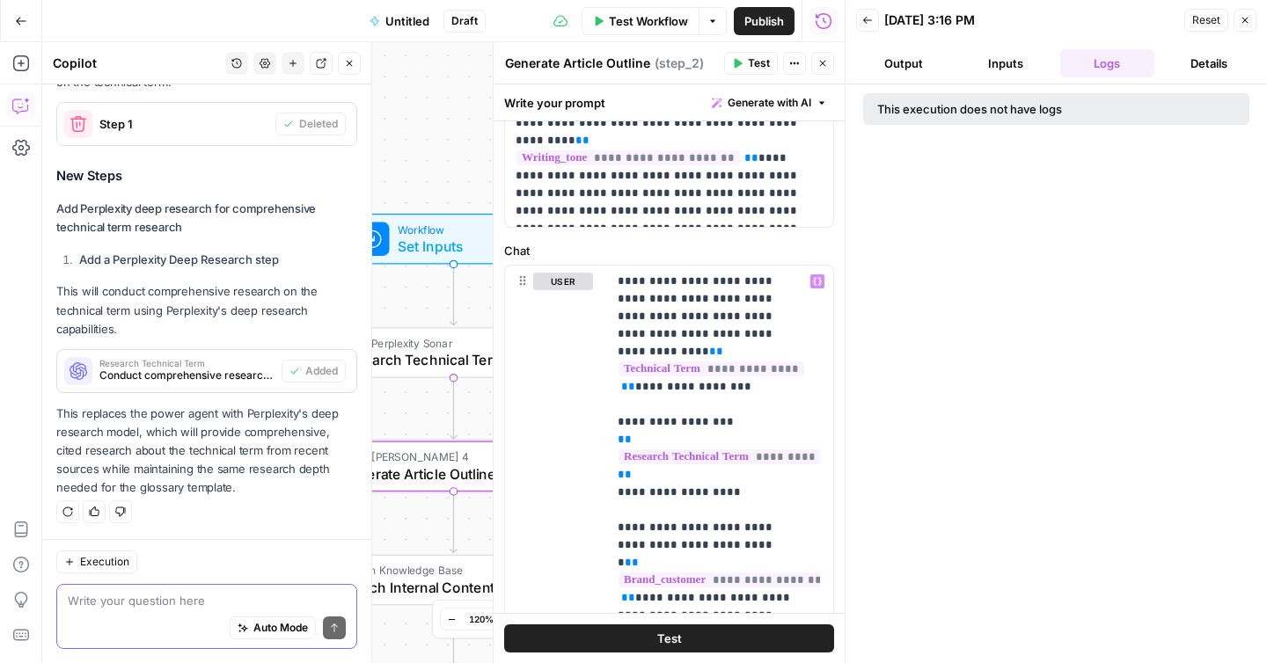
click at [828, 69] on button "Close" at bounding box center [822, 63] width 23 height 23
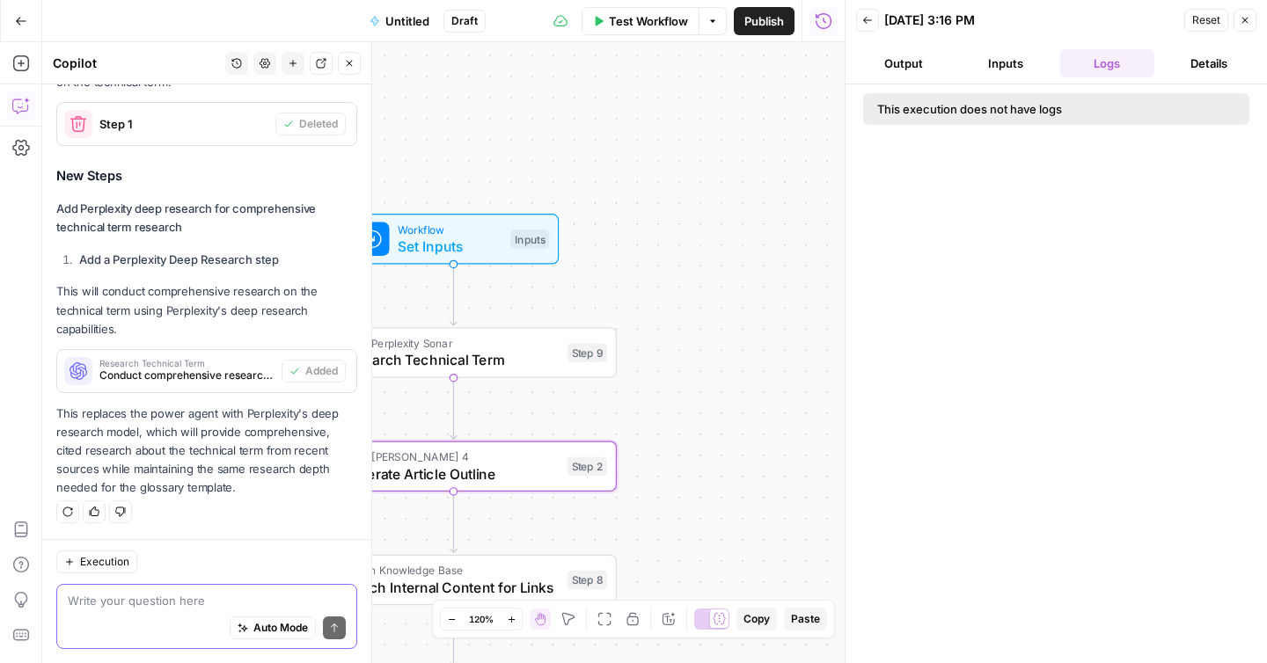
click at [641, 22] on span "Test Workflow" at bounding box center [648, 21] width 79 height 18
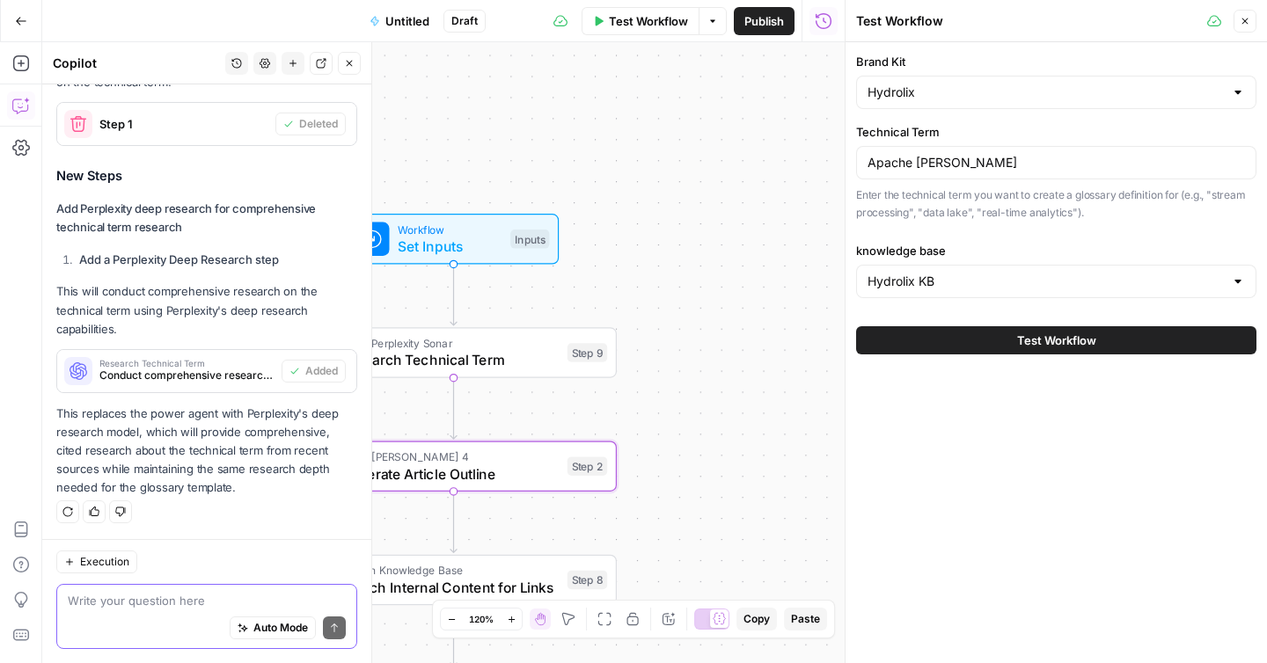
click at [976, 334] on button "Test Workflow" at bounding box center [1056, 340] width 400 height 28
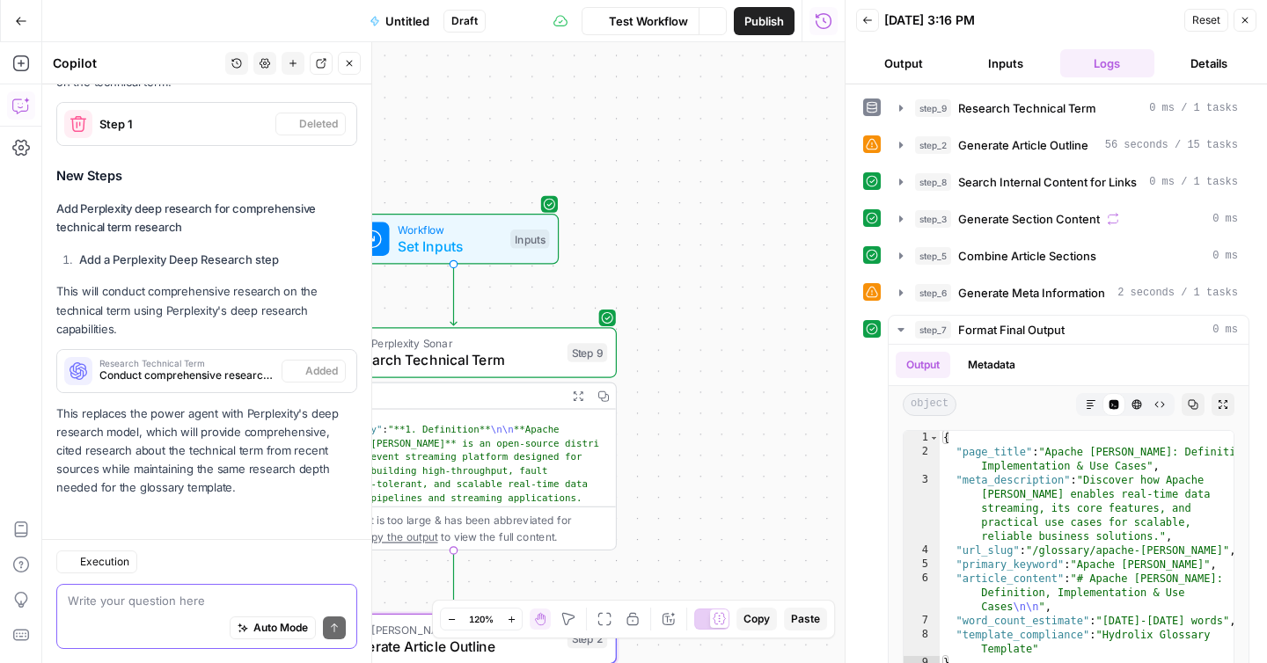
scroll to position [5575, 0]
click at [904, 140] on icon "button" at bounding box center [901, 145] width 14 height 14
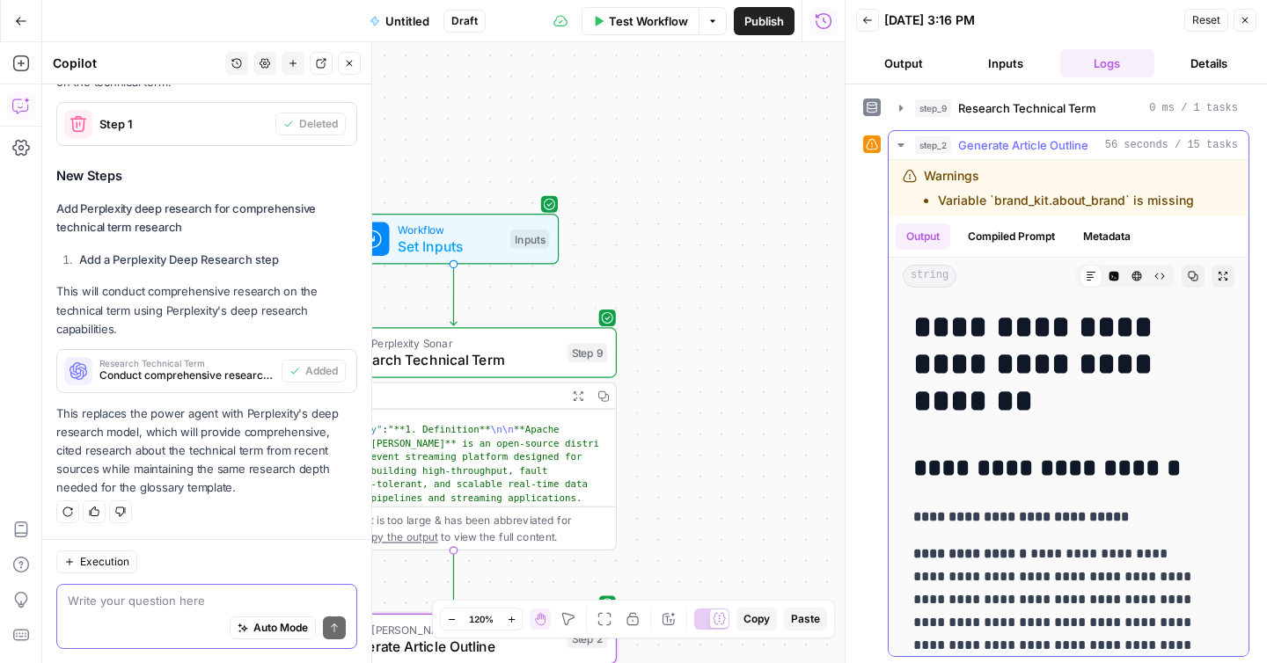
click at [904, 140] on icon "button" at bounding box center [901, 145] width 14 height 14
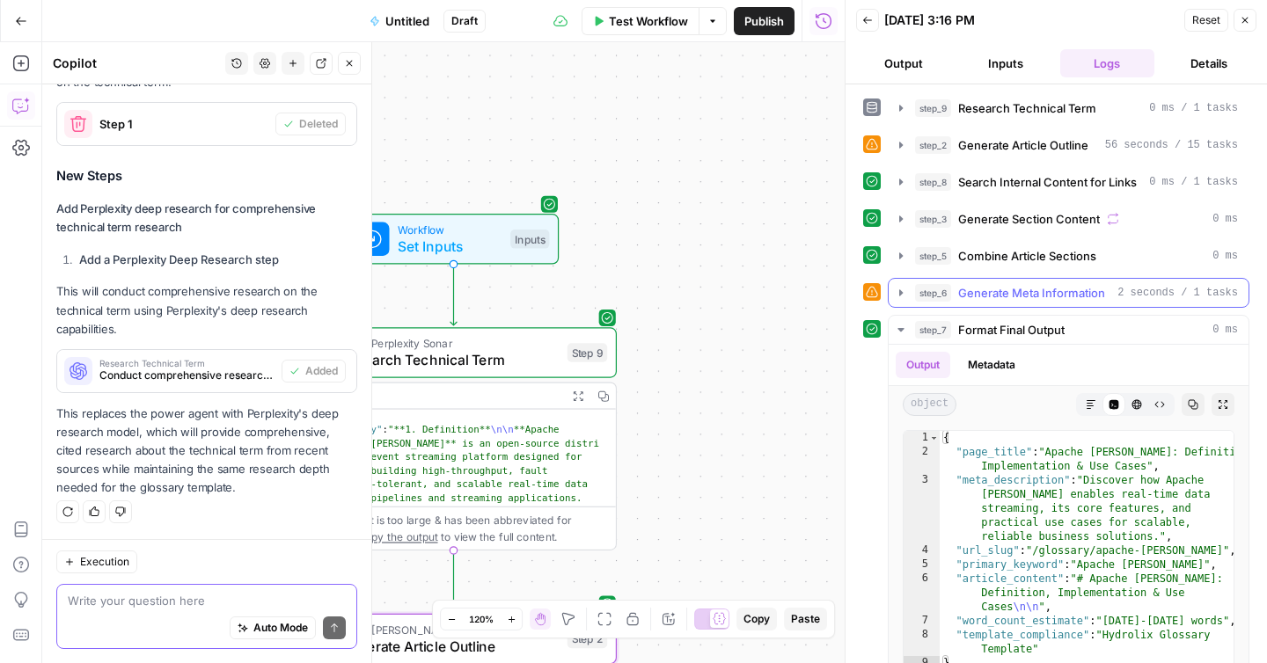
click at [903, 292] on icon "button" at bounding box center [901, 293] width 14 height 14
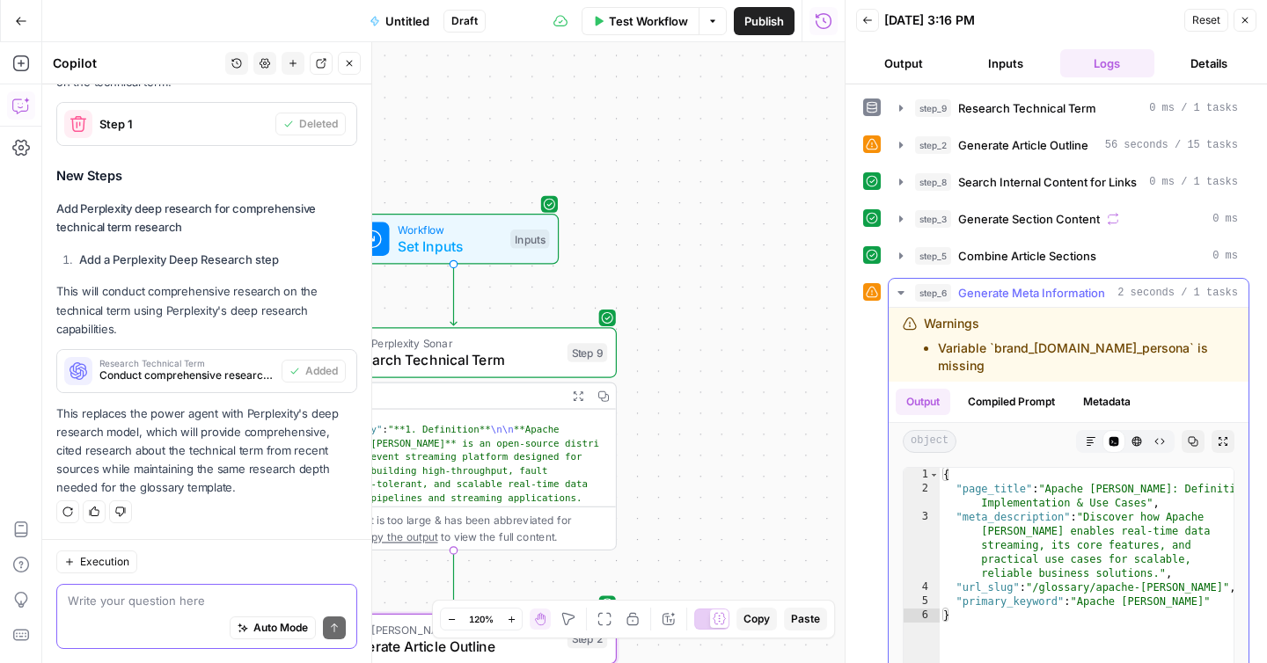
click at [903, 292] on icon "button" at bounding box center [900, 293] width 6 height 4
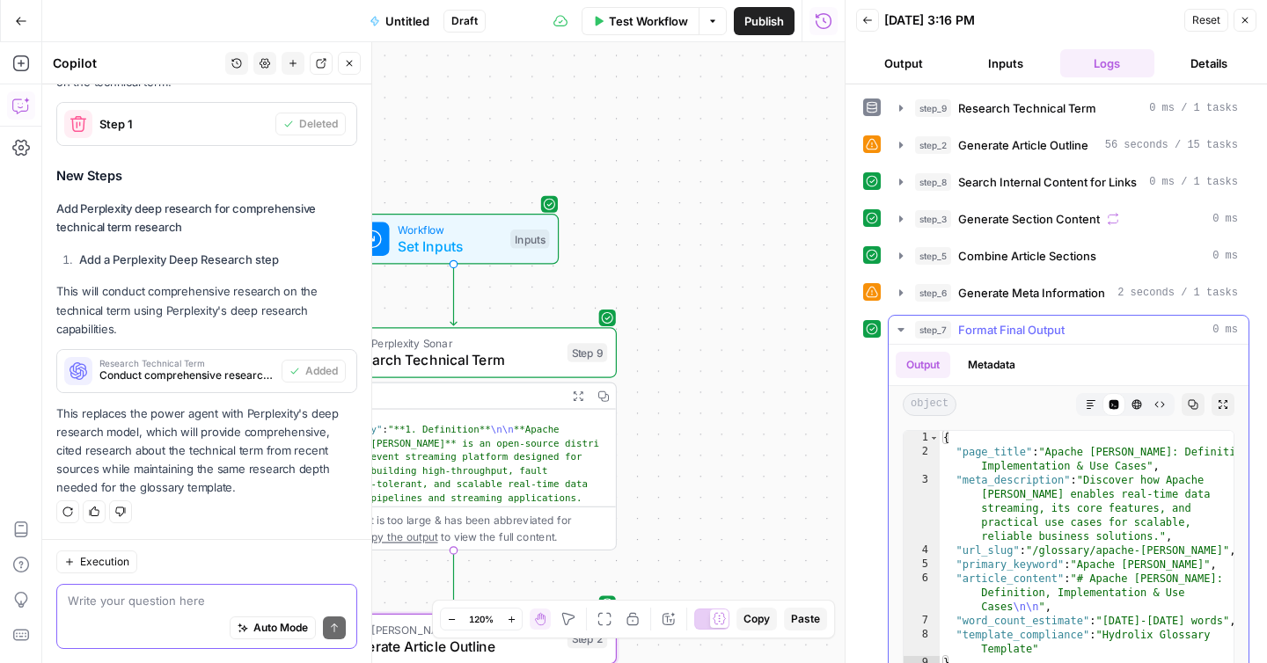
click at [903, 326] on icon "button" at bounding box center [901, 330] width 14 height 14
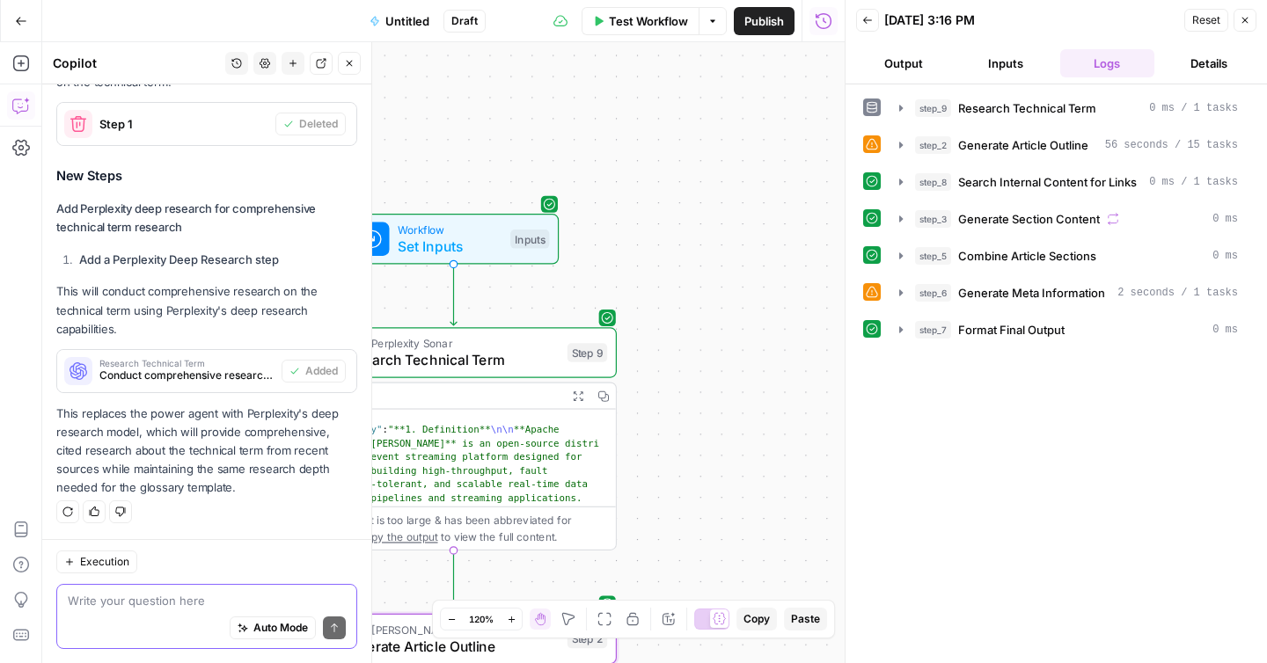
click at [143, 620] on div "Auto Mode Send" at bounding box center [207, 629] width 278 height 39
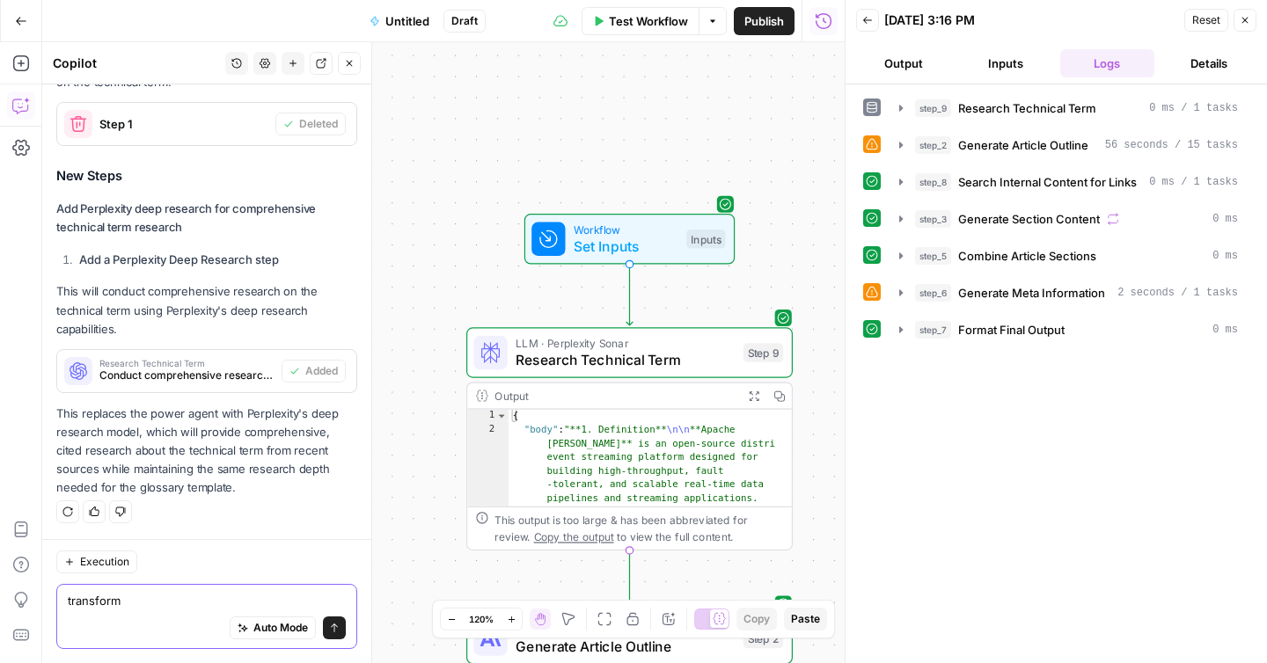
type textarea "transform"
